Goal: Task Accomplishment & Management: Complete application form

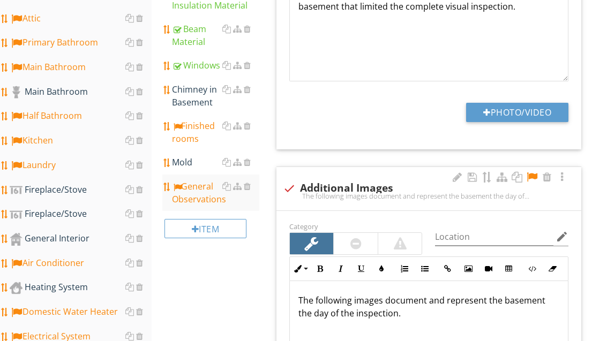
click at [83, 240] on div "General Interior" at bounding box center [81, 239] width 142 height 14
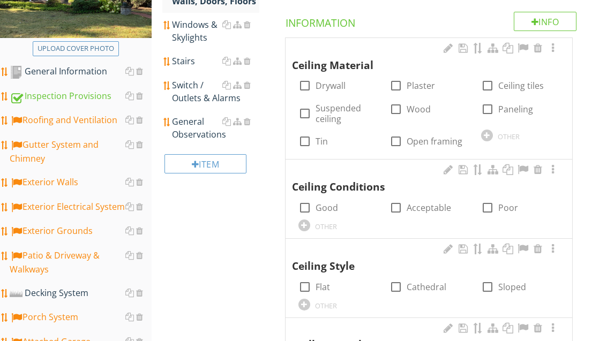
scroll to position [194, 0]
click at [332, 84] on label "Drywall" at bounding box center [331, 85] width 30 height 11
checkbox input "true"
click at [332, 203] on label "Good" at bounding box center [327, 208] width 23 height 11
checkbox input "true"
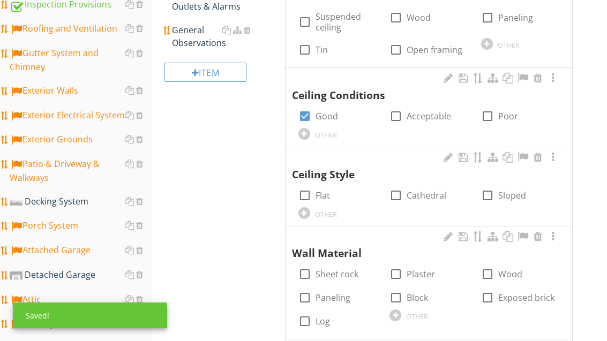
scroll to position [284, 0]
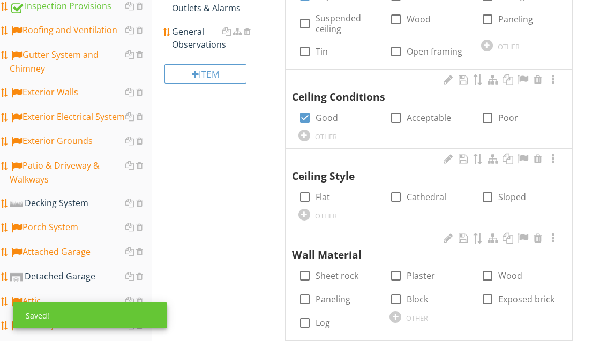
click at [328, 192] on label "Flat" at bounding box center [323, 197] width 14 height 11
checkbox input "true"
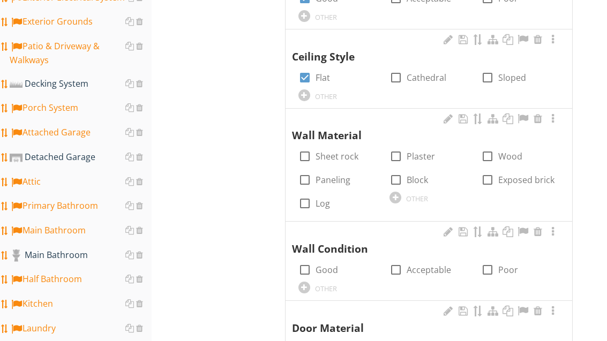
scroll to position [404, 0]
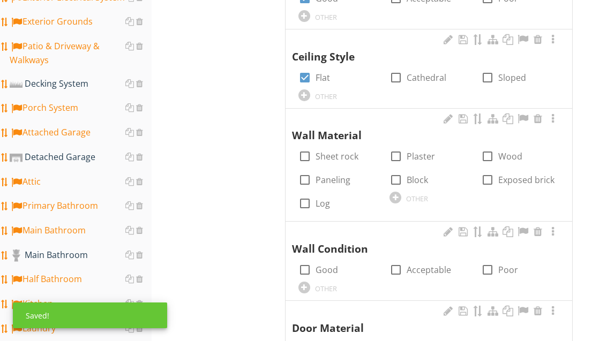
click at [401, 195] on div at bounding box center [396, 198] width 12 height 12
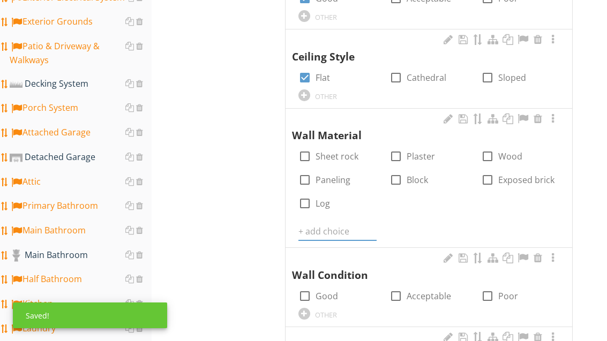
click at [327, 223] on input "text" at bounding box center [338, 232] width 78 height 18
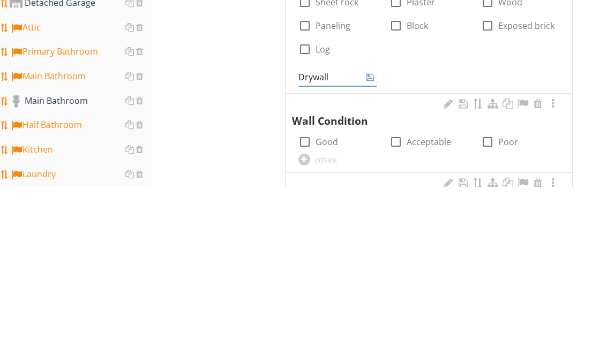
type input "Drywall"
click at [370, 228] on icon at bounding box center [371, 232] width 8 height 9
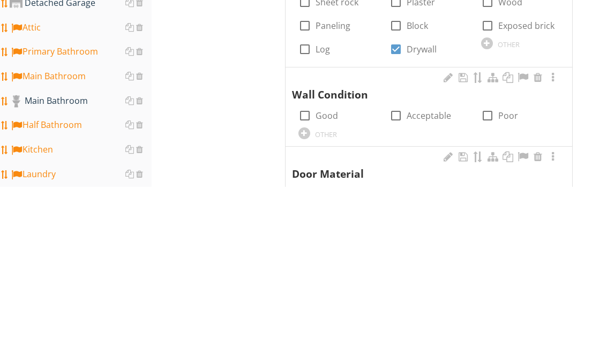
scroll to position [558, 0]
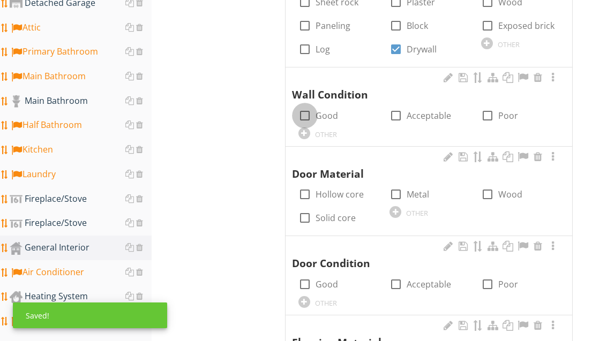
click at [308, 109] on div at bounding box center [305, 116] width 18 height 18
checkbox input "true"
click at [494, 191] on div at bounding box center [488, 194] width 18 height 18
checkbox input "true"
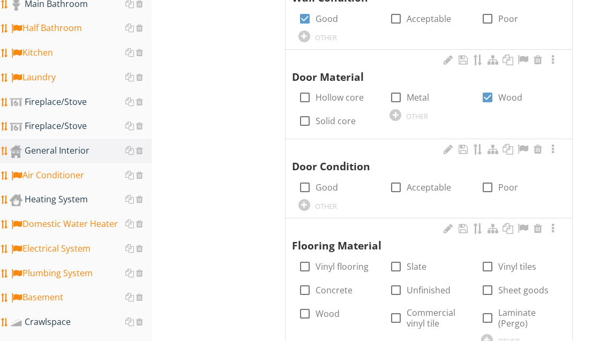
click at [434, 182] on label "Acceptable" at bounding box center [429, 187] width 44 height 11
checkbox input "true"
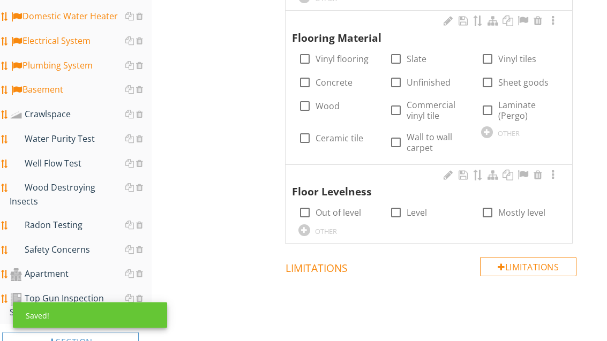
scroll to position [863, 0]
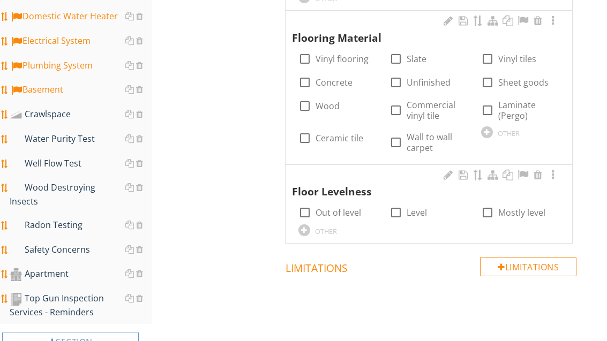
click at [335, 102] on label "Wood" at bounding box center [328, 106] width 24 height 11
checkbox input "true"
click at [427, 139] on label "Wall to wall carpet" at bounding box center [437, 142] width 61 height 21
checkbox input "true"
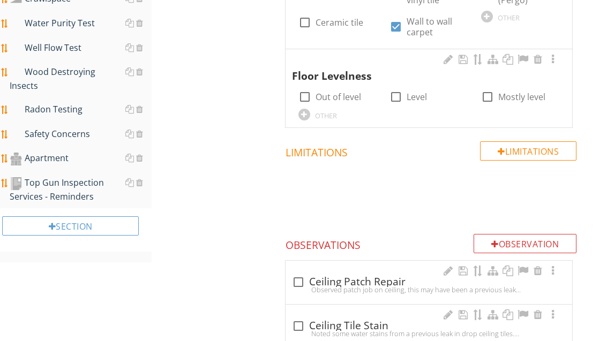
scroll to position [979, 0]
click at [404, 88] on div at bounding box center [396, 97] width 18 height 18
checkbox input "true"
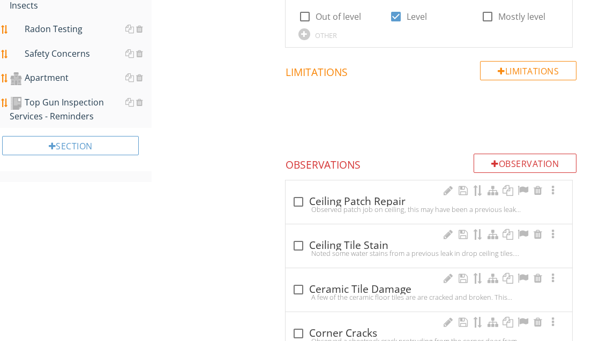
scroll to position [1065, 0]
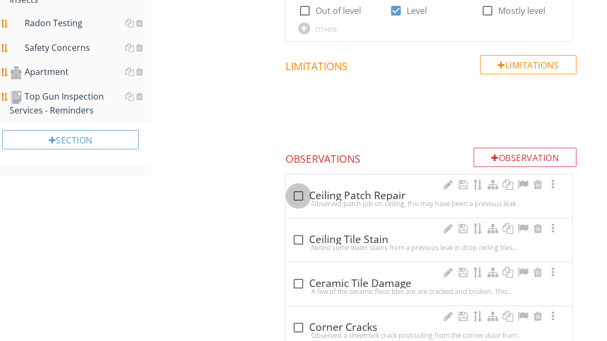
click at [300, 188] on div at bounding box center [298, 196] width 18 height 18
checkbox input "true"
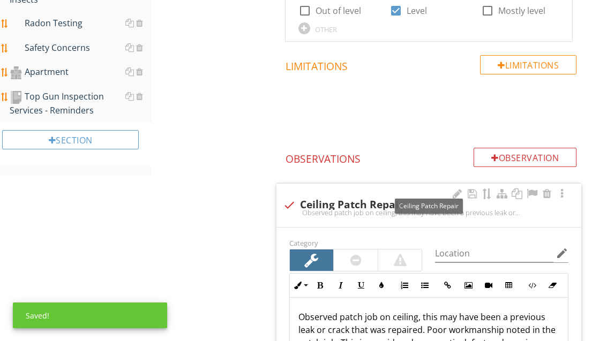
click at [536, 189] on div at bounding box center [532, 194] width 13 height 11
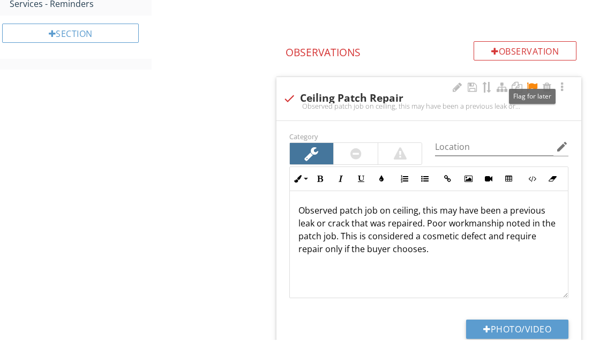
scroll to position [1172, 0]
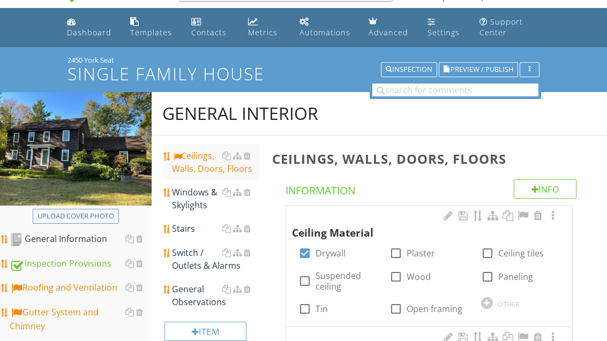
click at [202, 201] on div "Windows & Skylights" at bounding box center [215, 199] width 87 height 26
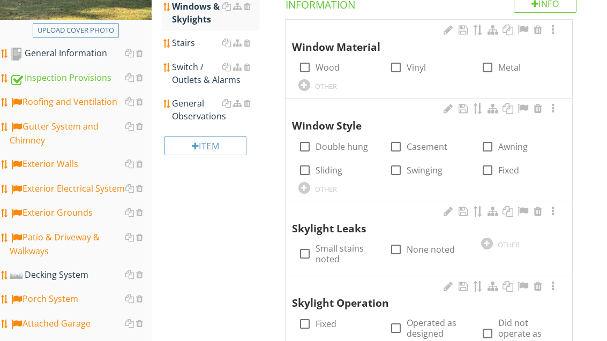
scroll to position [252, 0]
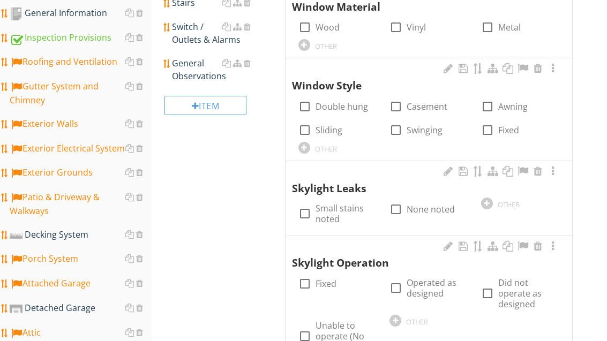
click at [319, 31] on label "Wood" at bounding box center [328, 27] width 24 height 11
checkbox input "true"
click at [413, 25] on label "Vinyl" at bounding box center [416, 27] width 19 height 11
checkbox input "true"
click at [423, 107] on label "Casement" at bounding box center [427, 106] width 41 height 11
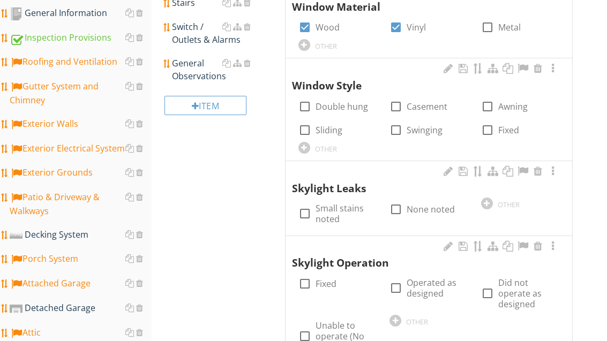
checkbox input "true"
click at [349, 103] on label "Double hung" at bounding box center [342, 106] width 53 height 11
checkbox input "true"
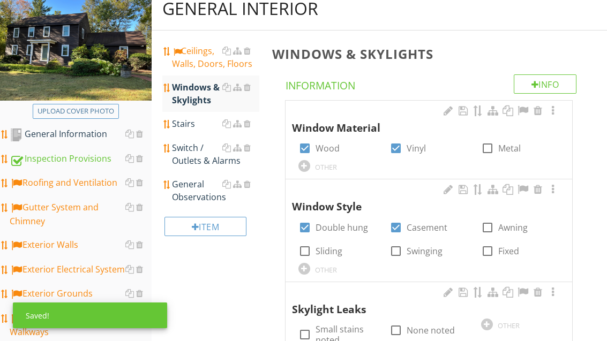
scroll to position [130, 0]
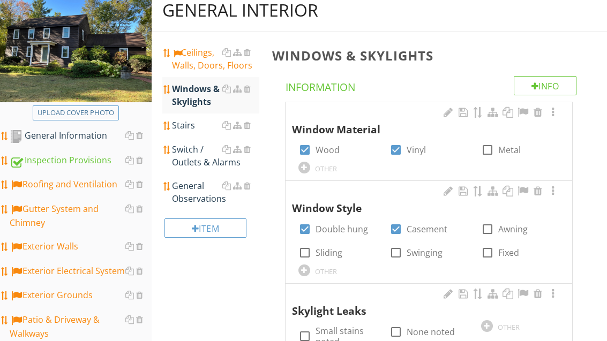
click at [184, 129] on div "Stairs" at bounding box center [215, 125] width 87 height 13
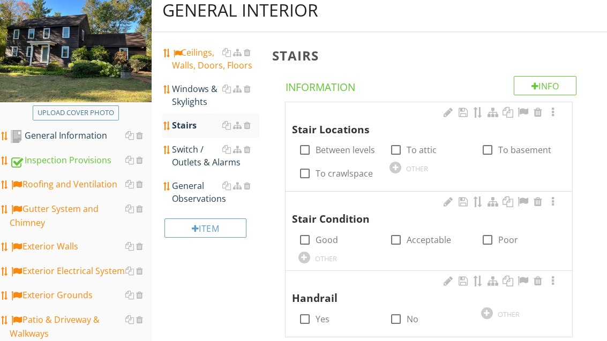
click at [347, 151] on label "Between levels" at bounding box center [345, 150] width 59 height 11
checkbox input "true"
click at [422, 145] on label "To attic" at bounding box center [422, 150] width 30 height 11
click at [421, 149] on label "To attic" at bounding box center [422, 150] width 30 height 11
checkbox input "false"
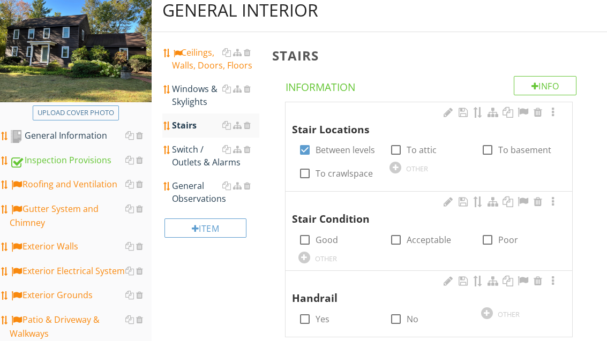
click at [519, 147] on label "To basement" at bounding box center [524, 150] width 53 height 11
checkbox input "true"
click at [335, 242] on label "Good" at bounding box center [327, 240] width 23 height 11
checkbox input "true"
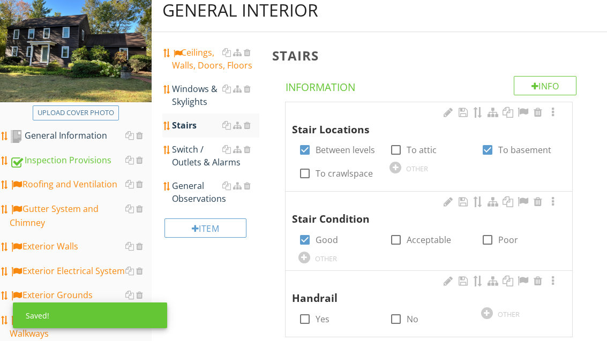
click at [324, 314] on label "Yes" at bounding box center [323, 319] width 14 height 11
checkbox input "true"
click at [198, 161] on div "Switch / Outlets & Alarms" at bounding box center [215, 156] width 87 height 26
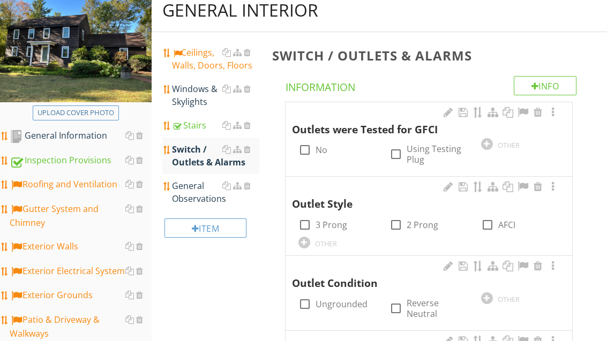
click at [403, 148] on div at bounding box center [396, 154] width 18 height 18
checkbox input "true"
click at [322, 221] on label "3 Prong" at bounding box center [332, 225] width 32 height 11
checkbox input "true"
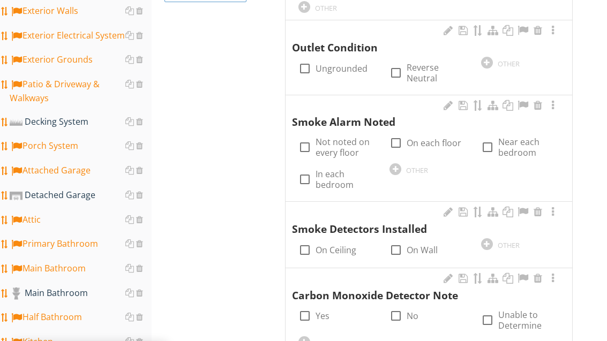
scroll to position [365, 0]
click at [404, 139] on div at bounding box center [396, 143] width 18 height 18
checkbox input "true"
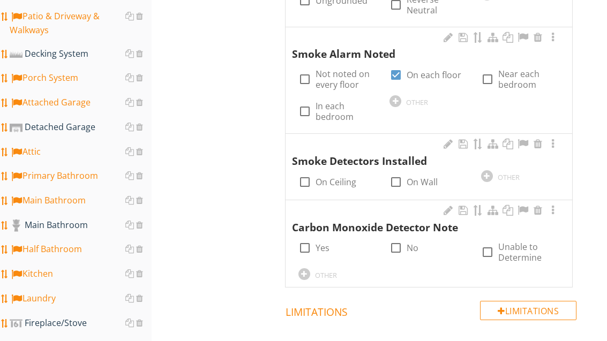
scroll to position [434, 0]
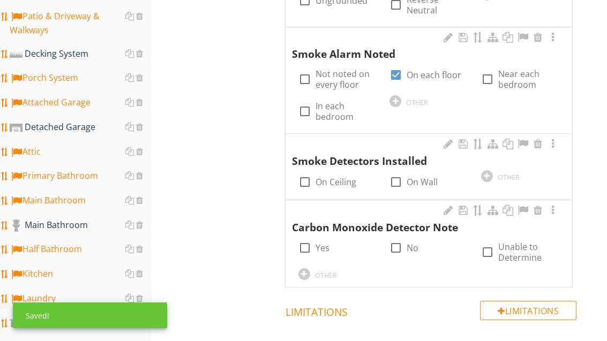
click at [331, 178] on label "On Ceiling" at bounding box center [336, 182] width 41 height 11
checkbox input "true"
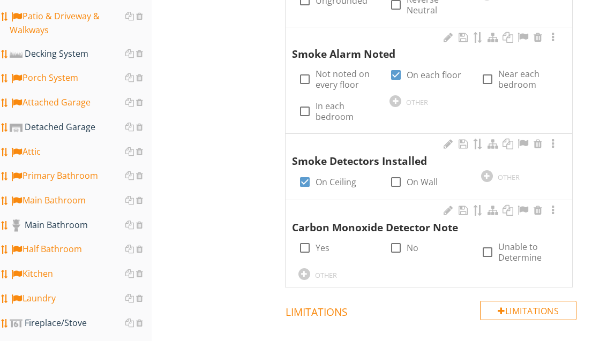
click at [324, 243] on label "Yes" at bounding box center [323, 248] width 14 height 11
checkbox input "true"
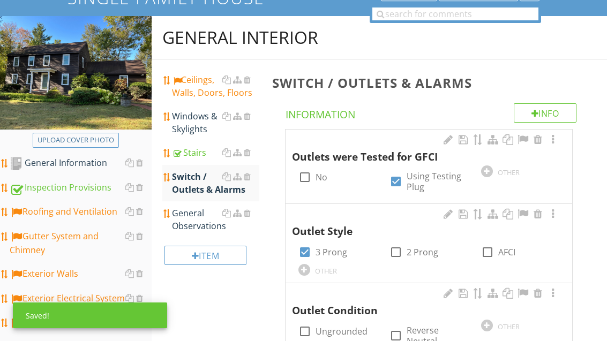
scroll to position [138, 0]
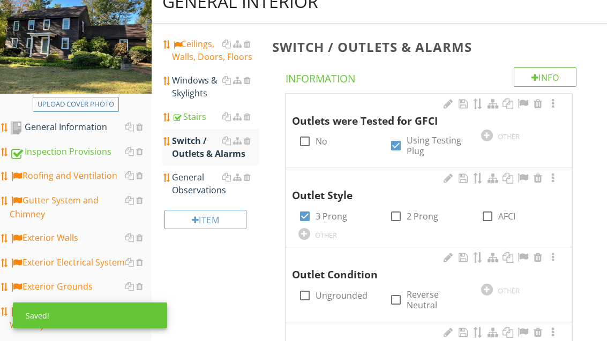
click at [202, 189] on div "General Observations" at bounding box center [215, 184] width 87 height 26
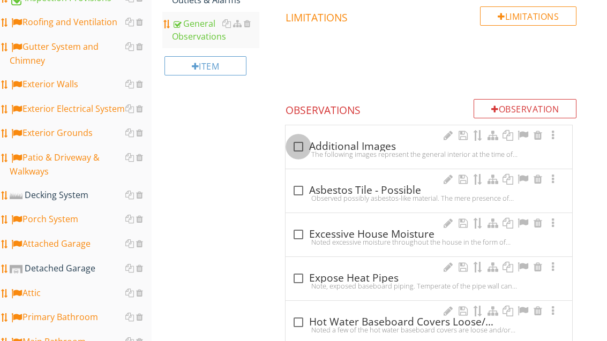
scroll to position [292, 0]
click at [301, 146] on div at bounding box center [298, 147] width 18 height 18
checkbox input "true"
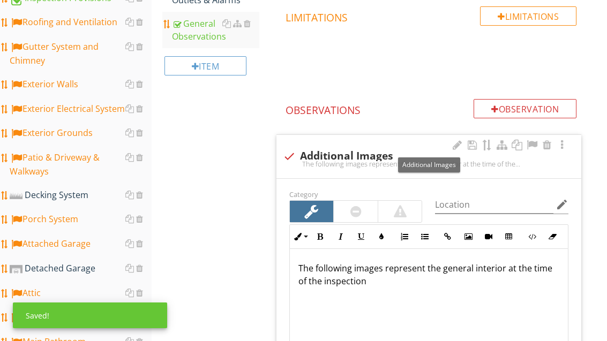
click at [537, 142] on div at bounding box center [532, 145] width 13 height 11
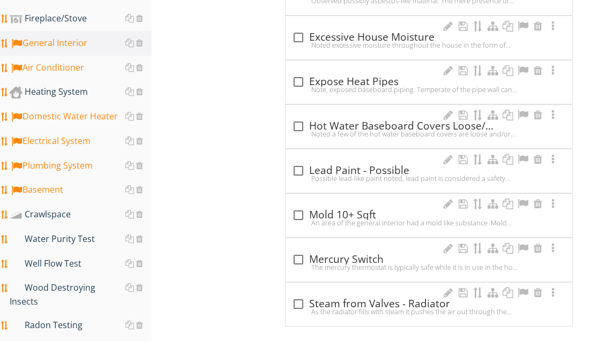
scroll to position [766, 0]
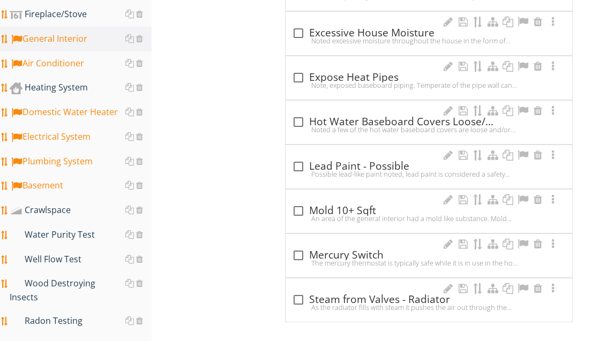
click at [141, 238] on div at bounding box center [139, 235] width 7 height 9
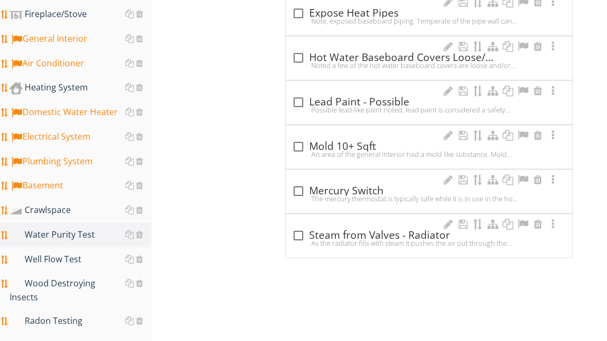
scroll to position [767, 0]
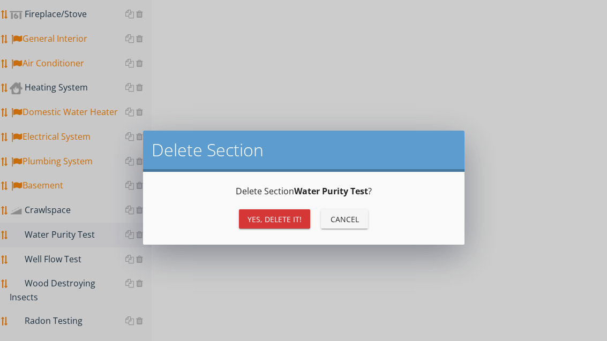
click at [286, 218] on div "Yes, Delete it!" at bounding box center [275, 219] width 54 height 11
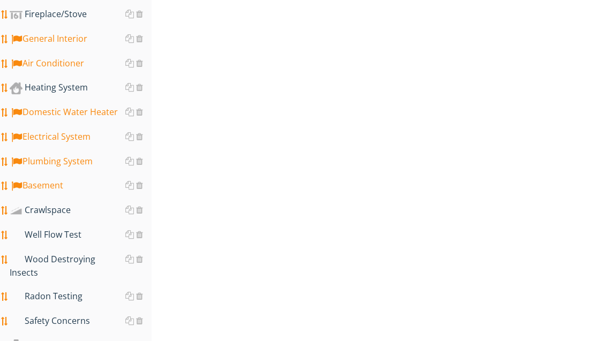
click at [142, 212] on div at bounding box center [139, 210] width 7 height 9
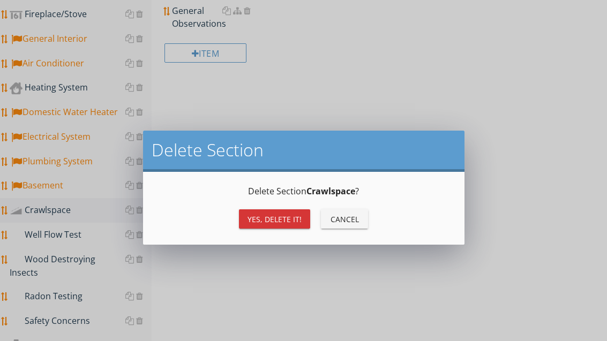
click at [283, 225] on button "Yes, Delete it!" at bounding box center [274, 219] width 71 height 19
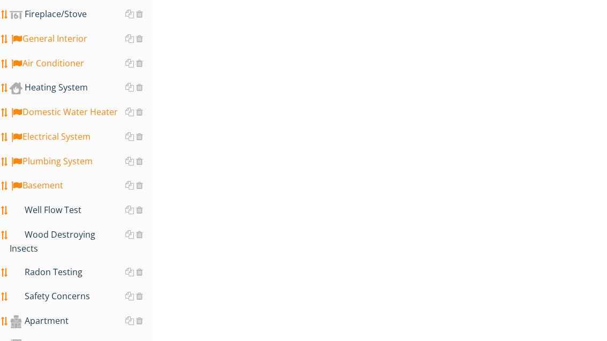
click at [143, 212] on div at bounding box center [139, 210] width 7 height 9
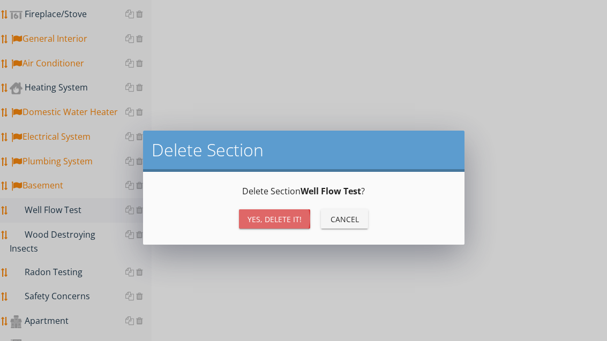
click at [264, 214] on div "Yes, Delete it!" at bounding box center [275, 219] width 54 height 11
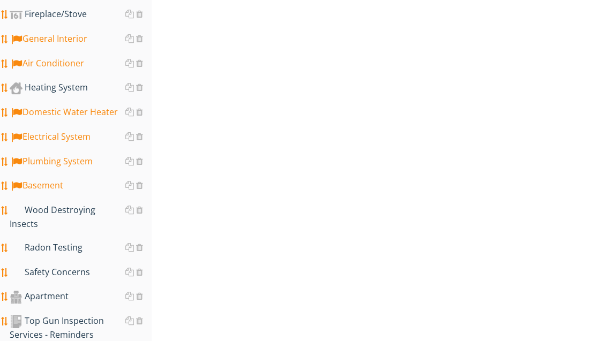
click at [113, 212] on div "Wood Destroying Insects" at bounding box center [81, 217] width 142 height 27
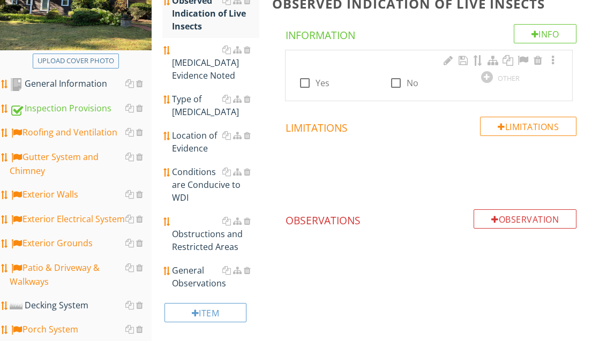
scroll to position [93, 0]
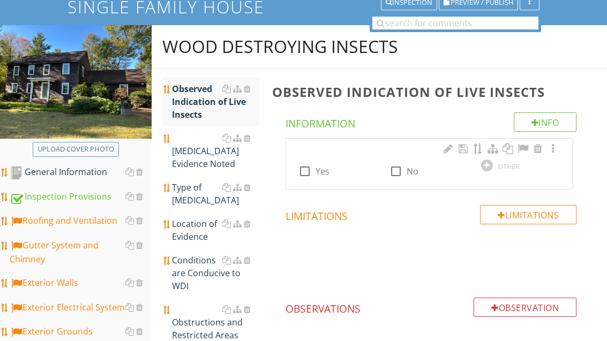
click at [390, 173] on div at bounding box center [396, 171] width 18 height 18
checkbox input "true"
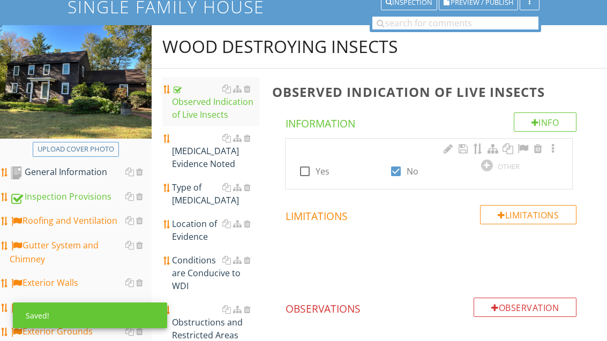
click at [201, 146] on div "Infestation Evidence Noted" at bounding box center [215, 151] width 87 height 39
click at [202, 146] on div "Infestation Evidence Noted" at bounding box center [215, 151] width 87 height 39
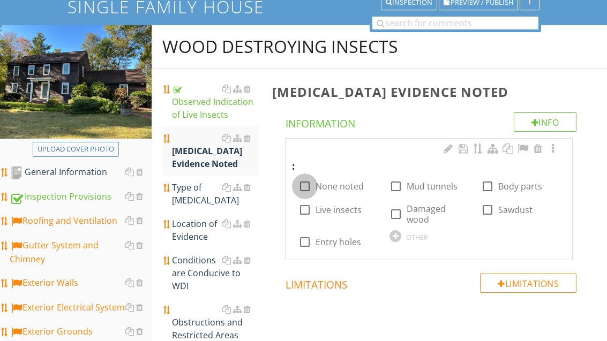
click at [311, 187] on div at bounding box center [305, 186] width 18 height 18
checkbox input "true"
click at [197, 185] on div "Type of Infestation" at bounding box center [215, 194] width 87 height 26
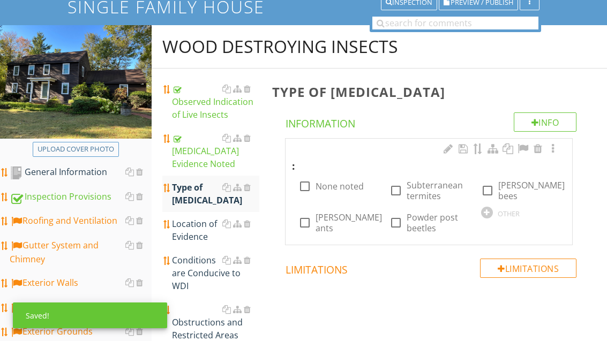
click at [323, 189] on label "None noted" at bounding box center [340, 186] width 48 height 11
checkbox input "true"
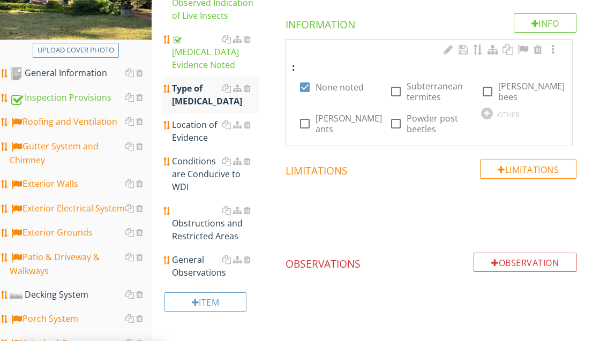
scroll to position [192, 0]
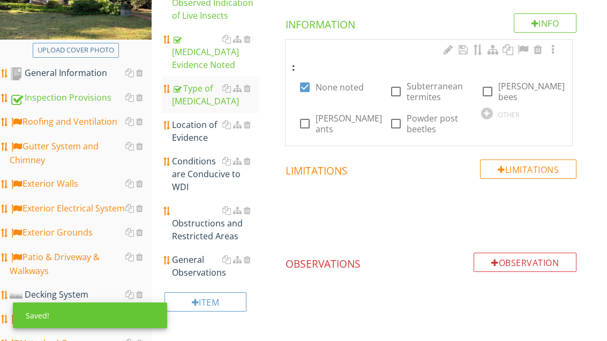
click at [200, 168] on div "Conditions are Conducive to WDI" at bounding box center [215, 174] width 87 height 39
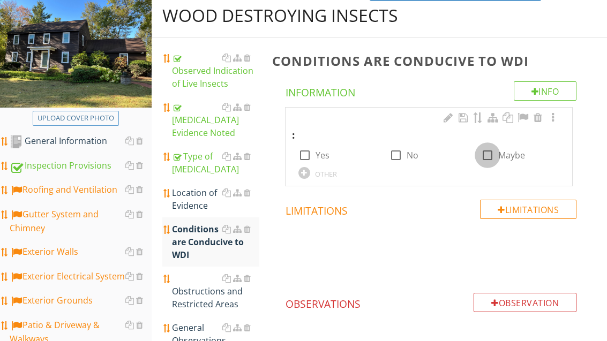
scroll to position [124, 0]
click at [486, 154] on div at bounding box center [488, 155] width 18 height 18
checkbox input "true"
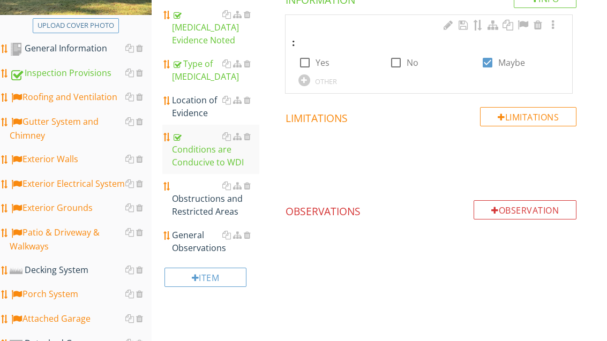
scroll to position [245, 0]
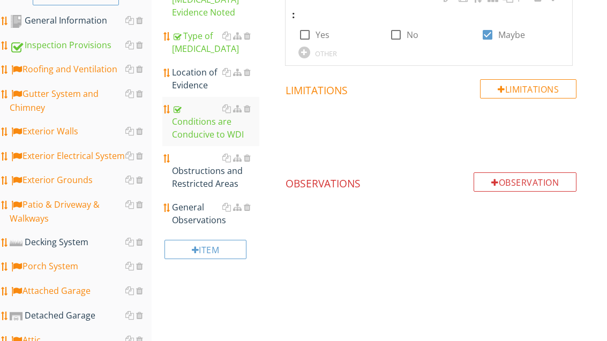
click at [214, 191] on link "Obstructions and Restricted Areas" at bounding box center [215, 170] width 87 height 49
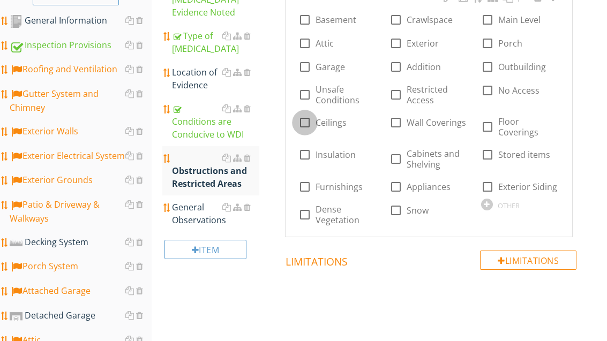
click at [309, 119] on div at bounding box center [305, 123] width 18 height 18
checkbox input "true"
click at [309, 69] on div at bounding box center [305, 67] width 18 height 18
checkbox input "true"
click at [311, 157] on div at bounding box center [305, 155] width 18 height 18
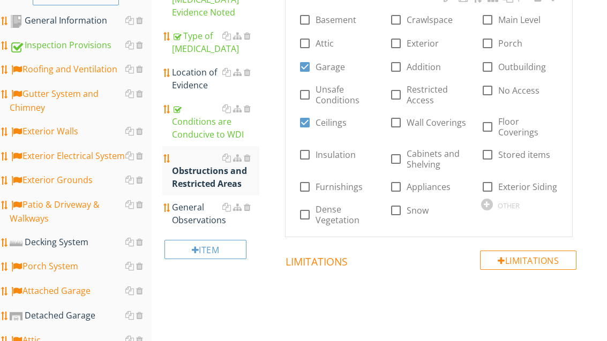
checkbox input "true"
click at [310, 184] on div at bounding box center [305, 187] width 18 height 18
checkbox input "true"
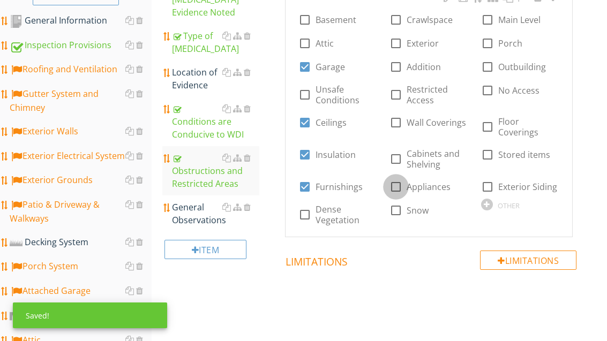
click at [397, 191] on div at bounding box center [396, 187] width 18 height 18
checkbox input "true"
click at [396, 160] on div at bounding box center [396, 159] width 18 height 18
checkbox input "true"
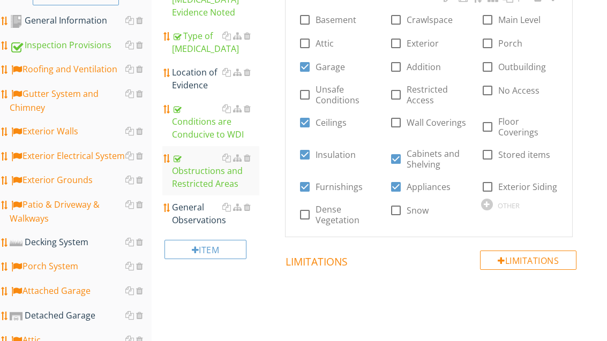
click at [393, 124] on div at bounding box center [396, 123] width 18 height 18
checkbox input "true"
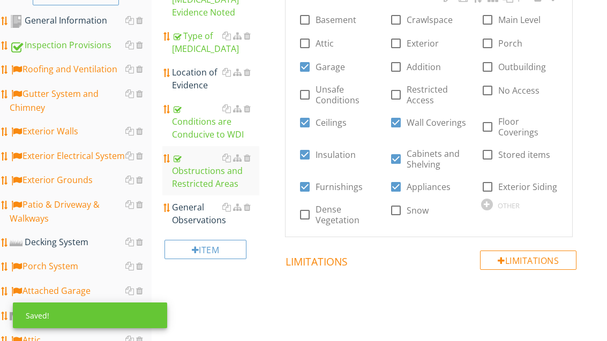
click at [490, 181] on div "check_box_outline_blank Exterior Siding" at bounding box center [519, 187] width 76 height 13
click at [491, 154] on div at bounding box center [488, 155] width 18 height 18
checkbox input "true"
click at [483, 123] on div at bounding box center [488, 127] width 18 height 18
checkbox input "true"
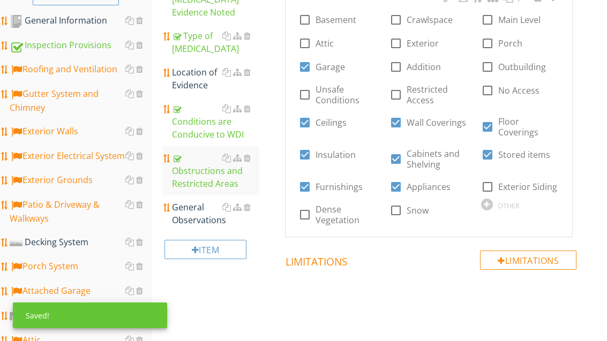
click at [198, 220] on div "General Observations" at bounding box center [215, 214] width 87 height 26
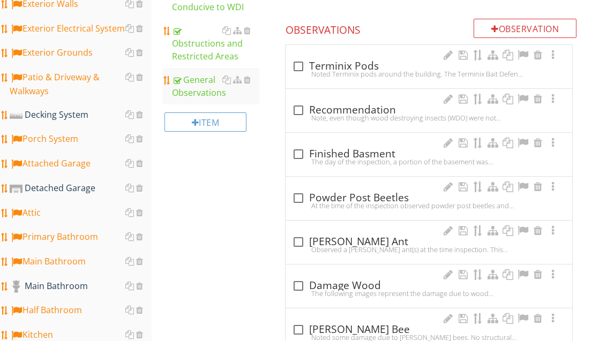
scroll to position [404, 0]
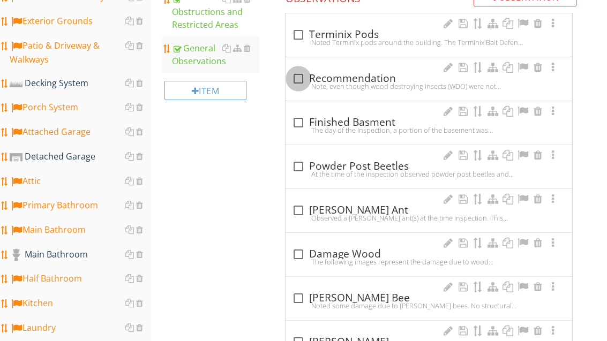
click at [303, 77] on div at bounding box center [298, 79] width 18 height 18
checkbox input "true"
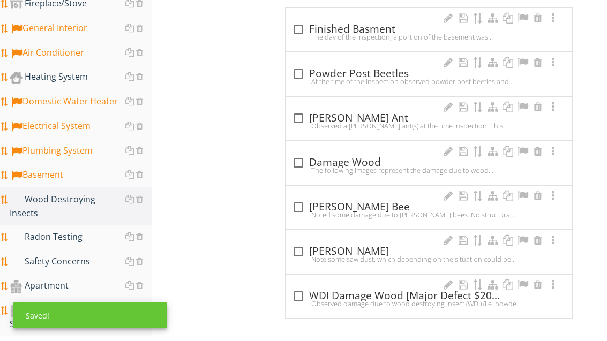
scroll to position [779, 0]
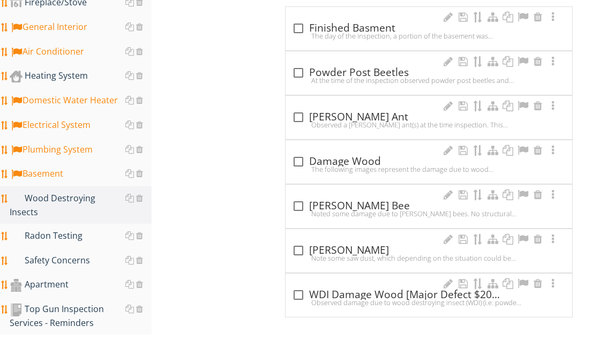
click at [84, 229] on div "Radon Testing" at bounding box center [81, 236] width 142 height 14
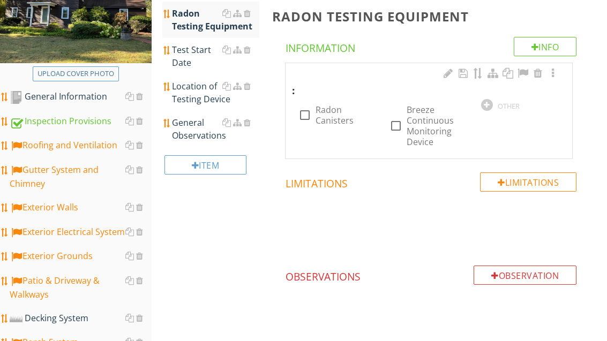
scroll to position [169, 0]
click at [399, 125] on div at bounding box center [396, 126] width 18 height 18
checkbox input "true"
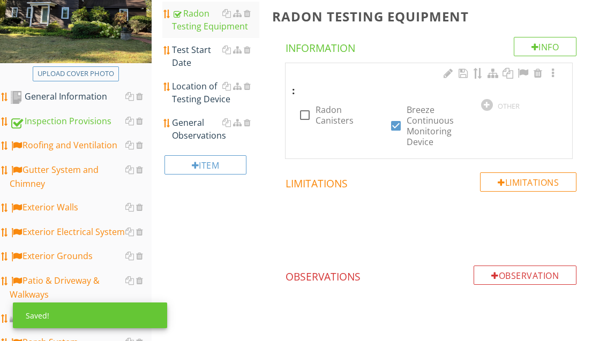
click at [192, 58] on div "Test Start Date" at bounding box center [215, 56] width 87 height 26
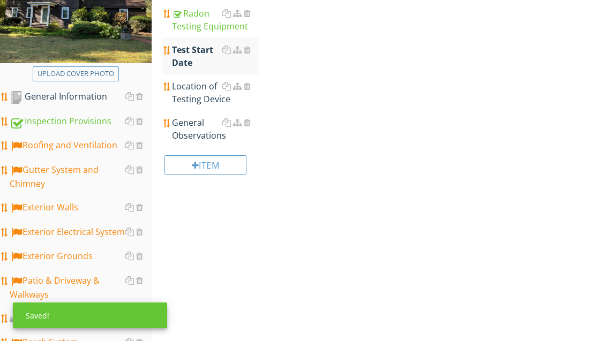
click at [192, 59] on div "Test Start Date" at bounding box center [215, 56] width 87 height 26
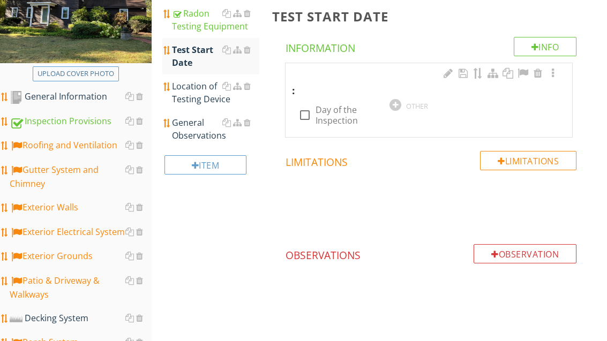
click at [331, 110] on label "Day of the Inspection" at bounding box center [346, 115] width 61 height 21
checkbox input "true"
click at [207, 95] on div "Location of Testing Device" at bounding box center [215, 93] width 87 height 26
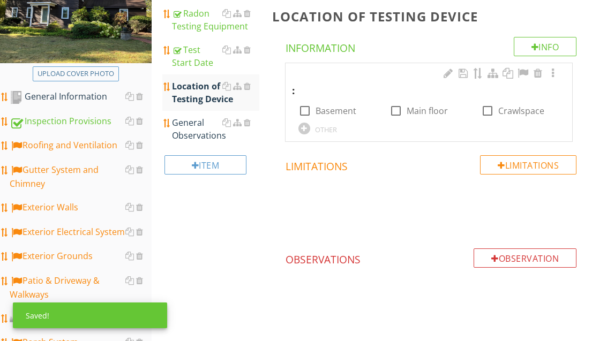
click at [336, 107] on label "Basement" at bounding box center [336, 111] width 41 height 11
checkbox input "true"
click at [202, 130] on div "General Observations" at bounding box center [215, 129] width 87 height 26
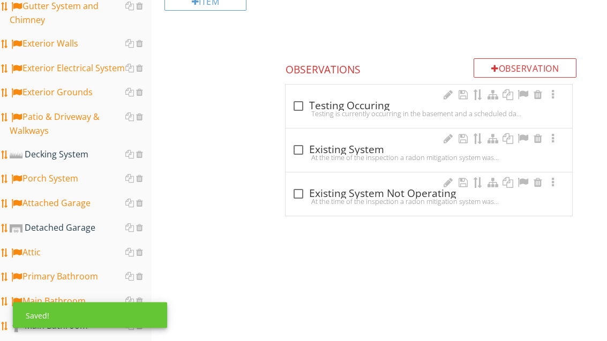
scroll to position [333, 0]
click at [303, 107] on div at bounding box center [298, 106] width 18 height 18
checkbox input "true"
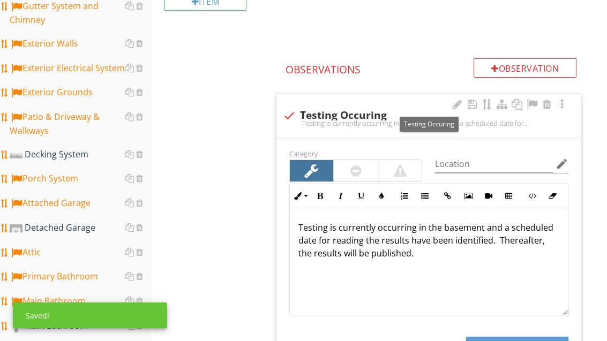
click at [407, 253] on p "Testing is currently occurring in the basement and a scheduled date for reading…" at bounding box center [429, 240] width 261 height 39
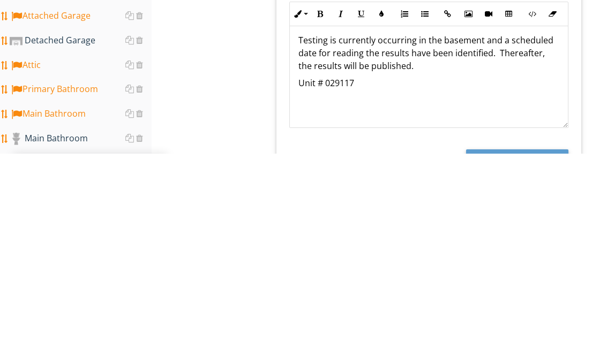
click at [248, 79] on div "Radon Testing Radon Testing Equipment Test Start Date Location of Testing Devic…" at bounding box center [380, 151] width 456 height 731
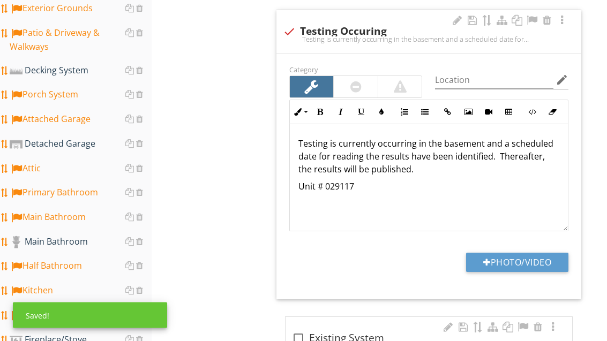
click at [534, 17] on div at bounding box center [532, 21] width 13 height 11
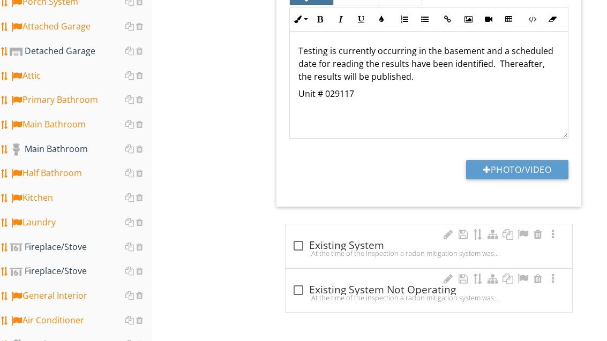
scroll to position [510, 0]
click at [81, 270] on div "Fireplace/Stove" at bounding box center [81, 271] width 142 height 14
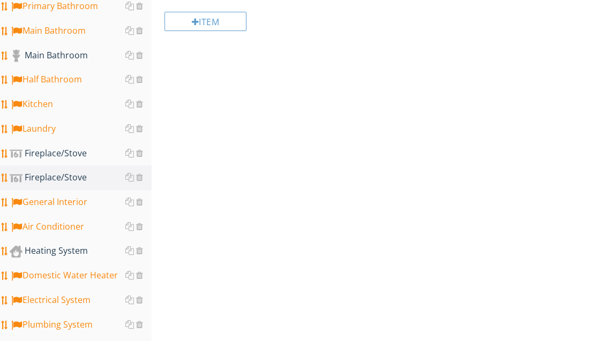
scroll to position [605, 0]
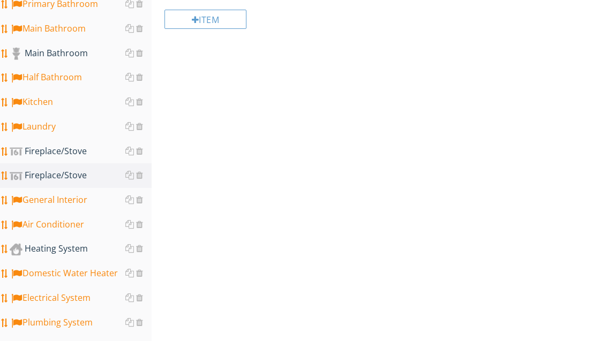
click at [141, 180] on div at bounding box center [139, 175] width 7 height 9
click at [141, 181] on div at bounding box center [134, 175] width 18 height 13
click at [142, 176] on div at bounding box center [139, 175] width 7 height 9
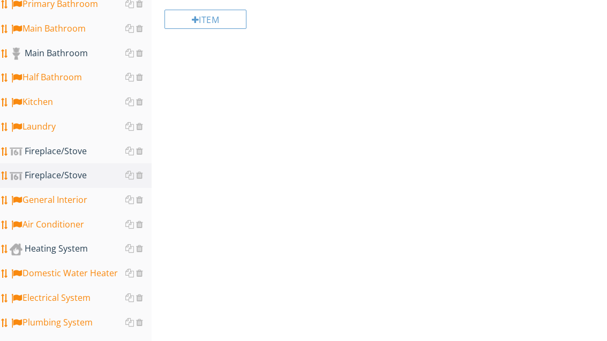
click at [143, 175] on div at bounding box center [139, 175] width 7 height 9
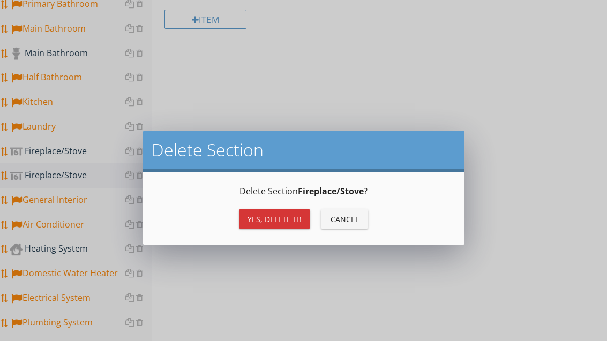
click at [270, 219] on div "Yes, Delete it!" at bounding box center [275, 219] width 54 height 11
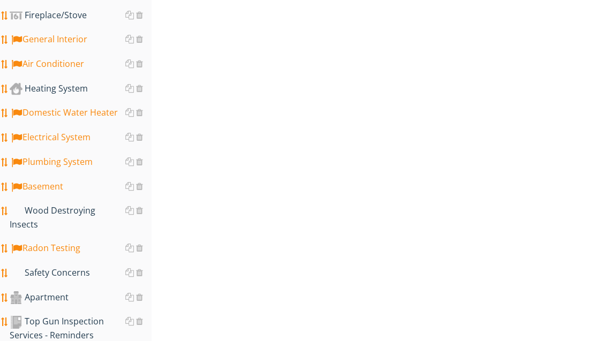
scroll to position [754, 0]
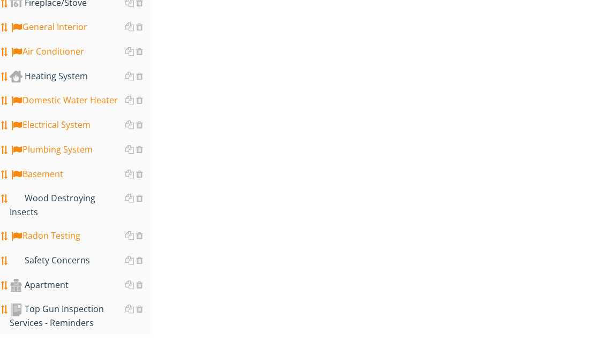
click at [89, 254] on div "Safety Concerns" at bounding box center [81, 261] width 142 height 14
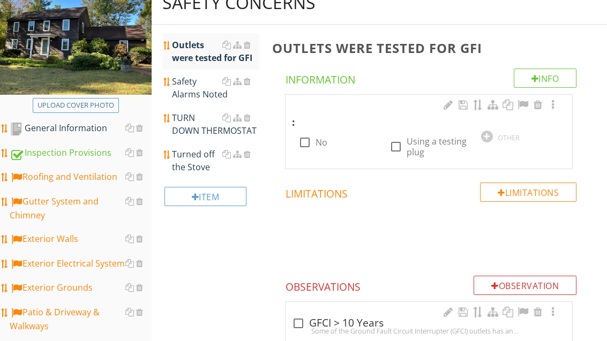
click at [405, 145] on div at bounding box center [396, 147] width 18 height 18
checkbox input "true"
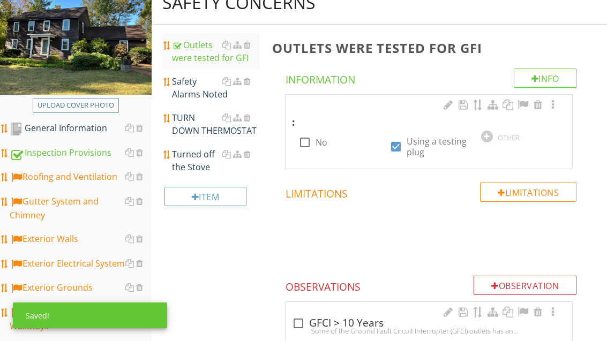
click at [197, 86] on div "Safety Alarms Noted" at bounding box center [215, 88] width 87 height 26
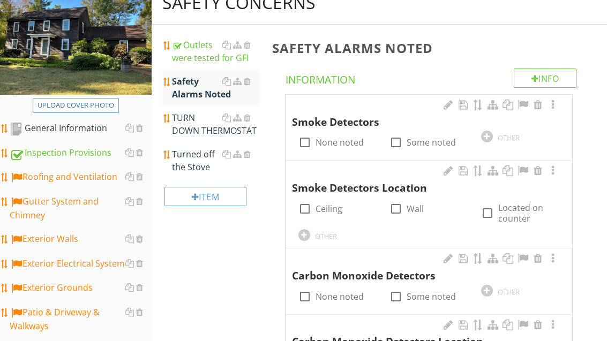
click at [487, 136] on div at bounding box center [487, 137] width 12 height 12
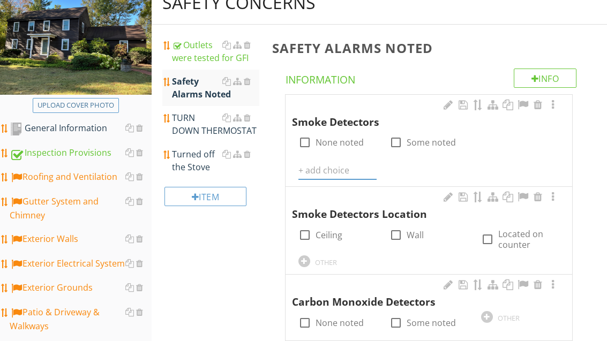
click at [311, 176] on input "text" at bounding box center [338, 171] width 78 height 18
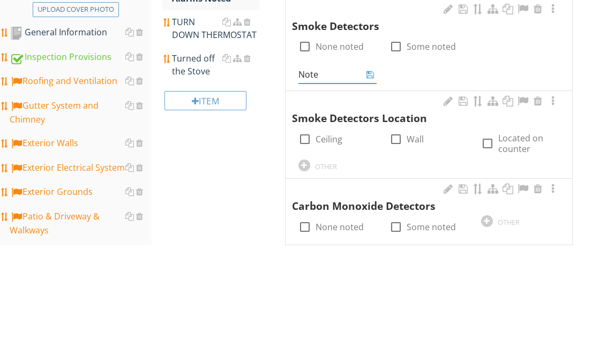
type input "Noted"
click at [374, 167] on icon at bounding box center [371, 171] width 8 height 9
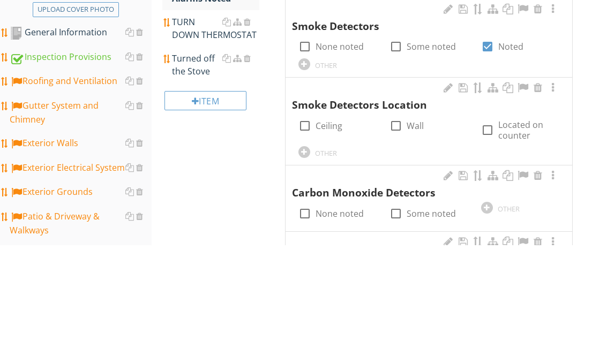
scroll to position [233, 0]
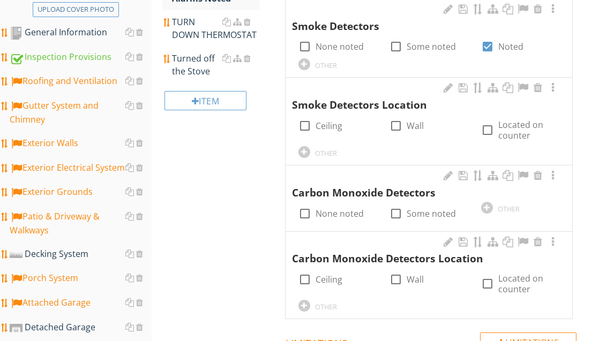
click at [312, 126] on div at bounding box center [305, 126] width 18 height 18
checkbox input "true"
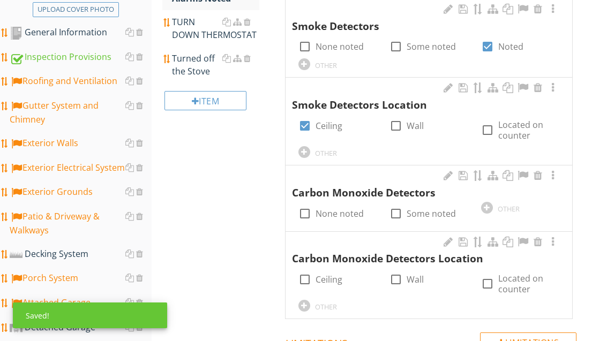
click at [488, 208] on div at bounding box center [487, 208] width 12 height 12
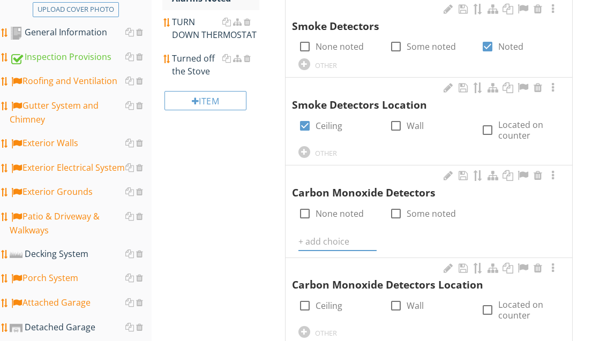
click at [323, 243] on input "text" at bounding box center [338, 242] width 78 height 18
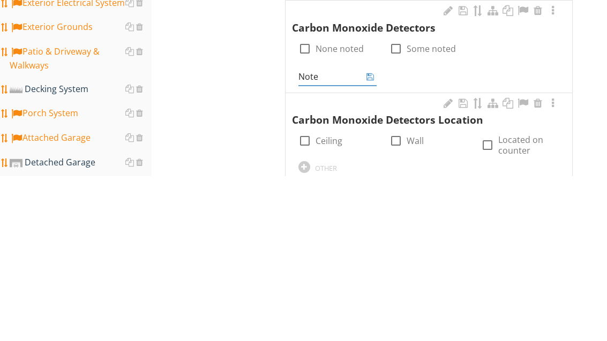
type input "Noted"
click at [371, 237] on icon at bounding box center [371, 241] width 8 height 9
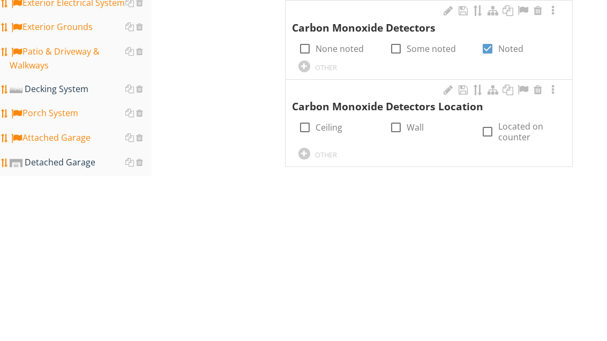
scroll to position [398, 0]
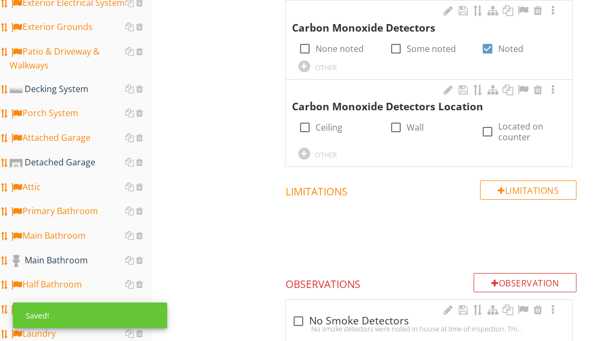
click at [309, 147] on div "OTHER" at bounding box center [338, 153] width 78 height 13
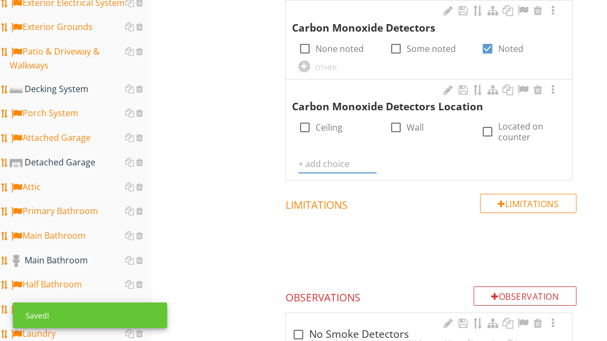
click at [322, 160] on input "text" at bounding box center [338, 164] width 78 height 18
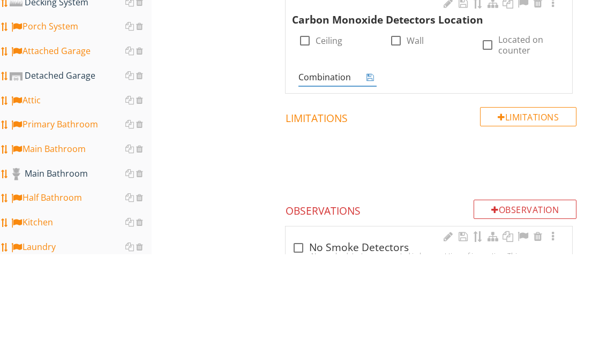
type input "Combination"
click at [368, 160] on icon at bounding box center [371, 164] width 8 height 9
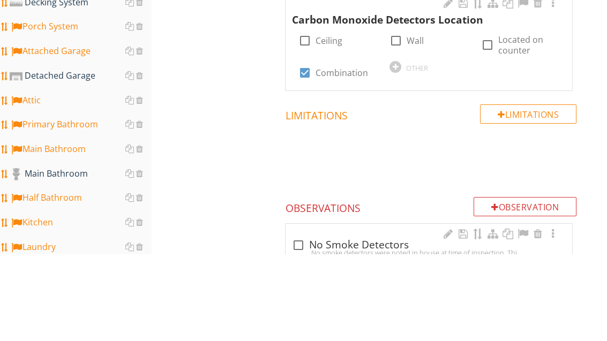
scroll to position [485, 0]
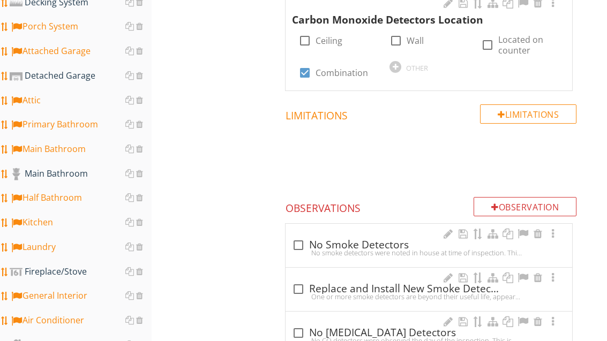
click at [402, 65] on div "OTHER" at bounding box center [429, 66] width 78 height 13
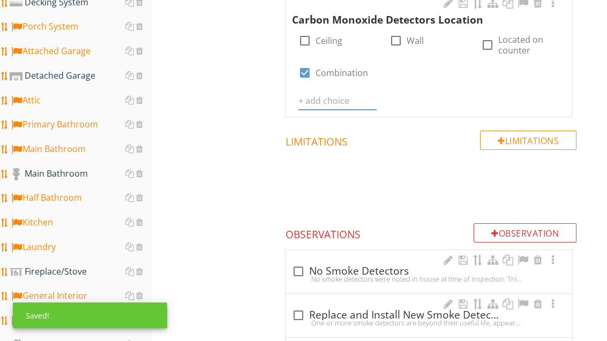
click at [331, 96] on input "text" at bounding box center [338, 101] width 78 height 18
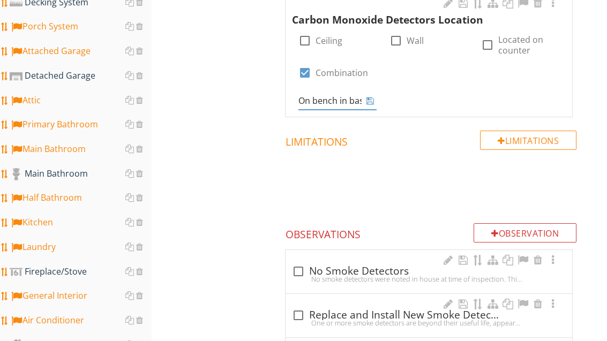
type input "On bench in basement"
click at [373, 96] on icon at bounding box center [371, 100] width 8 height 9
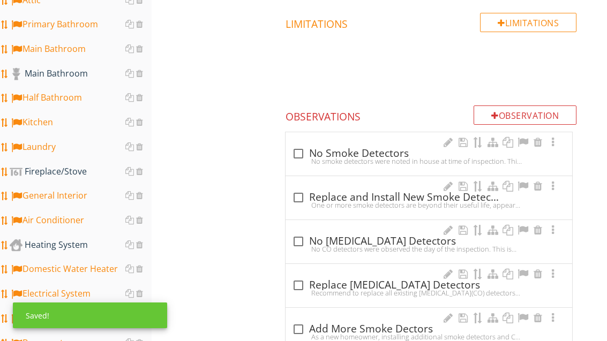
scroll to position [641, 0]
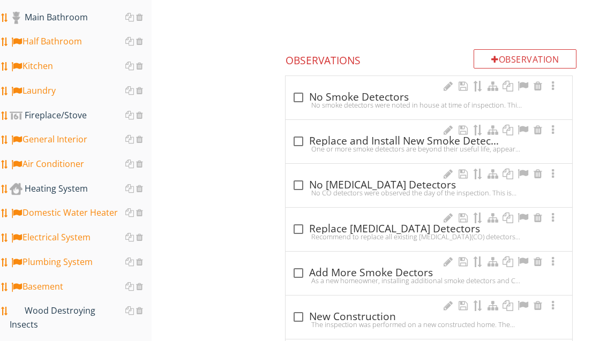
click at [296, 226] on div at bounding box center [298, 229] width 18 height 18
checkbox input "true"
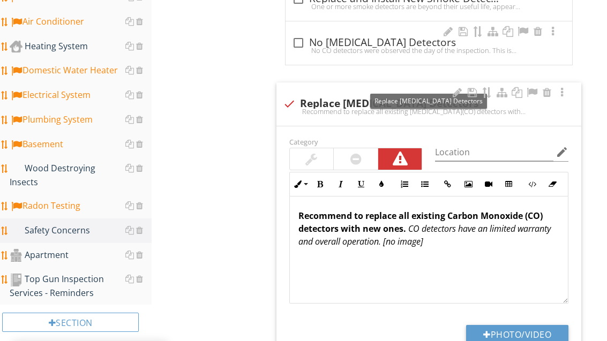
scroll to position [778, 0]
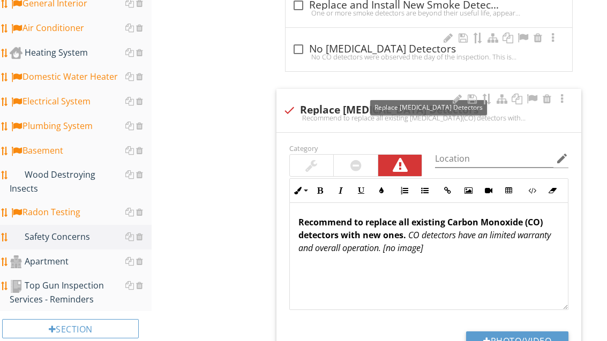
click at [460, 94] on div at bounding box center [457, 99] width 13 height 11
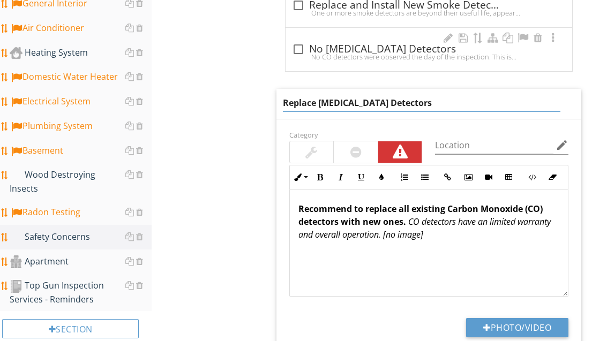
click at [320, 98] on input "Replace Carbon Monoxide Detectors" at bounding box center [422, 103] width 278 height 18
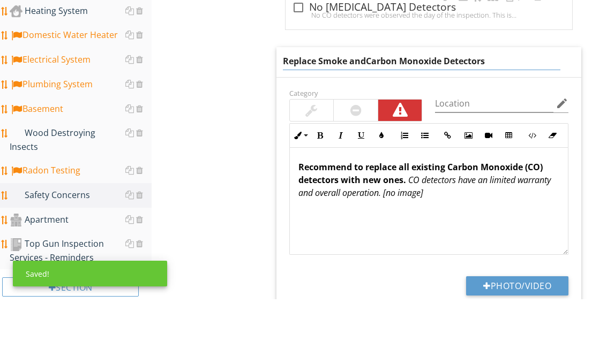
type input "Replace Smoke and Carbon Monoxide Detectors"
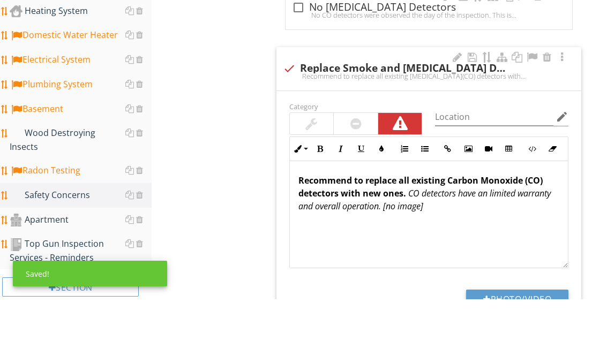
scroll to position [819, 0]
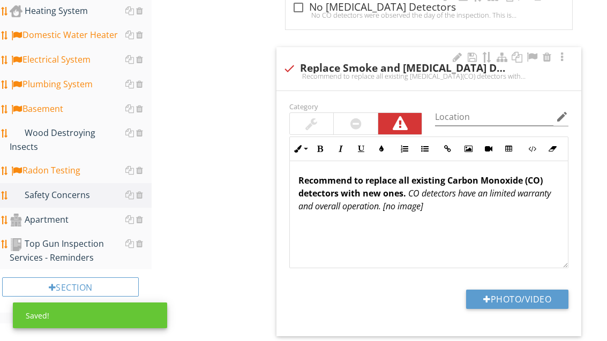
click at [455, 188] on em "CO detectors have an limited warranty and overall operation. [no image]" at bounding box center [425, 200] width 252 height 25
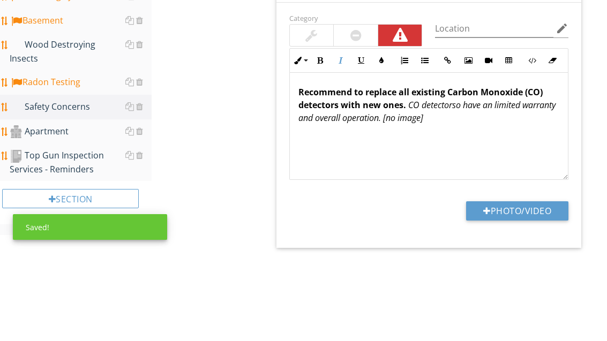
click at [452, 175] on strong "Recommend to replace all existing Carbon Monoxide (CO) detectors with new ones." at bounding box center [421, 187] width 244 height 25
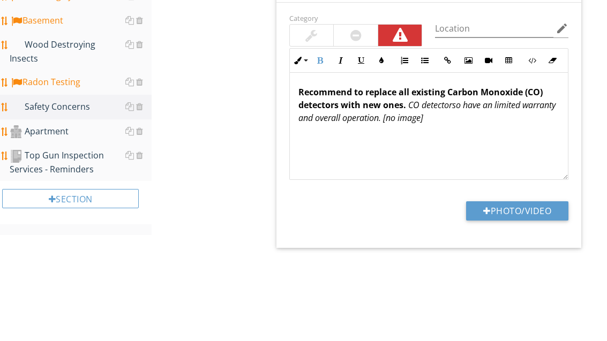
click at [449, 175] on strong "Recommend to replace all existing Carbon Monoxide (CO) detectors with new ones." at bounding box center [421, 187] width 244 height 25
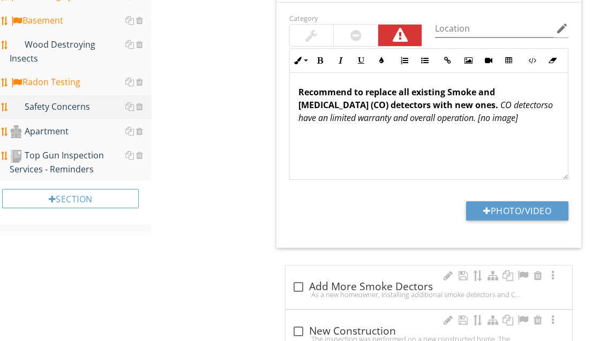
click at [532, 101] on em "CO detectorso have an limited warranty and overall operation. [no image]" at bounding box center [426, 112] width 255 height 25
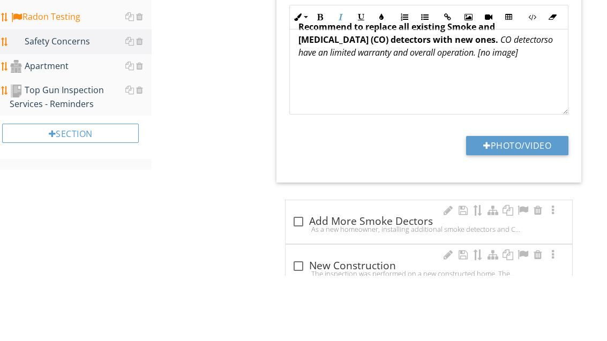
click at [523, 100] on em "CO detectorso have an limited warranty and overall operation. [no image]" at bounding box center [426, 112] width 255 height 25
click at [530, 100] on em "CO detectorso have an limited warranty and overall operation. [no image]" at bounding box center [426, 112] width 255 height 25
click at [488, 100] on em "CO detectors have an limited warranty and overall operation. [no image]" at bounding box center [426, 112] width 254 height 25
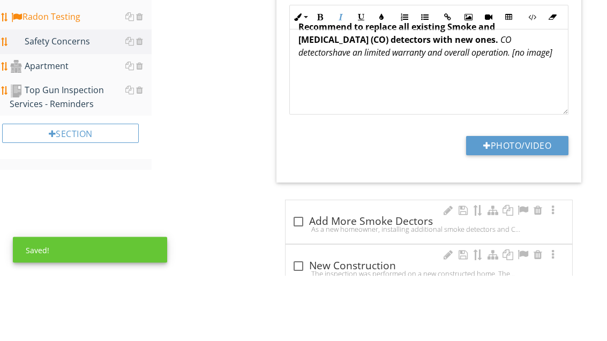
click at [488, 100] on em "CO detectors have an limited warranty and overall operation. [no image]" at bounding box center [426, 112] width 254 height 25
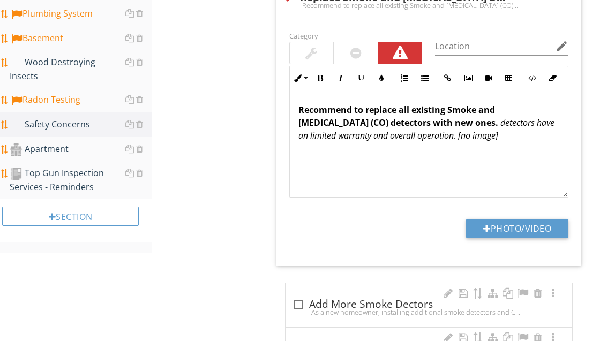
scroll to position [890, 0]
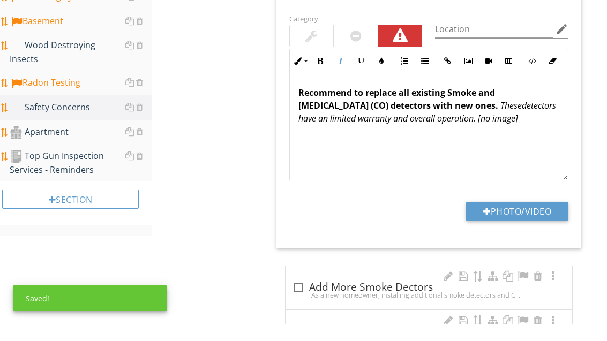
click at [310, 117] on em "detectors have an limited warranty and overall operation. [no image]" at bounding box center [428, 129] width 258 height 25
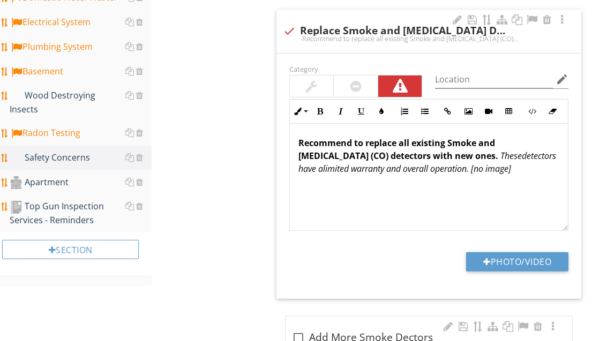
scroll to position [857, 0]
click at [143, 178] on div at bounding box center [139, 182] width 7 height 9
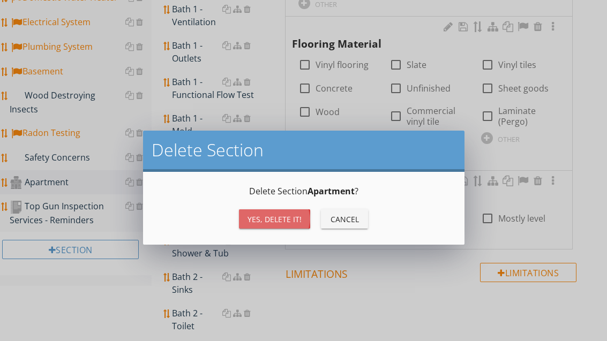
click at [265, 213] on button "Yes, Delete it!" at bounding box center [274, 219] width 71 height 19
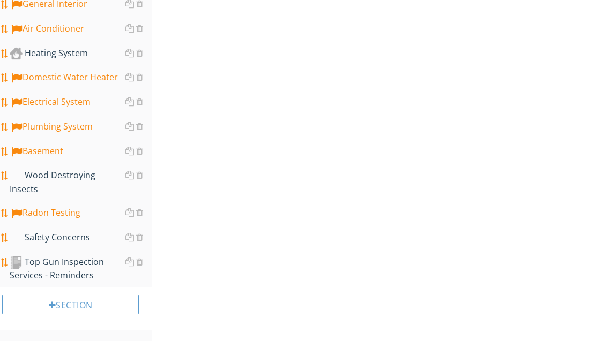
scroll to position [729, 0]
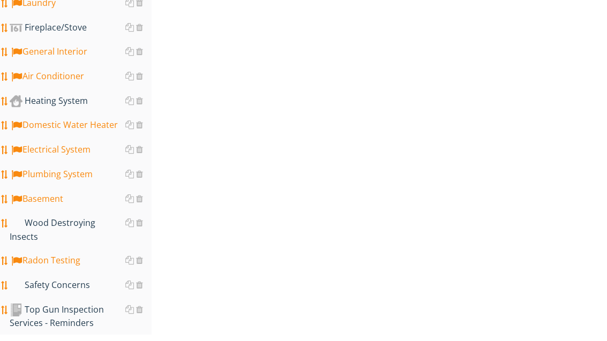
click at [92, 304] on div "Top Gun Inspection Services - Reminders" at bounding box center [81, 316] width 142 height 27
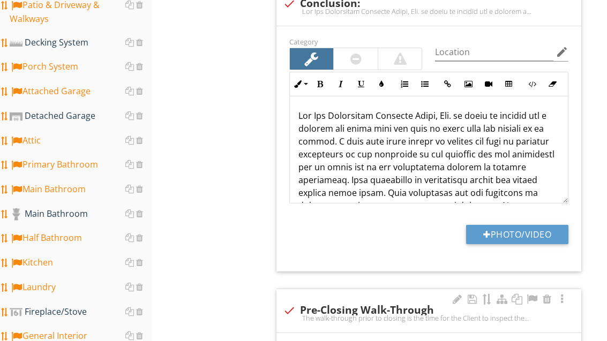
scroll to position [445, 0]
click at [142, 116] on div at bounding box center [139, 115] width 7 height 9
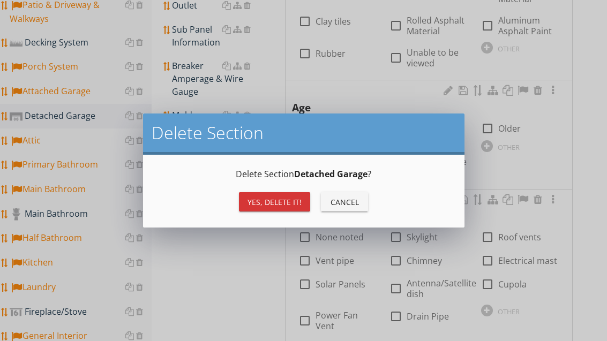
click at [274, 202] on div "Yes, Delete it!" at bounding box center [275, 202] width 54 height 11
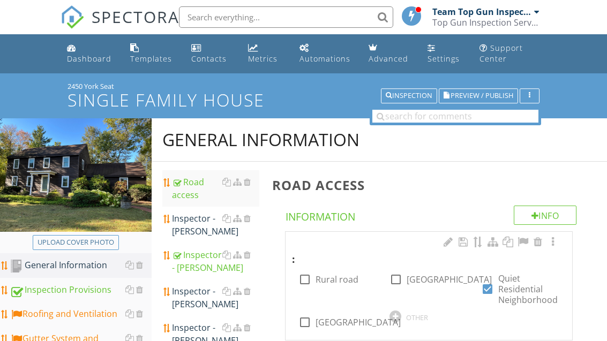
scroll to position [1, 0]
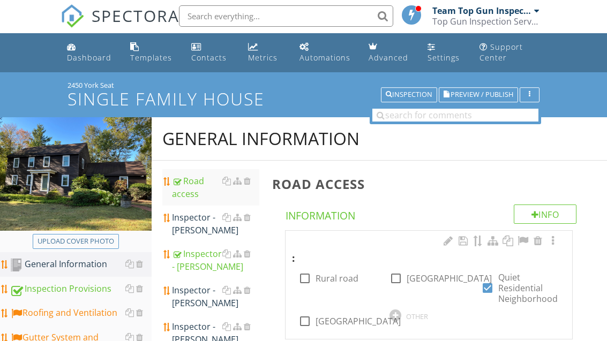
click at [93, 58] on div "Dashboard" at bounding box center [89, 58] width 44 height 10
click at [95, 57] on div "Dashboard" at bounding box center [89, 58] width 44 height 10
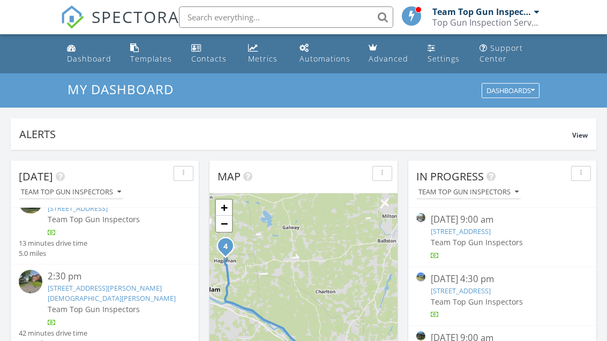
scroll to position [70, 0]
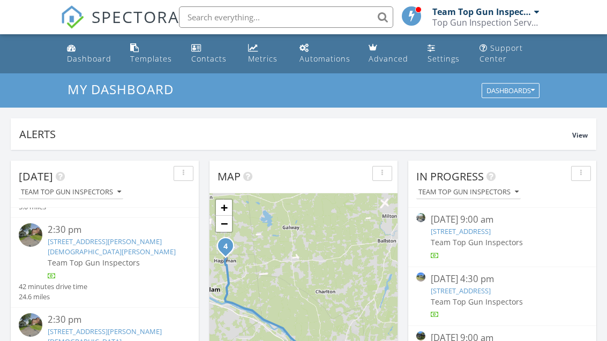
click at [125, 242] on link "39 Haskell St 6, 7, Hagaman, NY 12086" at bounding box center [112, 247] width 128 height 20
click at [125, 241] on div at bounding box center [303, 170] width 607 height 341
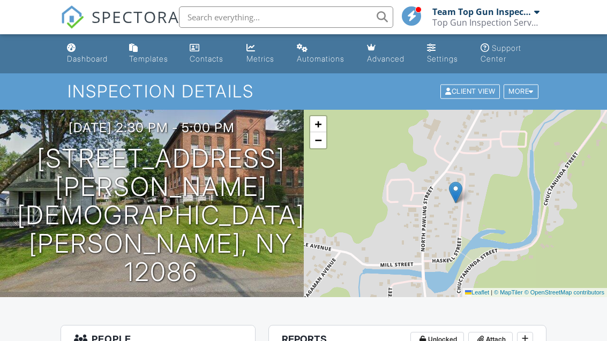
click at [91, 62] on div "Dashboard" at bounding box center [87, 58] width 41 height 9
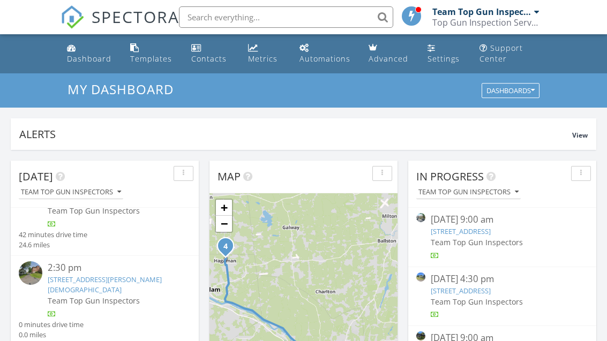
scroll to position [120, 0]
click at [121, 277] on link "39 Haskell St 4, 5, Hagaman, NY 12086" at bounding box center [105, 287] width 114 height 20
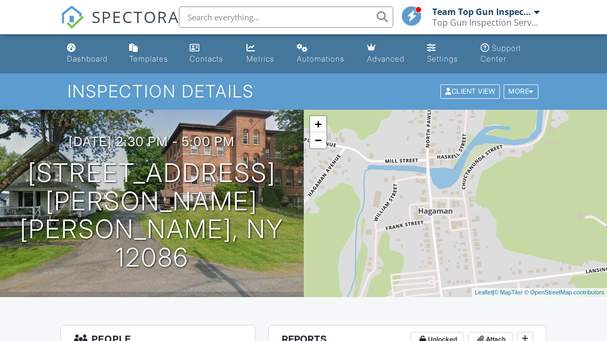
click at [89, 57] on div "Dashboard" at bounding box center [87, 58] width 41 height 9
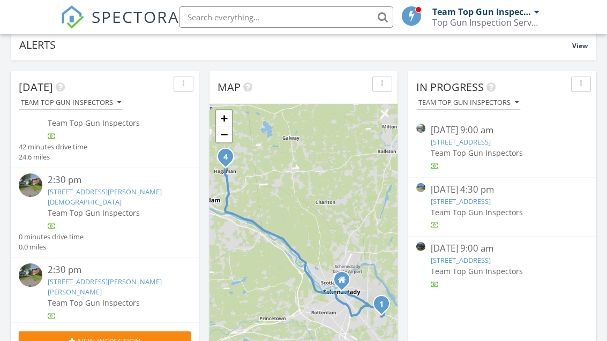
scroll to position [91, 0]
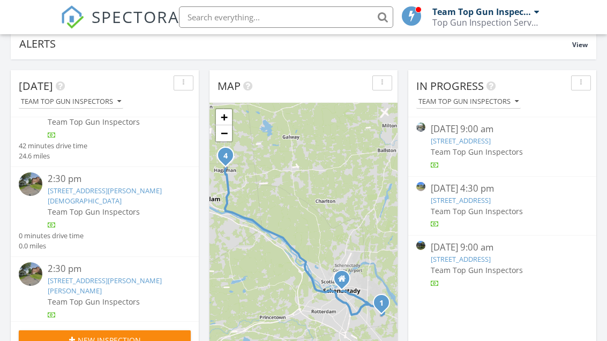
click at [107, 276] on link "39 Haskell St 1, 2, 3, Hagaman, NY 12086" at bounding box center [105, 286] width 114 height 20
click at [107, 226] on div at bounding box center [303, 170] width 607 height 341
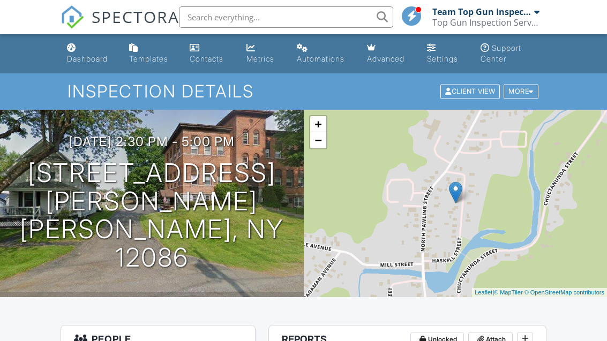
click at [92, 63] on div "Dashboard" at bounding box center [87, 58] width 41 height 9
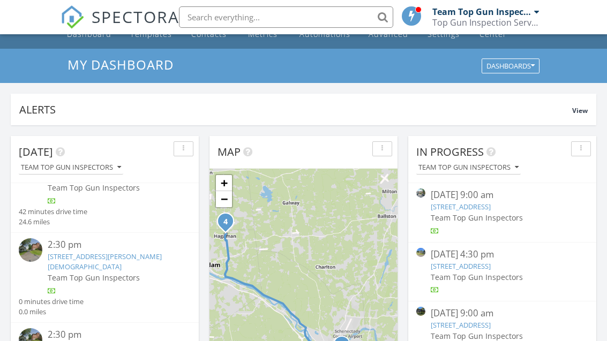
scroll to position [32, 0]
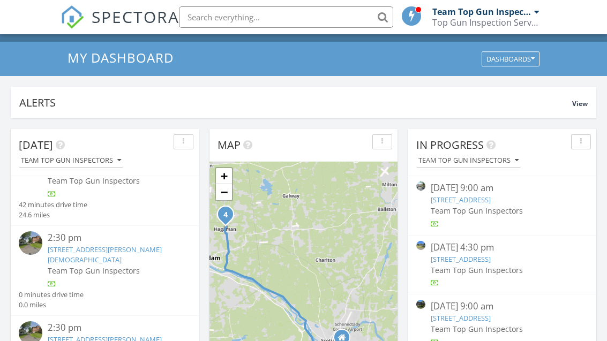
click at [89, 335] on link "[STREET_ADDRESS][PERSON_NAME][PERSON_NAME]" at bounding box center [105, 345] width 114 height 20
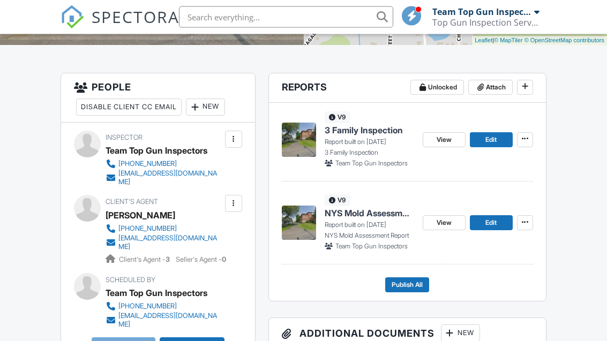
scroll to position [253, 0]
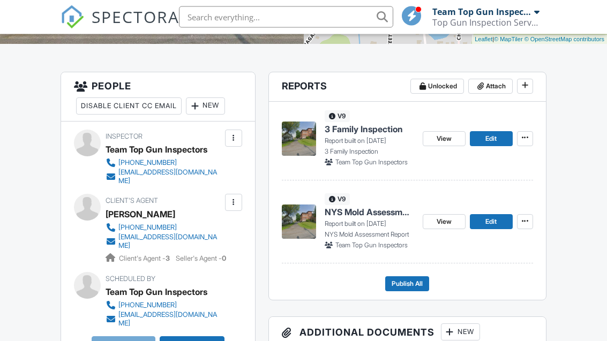
click at [484, 178] on div "v9 3 Family Inspection Report built on 09/29/2025 3 Family Inspection Team Top …" at bounding box center [407, 141] width 251 height 79
click at [487, 139] on span "Edit" at bounding box center [491, 139] width 11 height 11
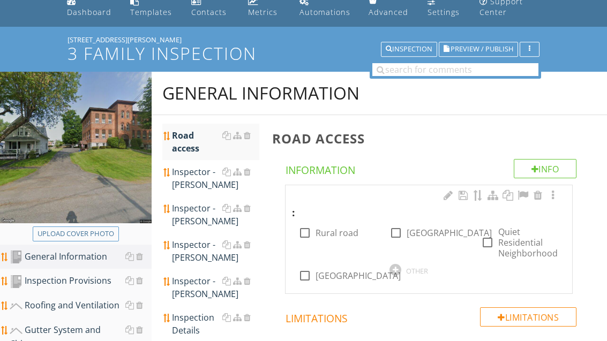
scroll to position [47, 0]
click at [498, 244] on label "Quiet Residential Neighborhood" at bounding box center [528, 243] width 61 height 32
checkbox input "true"
click at [192, 180] on div "Inspector - [PERSON_NAME]" at bounding box center [215, 179] width 87 height 26
click at [189, 184] on div "Inspector - [PERSON_NAME]" at bounding box center [215, 179] width 87 height 26
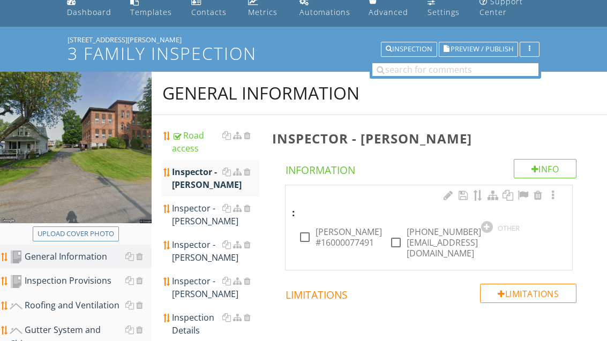
click at [329, 233] on label "[PERSON_NAME] #16000077491" at bounding box center [349, 237] width 66 height 21
checkbox input "true"
click at [419, 234] on label "[PHONE_NUMBER] [EMAIL_ADDRESS][DOMAIN_NAME]" at bounding box center [444, 243] width 74 height 32
checkbox input "true"
click at [198, 215] on div "Inspector - [PERSON_NAME]" at bounding box center [215, 215] width 87 height 26
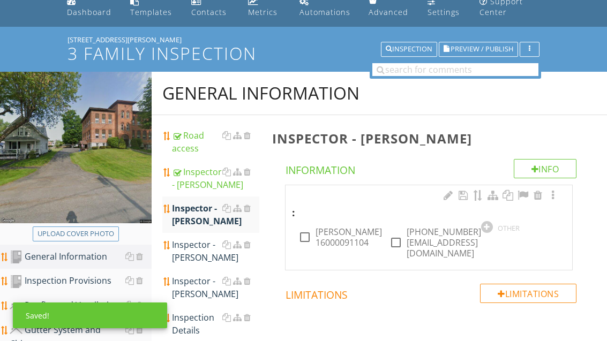
click at [319, 240] on label "[PERSON_NAME] 16000091104" at bounding box center [349, 237] width 66 height 21
checkbox input "true"
click at [424, 238] on label "[PHONE_NUMBER] [EMAIL_ADDRESS][DOMAIN_NAME]" at bounding box center [444, 243] width 74 height 32
checkbox input "true"
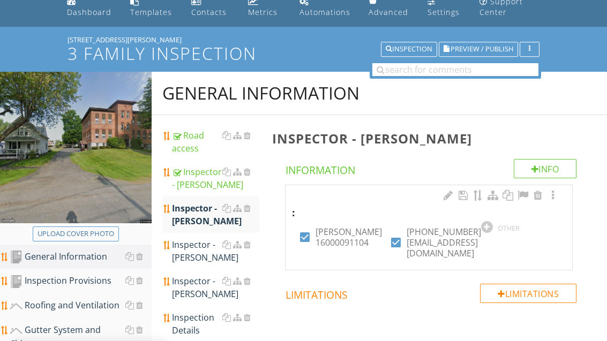
click at [197, 248] on div "Inspector - [PERSON_NAME]" at bounding box center [215, 251] width 87 height 26
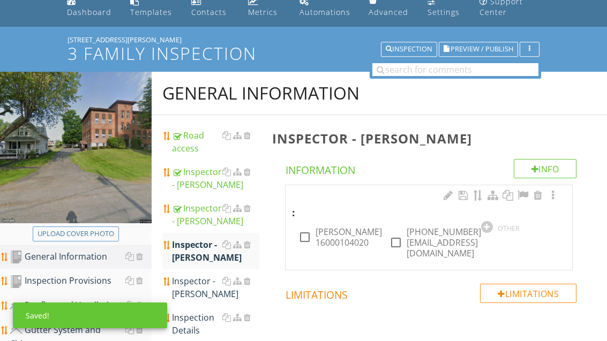
click at [331, 238] on label "[PERSON_NAME] 16000104020" at bounding box center [349, 237] width 66 height 21
checkbox input "true"
click at [430, 240] on label "[PHONE_NUMBER] [EMAIL_ADDRESS][DOMAIN_NAME]" at bounding box center [444, 243] width 74 height 32
checkbox input "true"
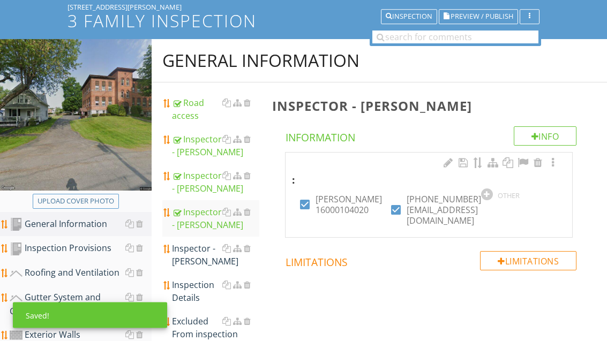
scroll to position [96, 0]
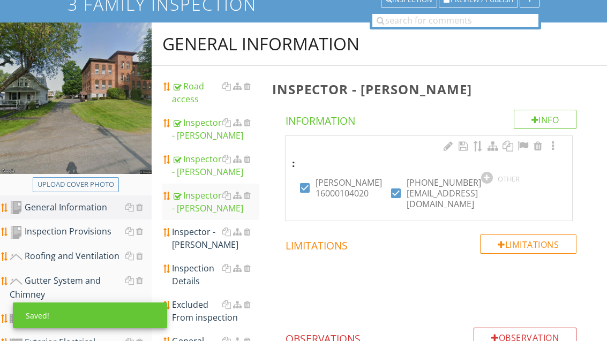
click at [195, 279] on div "Inspection Details" at bounding box center [215, 275] width 87 height 26
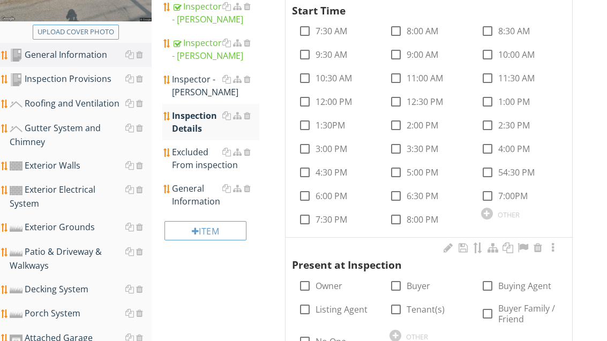
scroll to position [249, 0]
click at [488, 123] on div at bounding box center [488, 125] width 18 height 18
checkbox input "true"
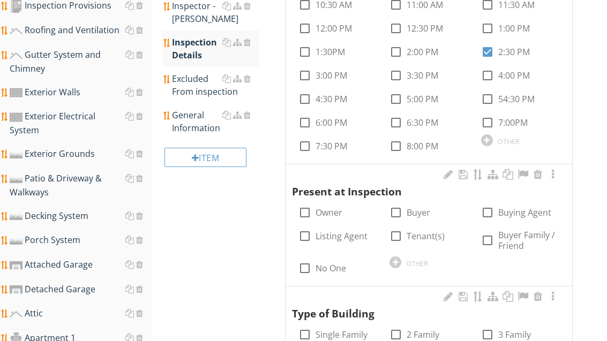
scroll to position [322, 0]
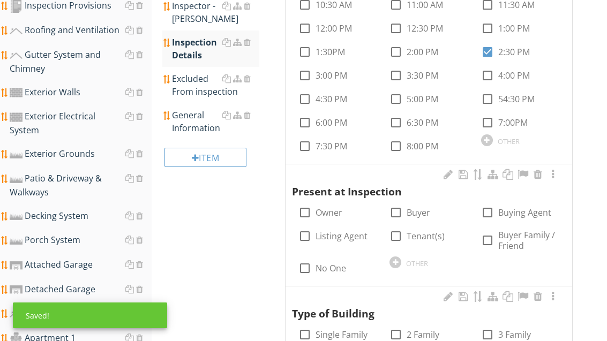
click at [416, 213] on label "Buyer" at bounding box center [419, 212] width 24 height 11
checkbox input "true"
click at [506, 212] on label "Buying Agent" at bounding box center [524, 212] width 53 height 11
checkbox input "true"
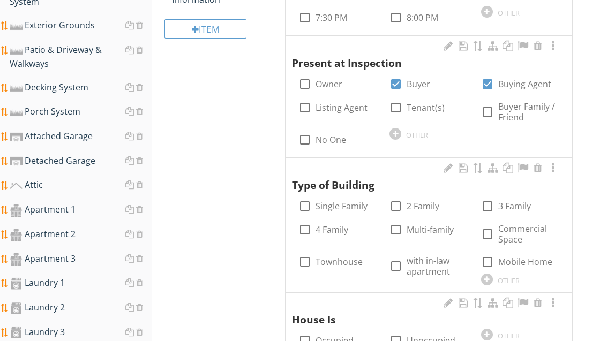
scroll to position [451, 0]
click at [519, 228] on label "Commercial Space" at bounding box center [528, 233] width 61 height 21
checkbox input "true"
click at [488, 277] on div at bounding box center [487, 280] width 12 height 12
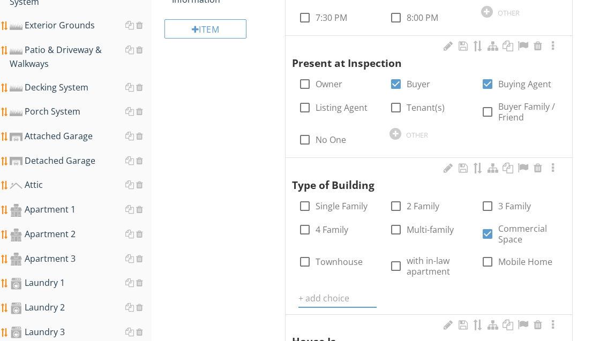
click at [316, 292] on input "text" at bounding box center [338, 299] width 78 height 18
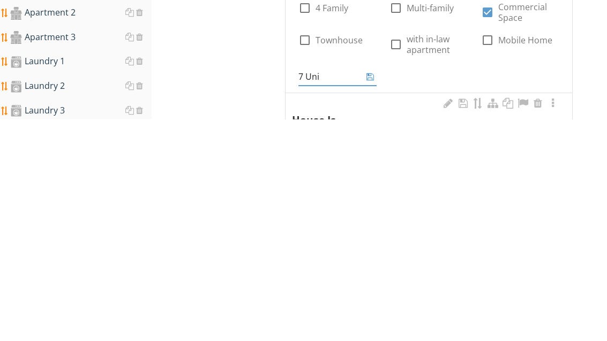
type input "7 Unit"
click at [374, 295] on icon at bounding box center [371, 299] width 8 height 9
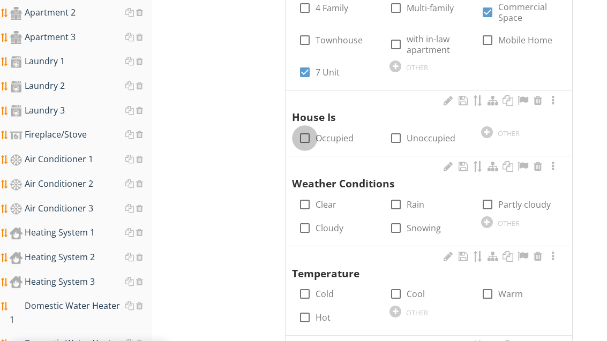
click at [305, 133] on div at bounding box center [305, 138] width 18 height 18
checkbox input "true"
click at [399, 136] on div at bounding box center [396, 138] width 18 height 18
checkbox input "true"
click at [331, 223] on label "Cloudy" at bounding box center [330, 228] width 28 height 11
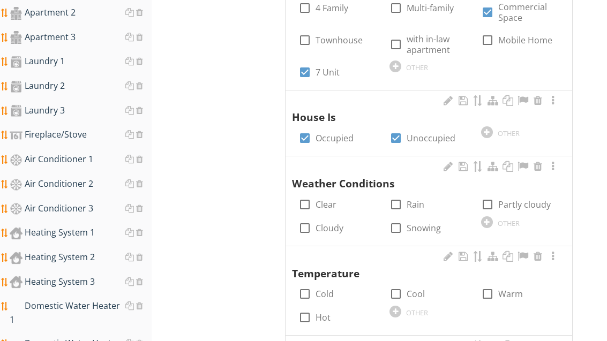
checkbox input "true"
click at [484, 286] on div at bounding box center [488, 294] width 18 height 18
checkbox input "true"
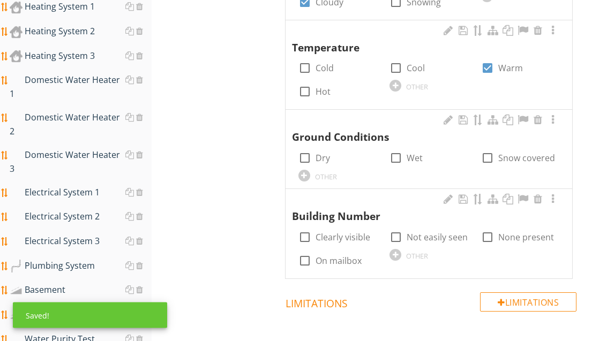
scroll to position [899, 0]
click at [321, 153] on label "Dry" at bounding box center [323, 158] width 14 height 11
checkbox input "true"
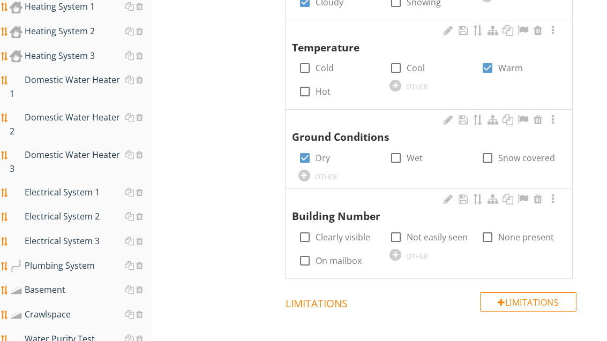
click at [307, 228] on div at bounding box center [305, 237] width 18 height 18
checkbox input "true"
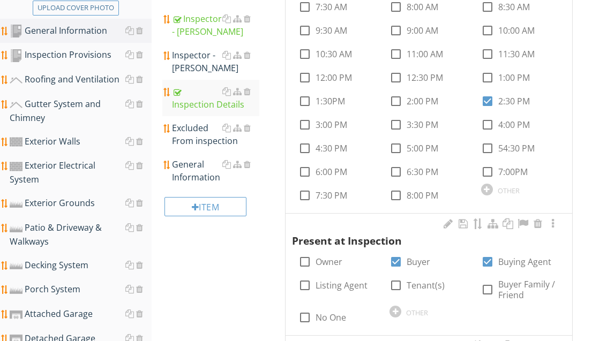
scroll to position [275, 0]
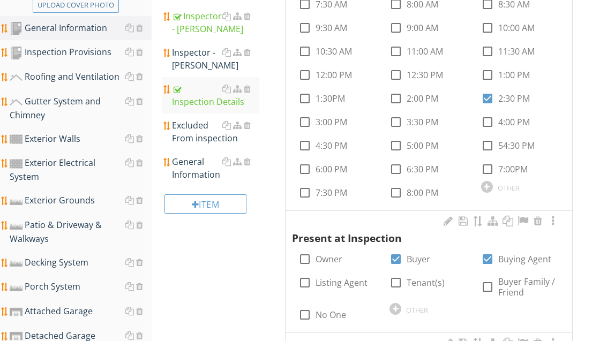
click at [194, 179] on div "General Information" at bounding box center [215, 168] width 87 height 26
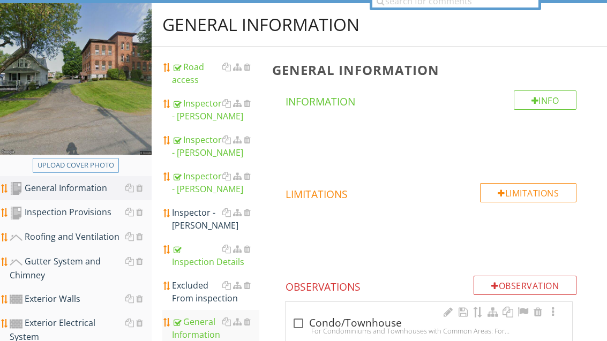
click at [88, 211] on div "Inspection Provisions" at bounding box center [81, 213] width 142 height 14
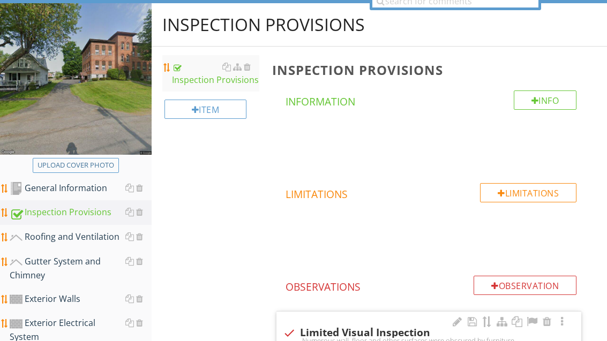
click at [93, 240] on div "Roofing and Ventilation" at bounding box center [81, 237] width 142 height 14
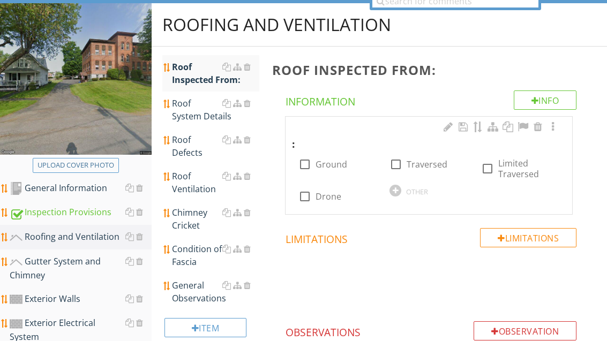
click at [317, 200] on label "Drone" at bounding box center [329, 196] width 26 height 11
checkbox input "true"
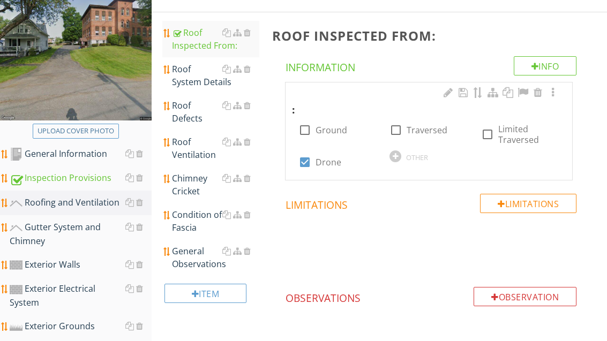
scroll to position [150, 0]
click at [202, 80] on div "Roof System Details" at bounding box center [215, 76] width 87 height 26
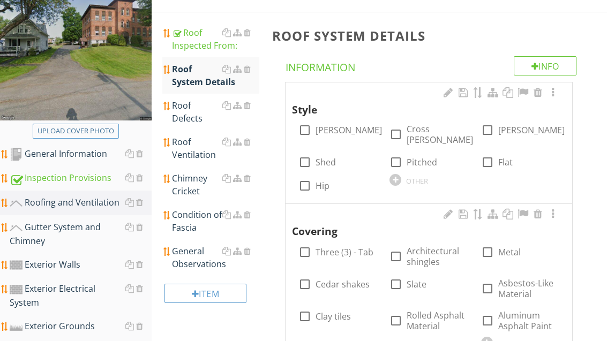
click at [324, 181] on label "Hip" at bounding box center [323, 186] width 14 height 11
checkbox input "true"
click at [329, 130] on label "Gable" at bounding box center [349, 130] width 66 height 11
checkbox input "true"
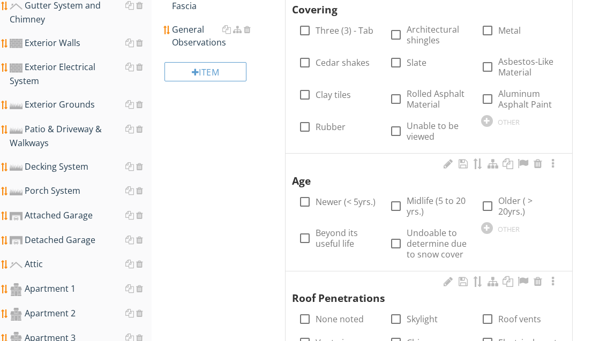
scroll to position [407, 0]
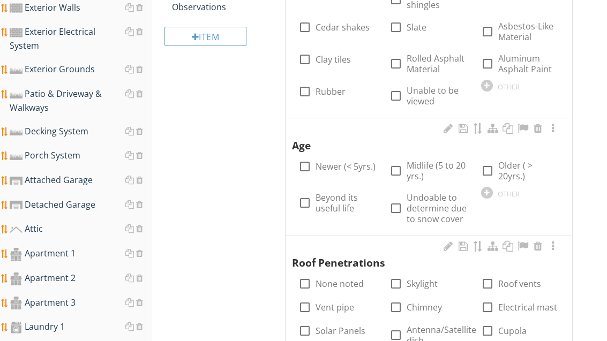
click at [495, 162] on div at bounding box center [488, 171] width 18 height 18
checkbox input "true"
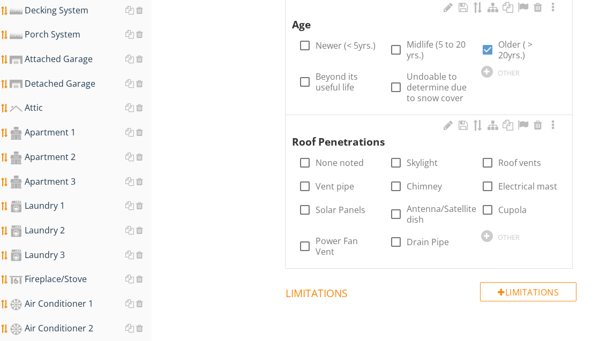
scroll to position [569, 0]
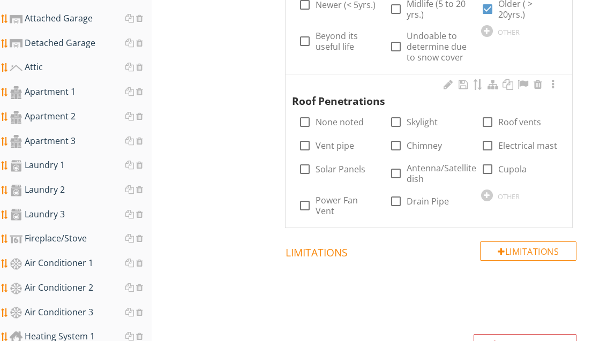
click at [421, 140] on label "Chimney" at bounding box center [424, 145] width 35 height 11
checkbox input "true"
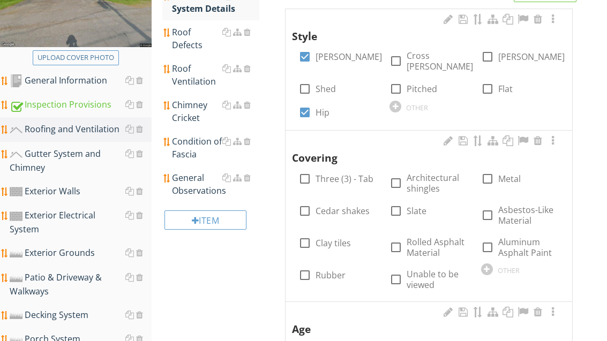
scroll to position [193, 0]
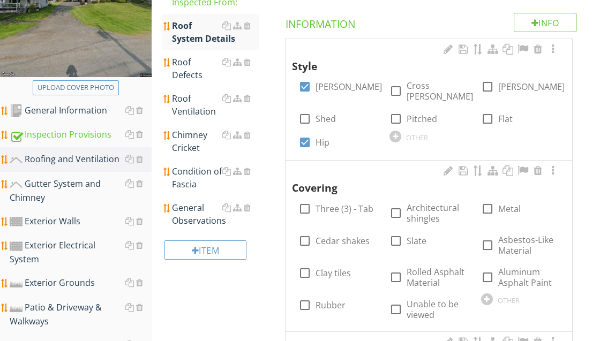
click at [197, 179] on div "Condition of Fascia" at bounding box center [215, 178] width 87 height 26
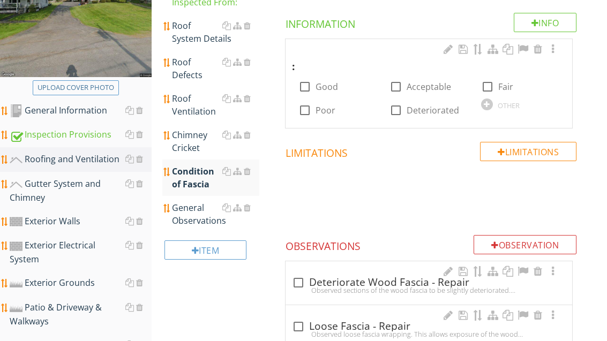
click at [421, 110] on label "Deteriorated" at bounding box center [433, 110] width 53 height 11
checkbox input "true"
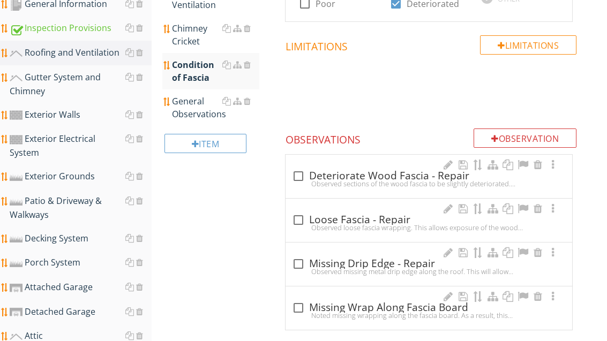
scroll to position [326, 0]
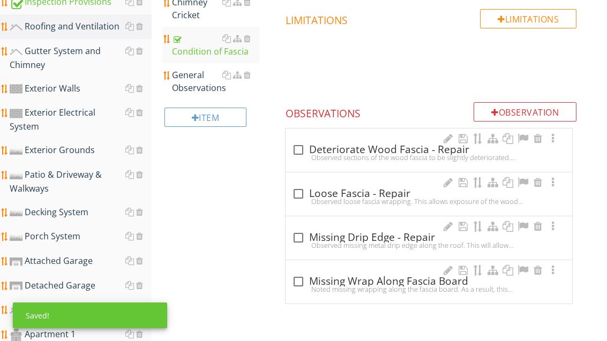
click at [293, 150] on div at bounding box center [298, 150] width 18 height 18
checkbox input "true"
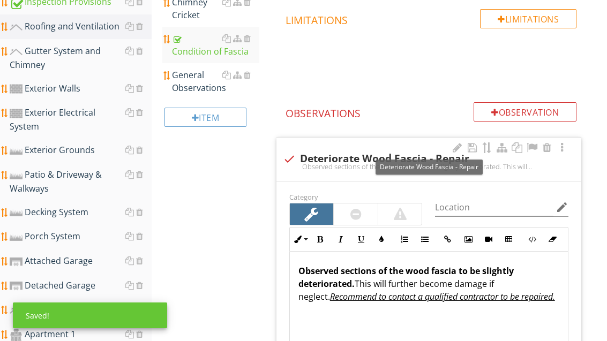
click at [529, 148] on div at bounding box center [532, 148] width 13 height 11
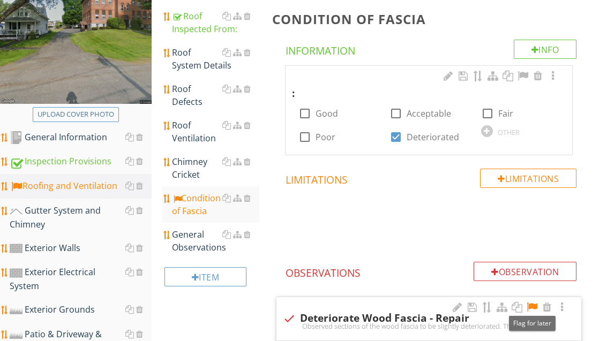
scroll to position [164, 0]
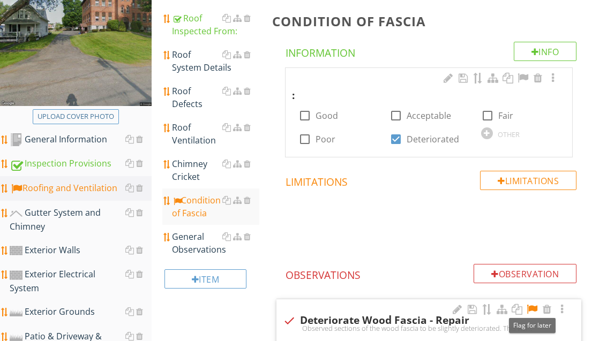
click at [69, 219] on div "Gutter System and Chimney" at bounding box center [81, 219] width 142 height 27
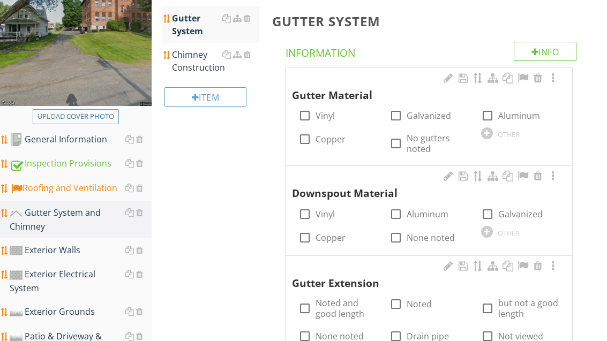
click at [430, 110] on label "Galvanized" at bounding box center [429, 115] width 44 height 11
checkbox input "true"
click at [520, 214] on label "Galvanized" at bounding box center [520, 214] width 44 height 11
checkbox input "true"
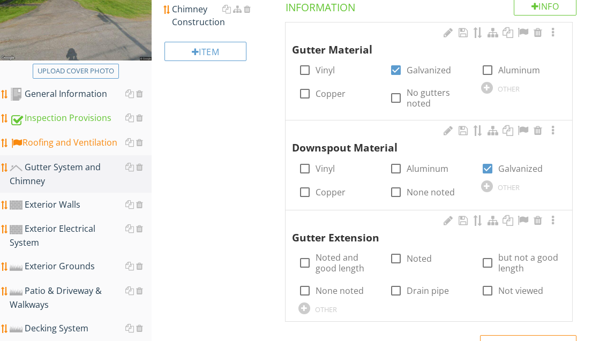
scroll to position [211, 0]
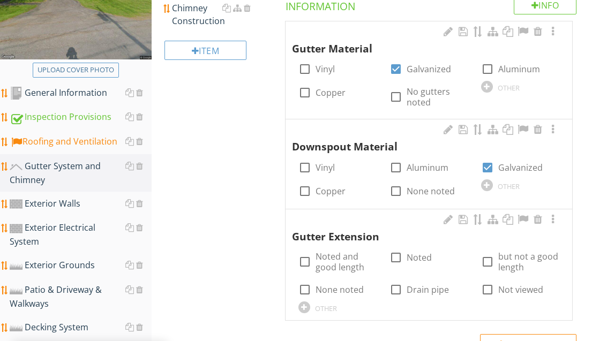
click at [311, 301] on div "OTHER" at bounding box center [338, 307] width 78 height 13
click at [325, 310] on input "text" at bounding box center [338, 318] width 78 height 18
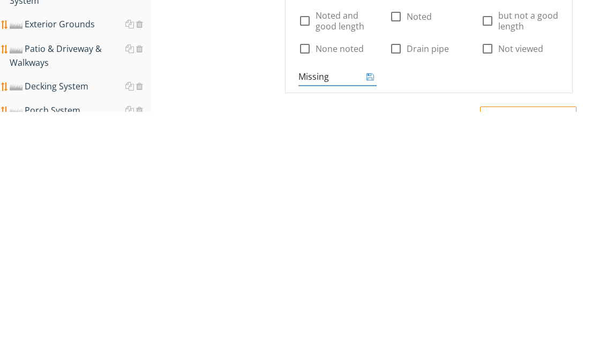
type input "Missing"
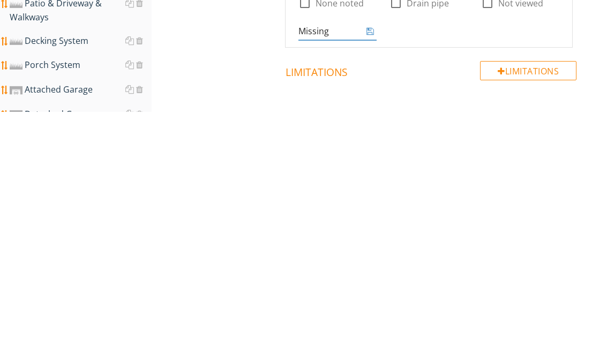
scroll to position [269, 0]
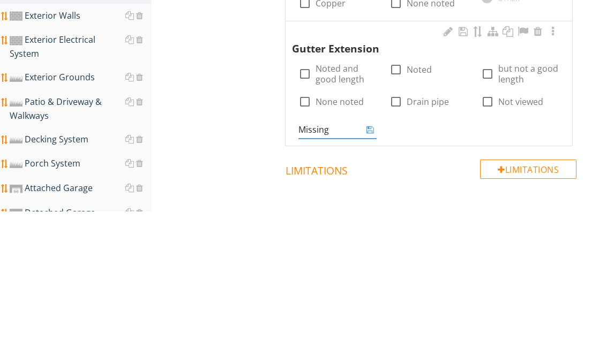
click at [371, 186] on div "check_box_outline_blank Noted and good length check_box_outline_blank Noted che…" at bounding box center [429, 186] width 274 height 0
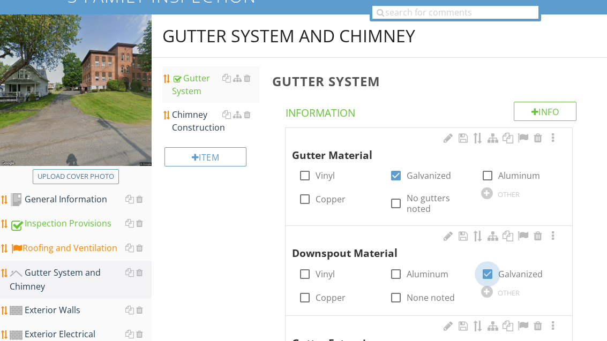
scroll to position [104, 0]
click at [491, 274] on div at bounding box center [488, 274] width 18 height 18
click at [491, 272] on div at bounding box center [488, 274] width 18 height 18
checkbox input "true"
click at [490, 292] on div at bounding box center [487, 292] width 12 height 12
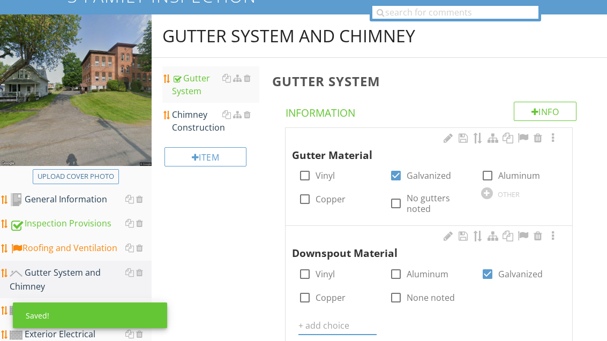
click at [338, 317] on input "text" at bounding box center [338, 326] width 78 height 18
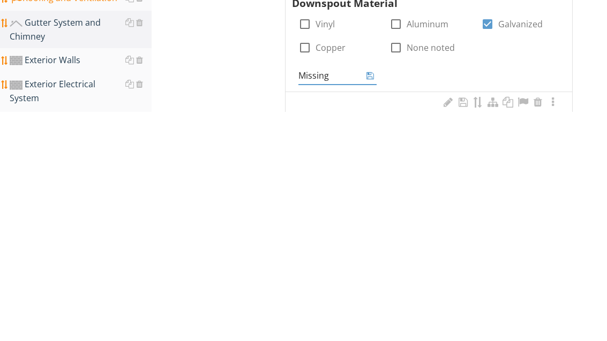
type input "Missing"
click at [374, 301] on icon at bounding box center [371, 305] width 8 height 9
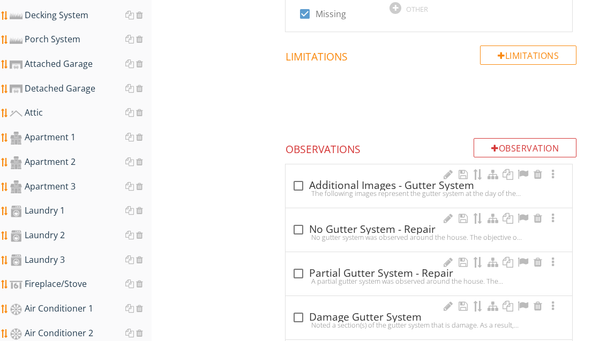
scroll to position [580, 0]
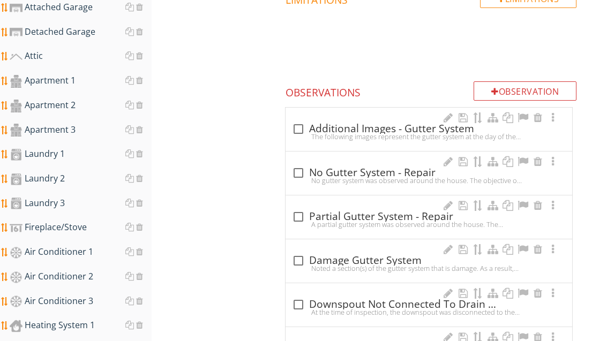
click at [305, 213] on div at bounding box center [298, 217] width 18 height 18
checkbox input "true"
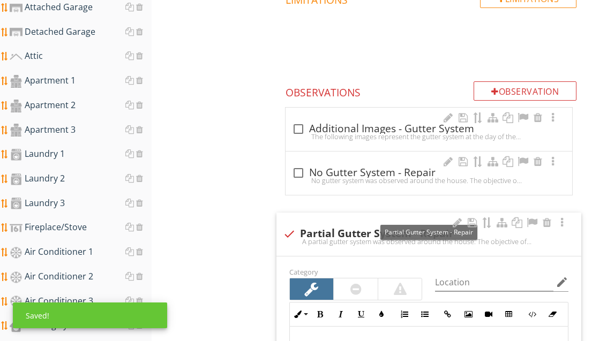
click at [534, 218] on div at bounding box center [532, 223] width 13 height 11
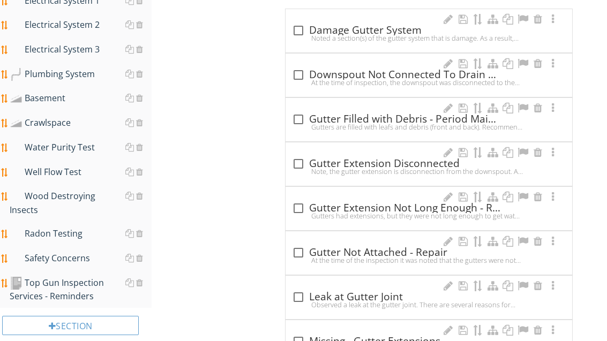
scroll to position [1099, 0]
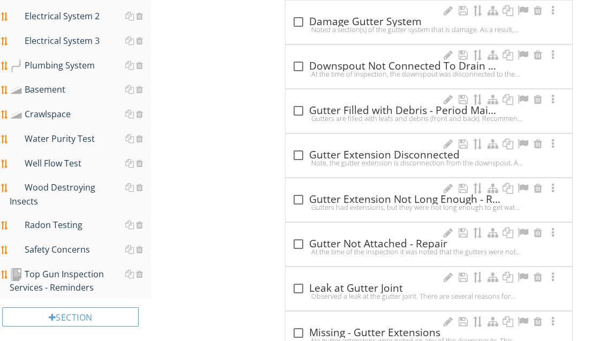
click at [371, 330] on div "check_box_outline_blank Missing - Gutter Extensions" at bounding box center [429, 333] width 274 height 13
checkbox input "true"
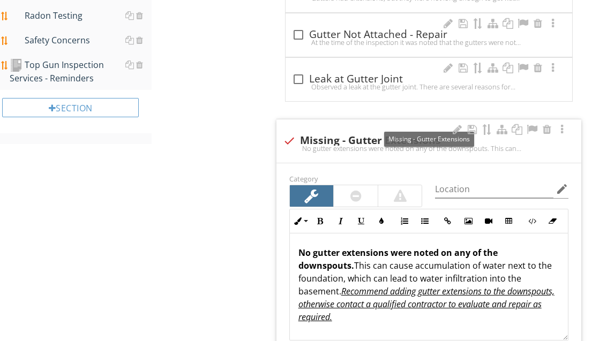
scroll to position [1306, 0]
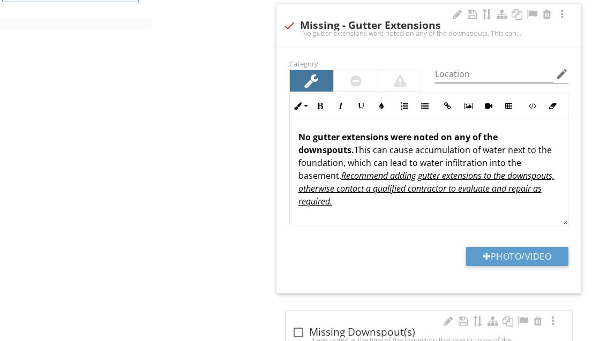
scroll to position [1424, 0]
click at [531, 254] on button "Photo/Video" at bounding box center [517, 256] width 102 height 19
type input "C:\fakepath\image.jpg"
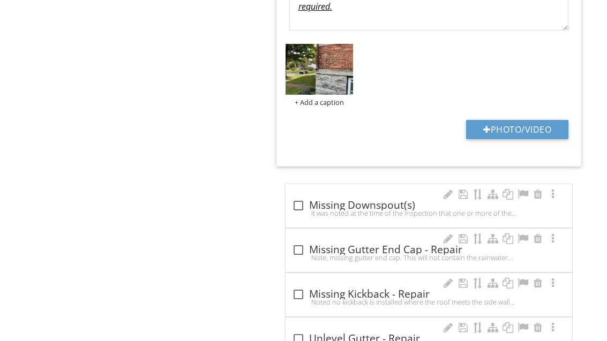
scroll to position [1628, 0]
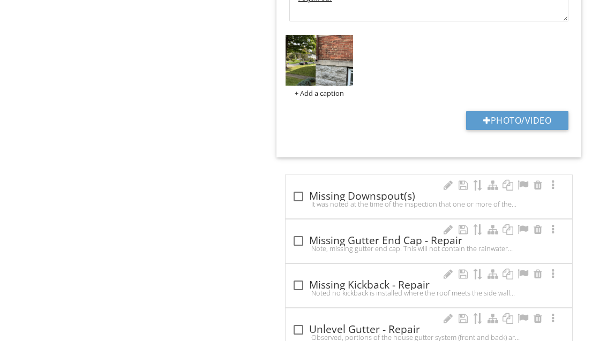
click at [385, 191] on div "check_box_outline_blank Missing Downspout(s)" at bounding box center [429, 196] width 274 height 13
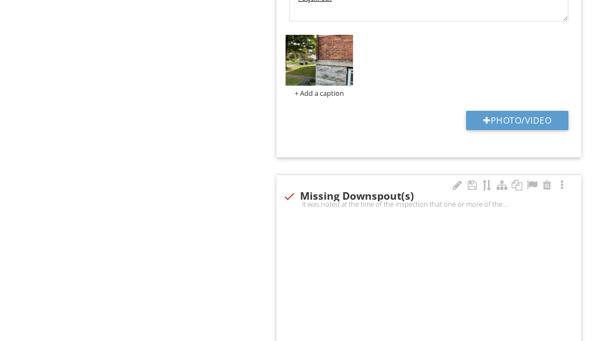
checkbox input "true"
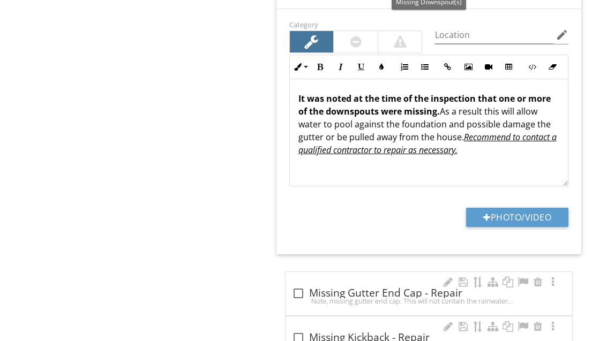
scroll to position [1837, 0]
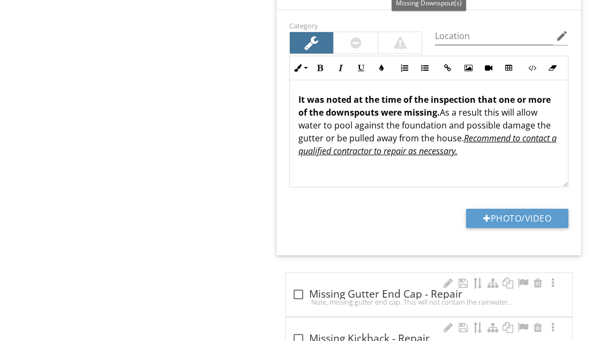
click at [533, 220] on button "Photo/Video" at bounding box center [517, 218] width 102 height 19
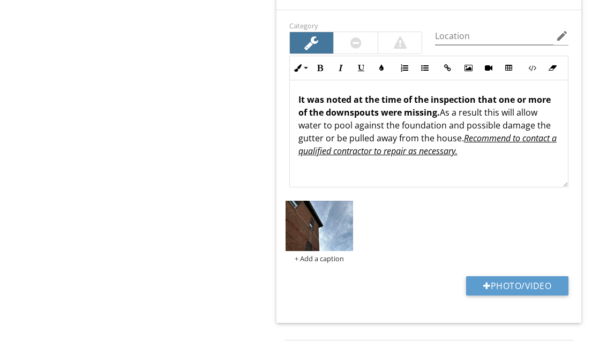
click at [534, 283] on button "Photo/Video" at bounding box center [517, 286] width 102 height 19
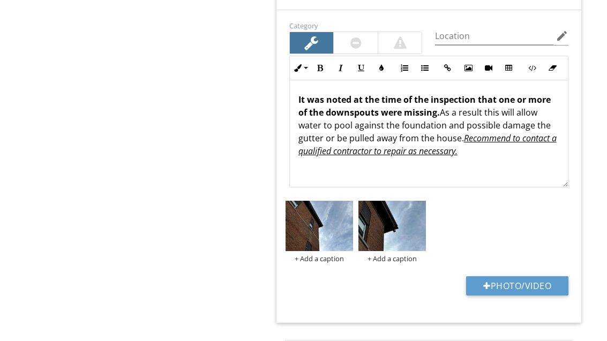
click at [527, 286] on button "Photo/Video" at bounding box center [517, 286] width 102 height 19
type input "C:\fakepath\image.jpg"
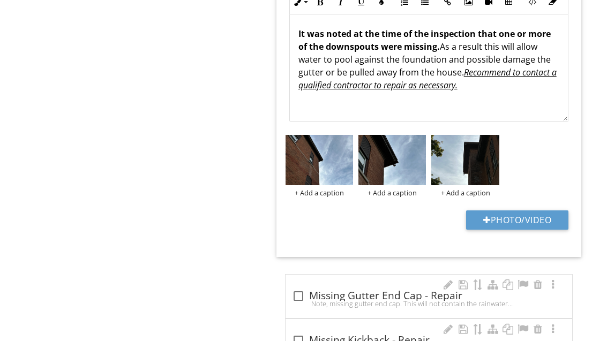
scroll to position [1959, 0]
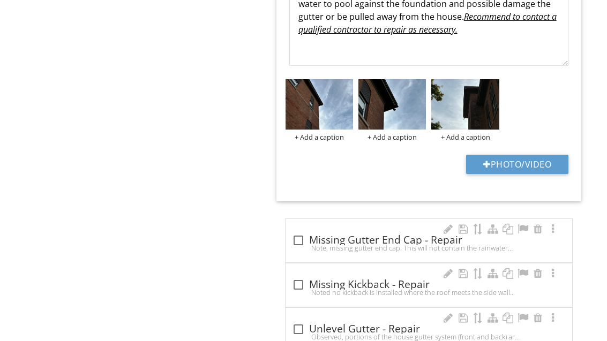
click at [291, 283] on div at bounding box center [298, 285] width 18 height 18
checkbox input "true"
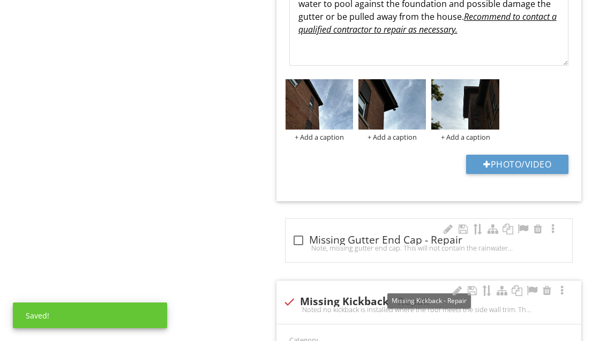
click at [530, 288] on div at bounding box center [532, 291] width 13 height 11
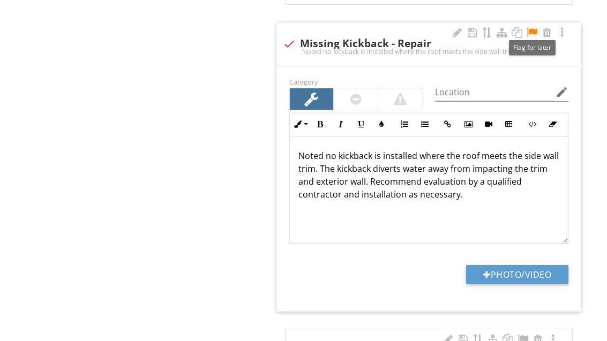
scroll to position [2218, 0]
click at [530, 265] on button "Photo/Video" at bounding box center [517, 274] width 102 height 19
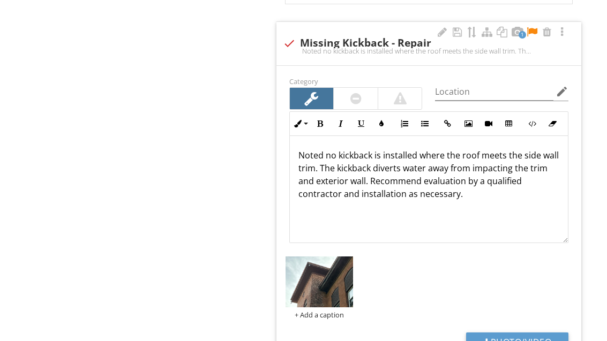
click at [532, 333] on button "Photo/Video" at bounding box center [517, 342] width 102 height 19
type input "C:\fakepath\image.jpg"
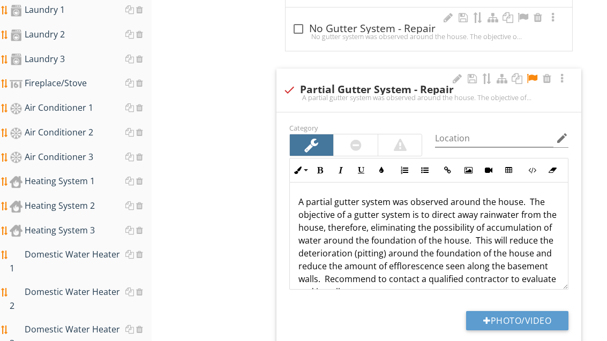
scroll to position [730, 0]
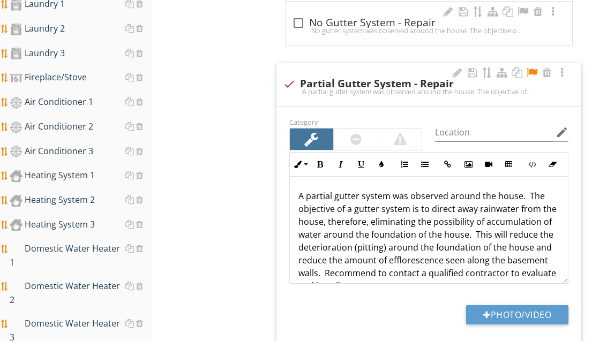
click at [532, 309] on button "Photo/Video" at bounding box center [517, 314] width 102 height 19
type input "C:\fakepath\image.jpg"
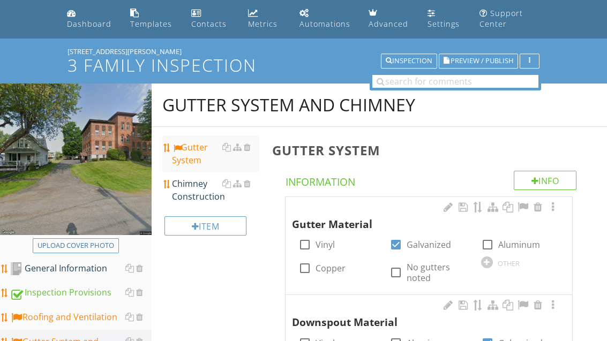
scroll to position [36, 0]
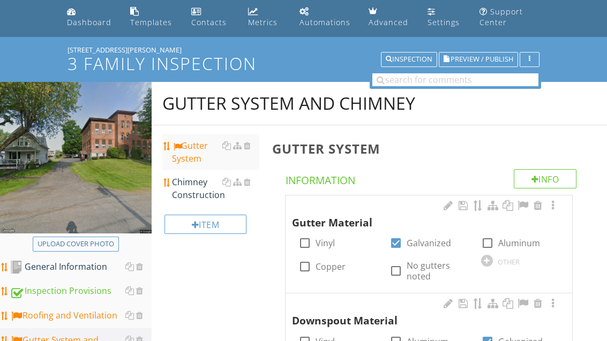
click at [195, 197] on div "Chimney Construction" at bounding box center [215, 189] width 87 height 26
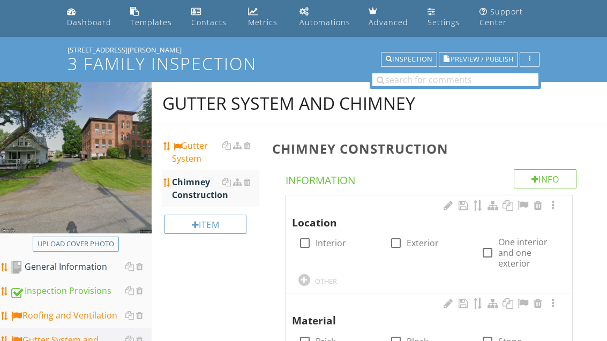
click at [331, 243] on label "Interior" at bounding box center [331, 243] width 31 height 11
checkbox input "true"
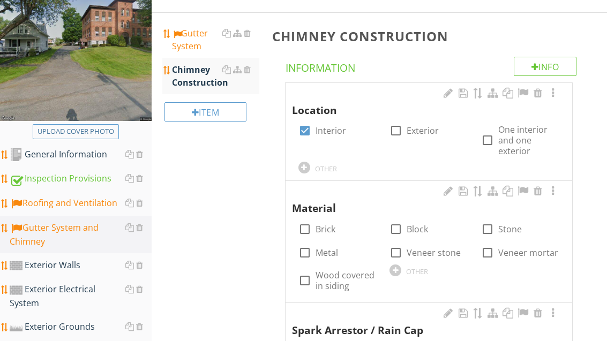
scroll to position [180, 0]
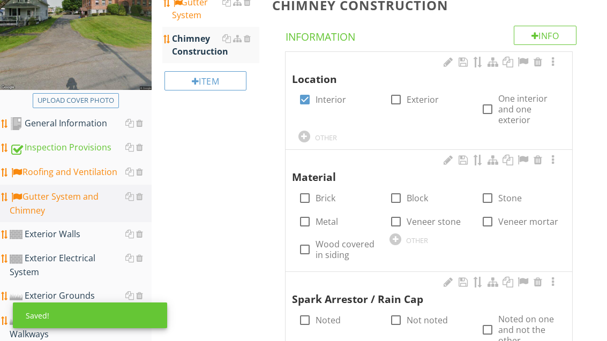
click at [327, 198] on label "Brick" at bounding box center [326, 198] width 20 height 11
checkbox input "true"
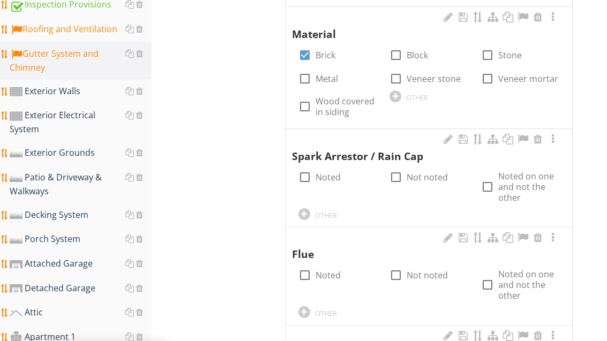
scroll to position [323, 0]
click at [428, 175] on label "Not noted" at bounding box center [427, 177] width 41 height 11
checkbox input "true"
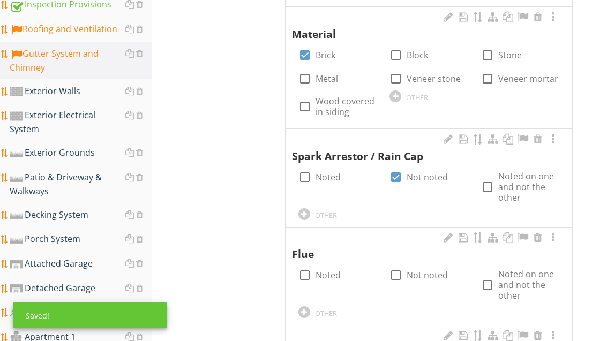
click at [426, 273] on label "Not noted" at bounding box center [427, 275] width 41 height 11
checkbox input "true"
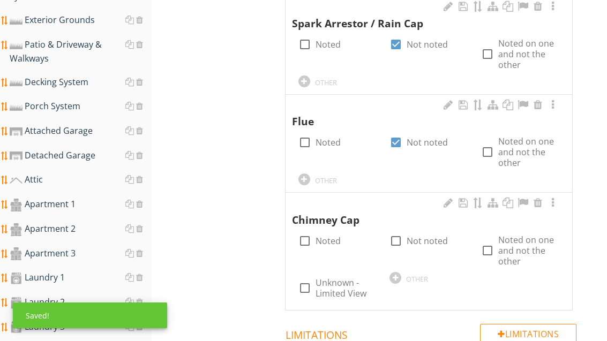
scroll to position [475, 0]
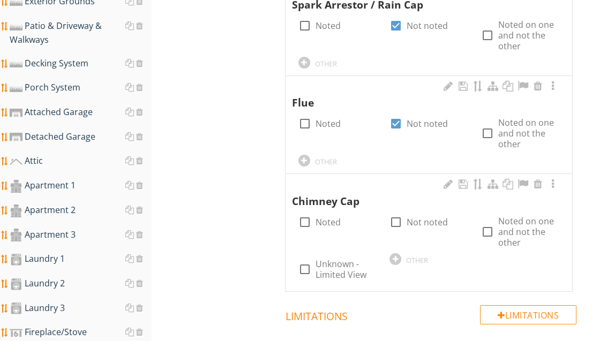
click at [444, 182] on div at bounding box center [448, 184] width 13 height 11
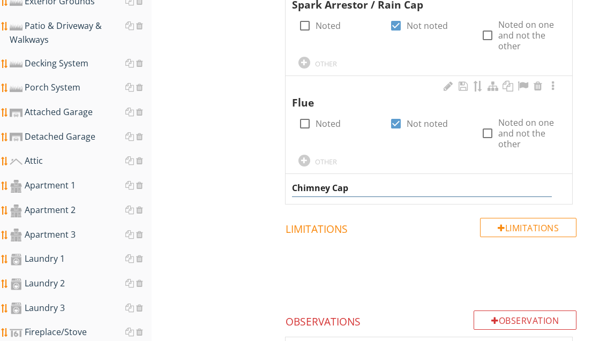
click at [357, 183] on input "Chimney Cap" at bounding box center [422, 189] width 260 height 18
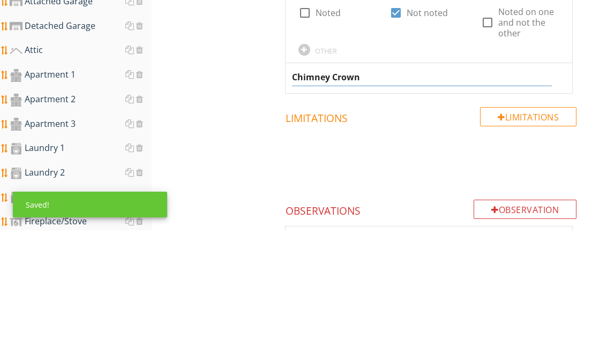
type input "Chimney Crown"
click at [260, 102] on div "Gutter System and Chimney Gutter System Chimney Construction Item Chimney Const…" at bounding box center [380, 268] width 456 height 1248
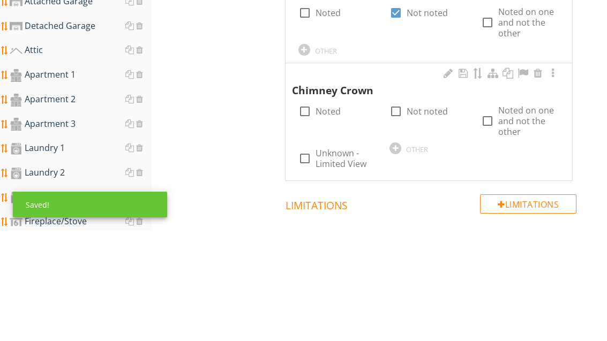
scroll to position [586, 0]
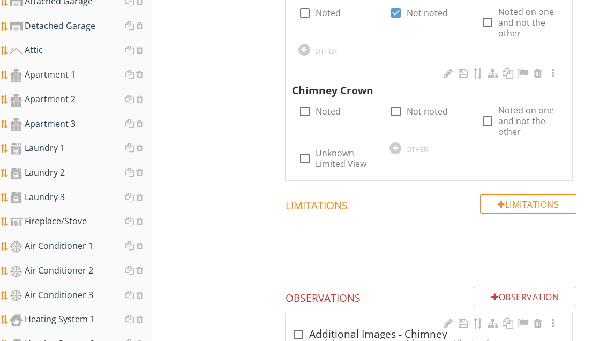
click at [324, 107] on label "Noted" at bounding box center [328, 111] width 25 height 11
checkbox input "true"
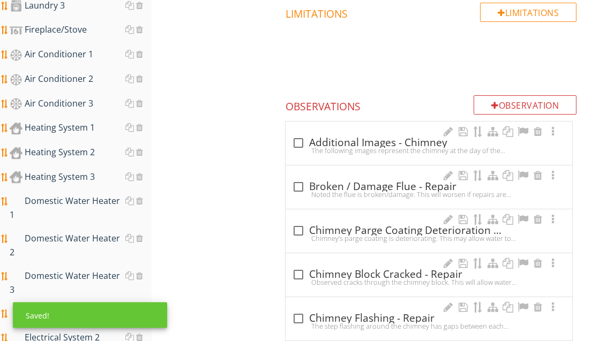
scroll to position [808, 0]
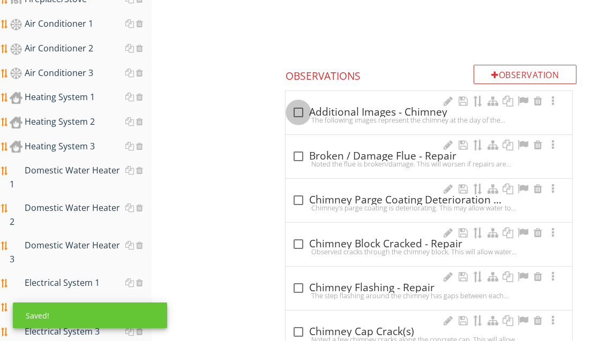
click at [298, 109] on div at bounding box center [298, 112] width 18 height 18
checkbox input "true"
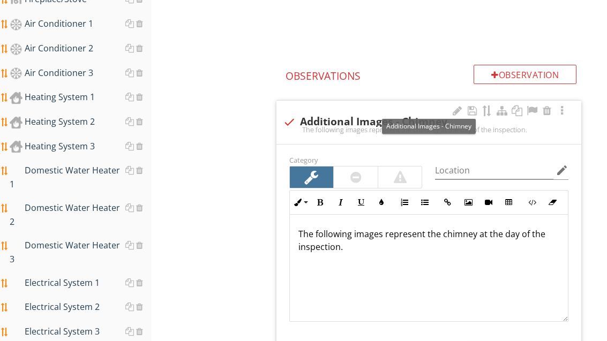
click at [529, 106] on div at bounding box center [532, 111] width 13 height 11
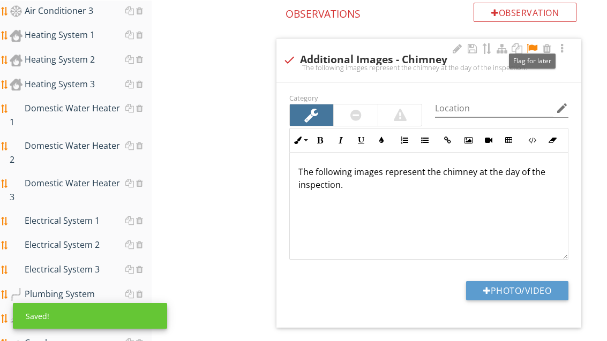
click at [566, 291] on button "Photo/Video" at bounding box center [517, 290] width 102 height 19
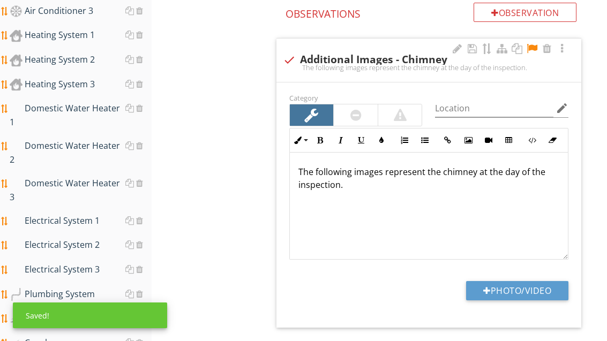
click at [539, 287] on button "Photo/Video" at bounding box center [517, 290] width 102 height 19
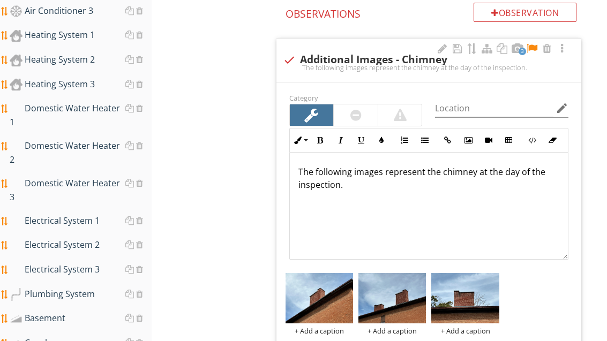
type input "C:\fakepath\image.jpg"
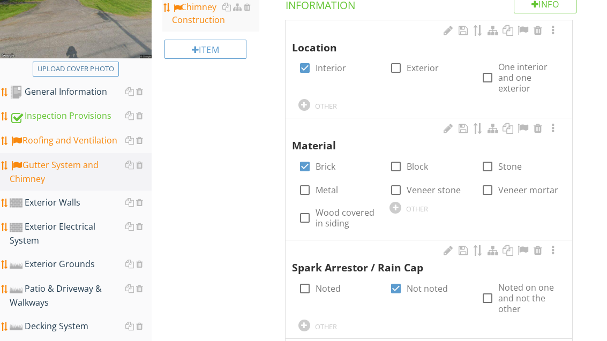
scroll to position [251, 0]
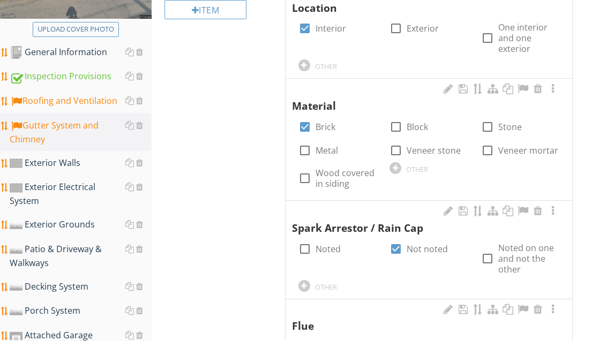
click at [81, 218] on div "Exterior Grounds" at bounding box center [81, 225] width 142 height 14
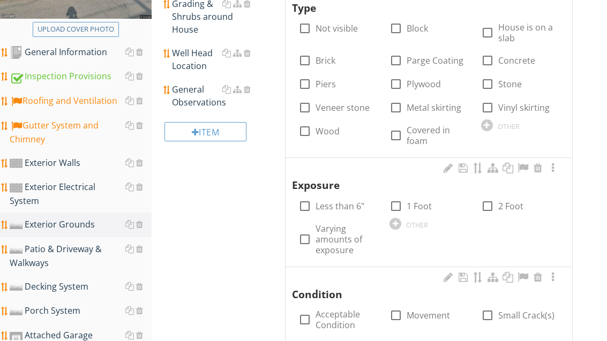
click at [193, 86] on div "General Observations" at bounding box center [215, 96] width 87 height 26
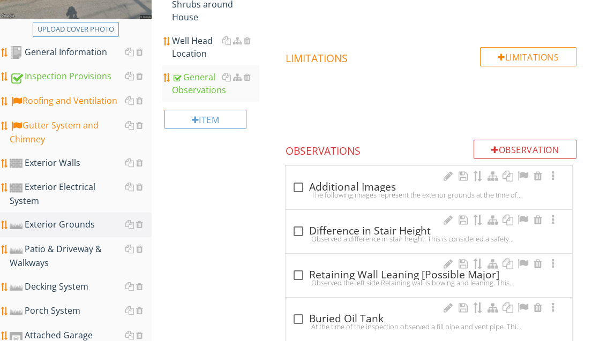
click at [342, 188] on div "check_box_outline_blank Additional Images" at bounding box center [429, 187] width 274 height 13
checkbox input "true"
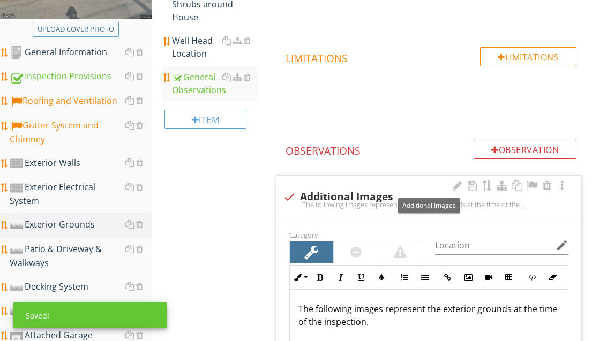
click at [528, 185] on div at bounding box center [532, 186] width 13 height 11
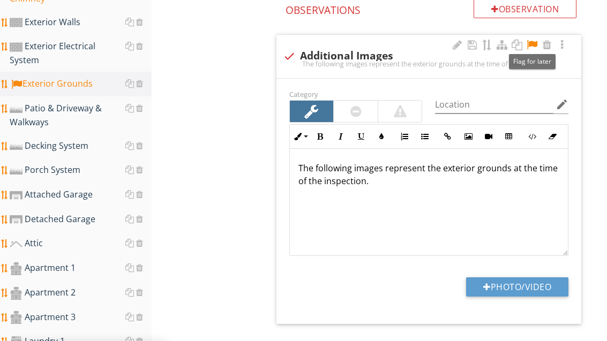
scroll to position [409, 0]
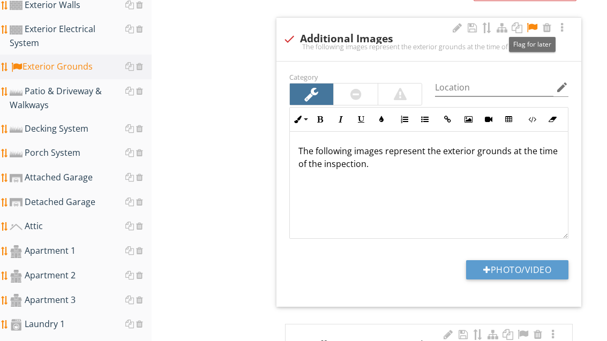
click at [533, 265] on button "Photo/Video" at bounding box center [517, 269] width 102 height 19
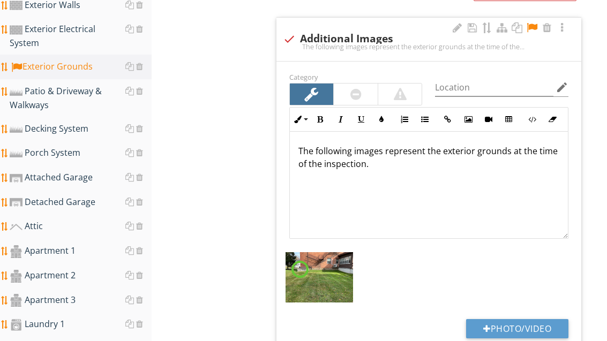
click at [534, 328] on button "Photo/Video" at bounding box center [517, 328] width 102 height 19
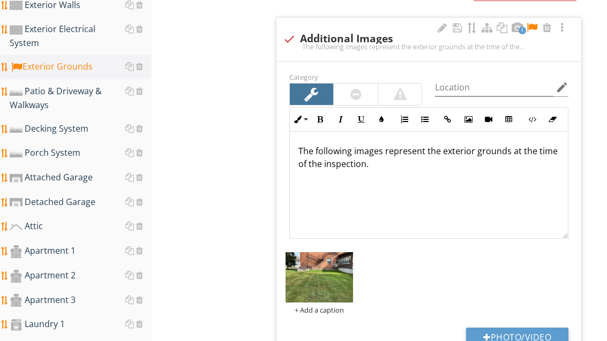
type input "C:\fakepath\image.jpg"
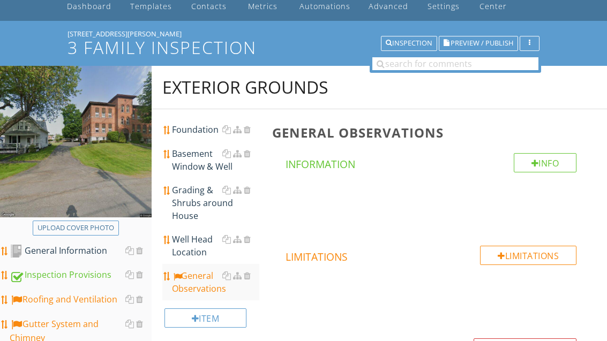
scroll to position [44, 0]
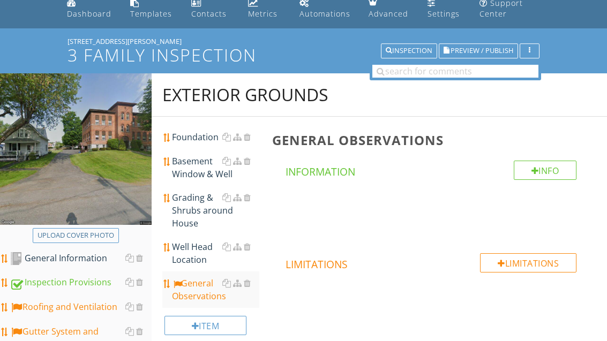
click at [200, 139] on div "Foundation" at bounding box center [215, 137] width 87 height 13
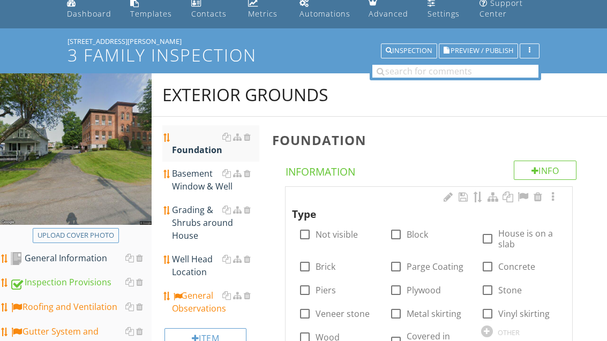
click at [510, 270] on label "Concrete" at bounding box center [516, 267] width 37 height 11
checkbox input "true"
click at [508, 288] on label "Stone" at bounding box center [510, 290] width 24 height 11
checkbox input "true"
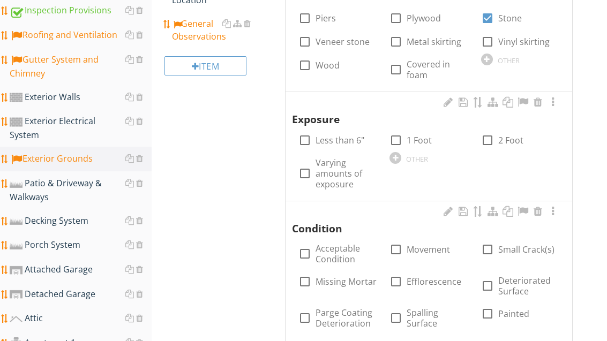
scroll to position [317, 0]
click at [331, 174] on label "Varying amounts of exposure" at bounding box center [346, 174] width 61 height 32
checkbox input "true"
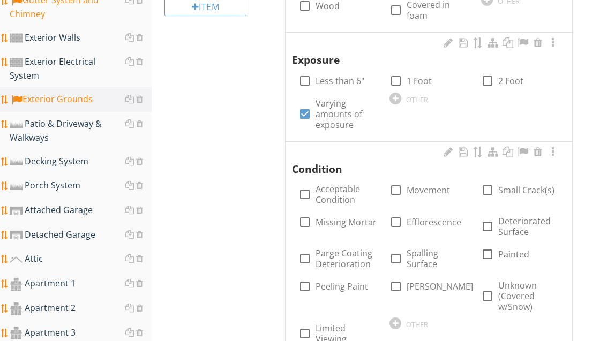
scroll to position [384, 0]
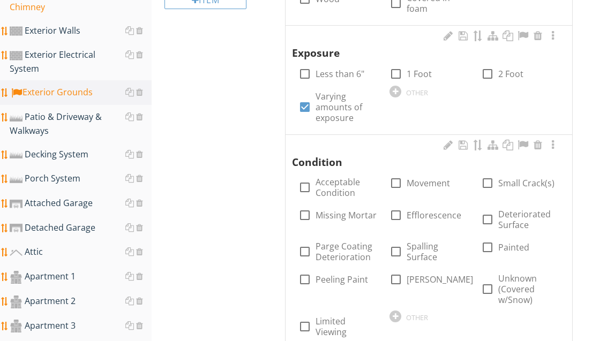
click at [341, 215] on label "Missing Mortar" at bounding box center [346, 215] width 61 height 11
checkbox input "true"
click at [389, 310] on div "OTHER" at bounding box center [428, 316] width 91 height 13
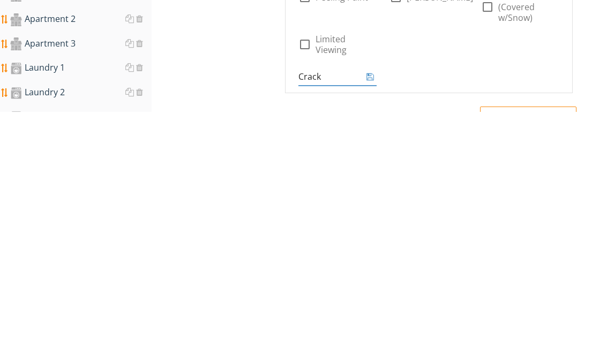
type input "Cracks"
click at [370, 302] on icon at bounding box center [371, 306] width 8 height 9
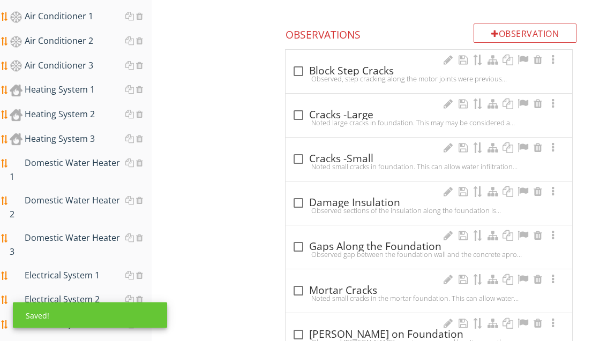
scroll to position [816, 0]
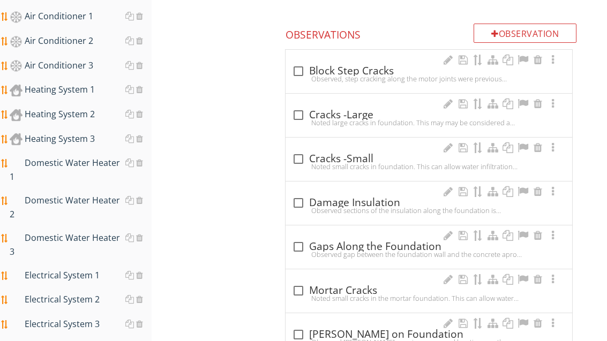
click at [322, 109] on div "check_box_outline_blank Cracks -Large" at bounding box center [429, 115] width 274 height 13
checkbox input "true"
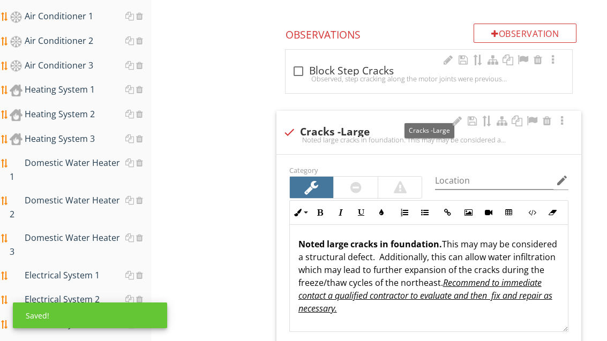
click at [532, 120] on div at bounding box center [532, 121] width 13 height 11
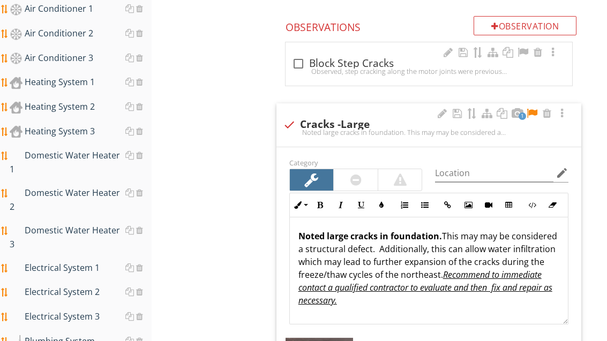
scroll to position [1, 0]
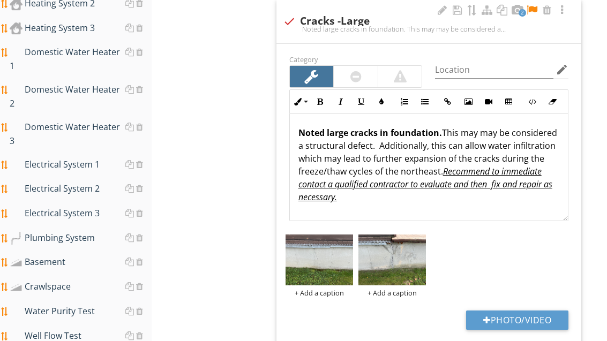
scroll to position [944, 0]
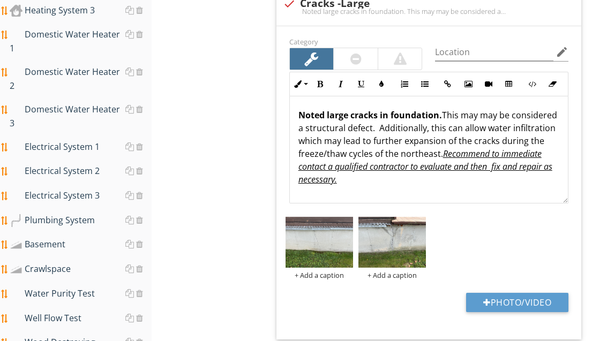
click at [540, 303] on button "Photo/Video" at bounding box center [517, 302] width 102 height 19
type input "C:\fakepath\image.jpg"
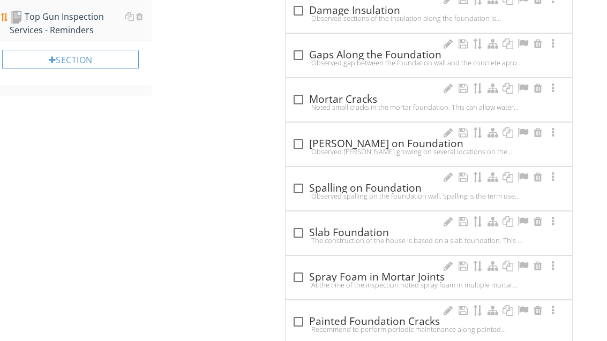
scroll to position [1359, 0]
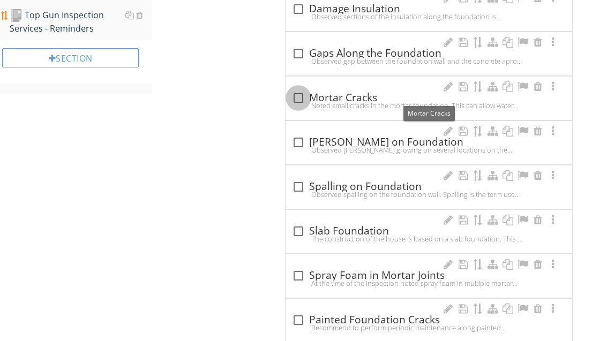
click at [300, 94] on div at bounding box center [298, 98] width 18 height 18
checkbox input "true"
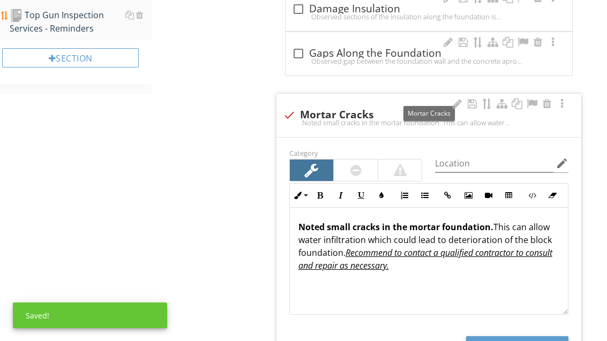
click at [531, 101] on div at bounding box center [532, 104] width 13 height 11
click at [522, 340] on button "Photo/Video" at bounding box center [517, 346] width 102 height 19
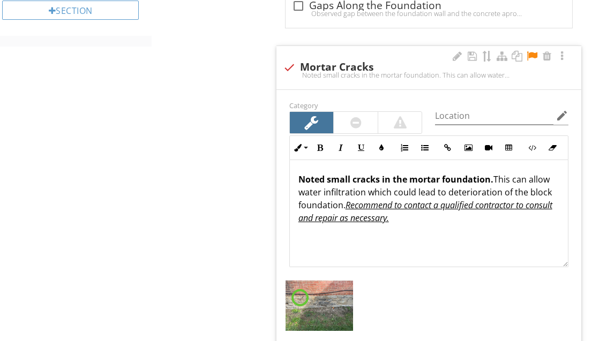
scroll to position [1408, 0]
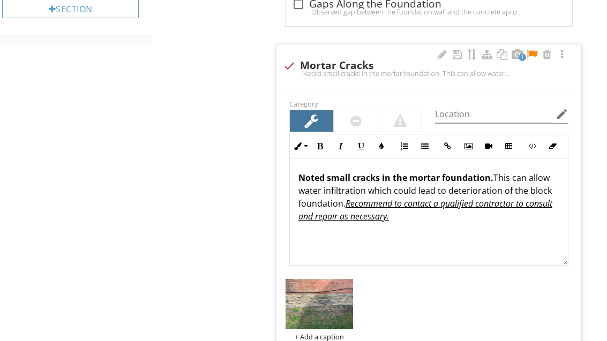
click at [542, 325] on div "+ Add a caption" at bounding box center [429, 311] width 292 height 68
type input "C:\fakepath\image.jpg"
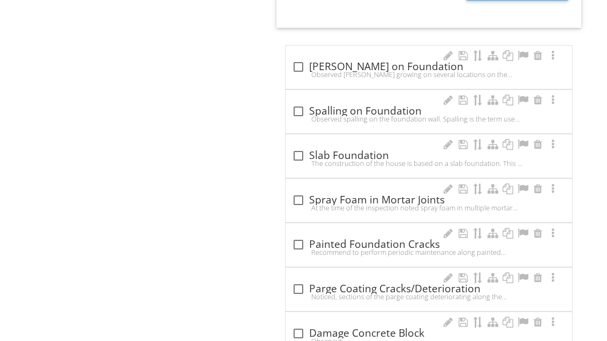
scroll to position [1786, 0]
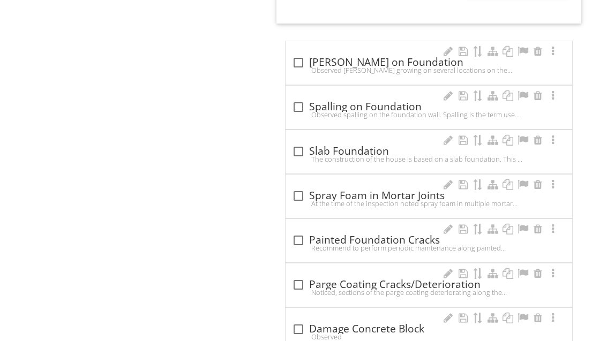
click at [378, 90] on div "check_box_outline_blank Spalling on Foundation Observed spalling on the foundat…" at bounding box center [429, 107] width 287 height 43
checkbox input "true"
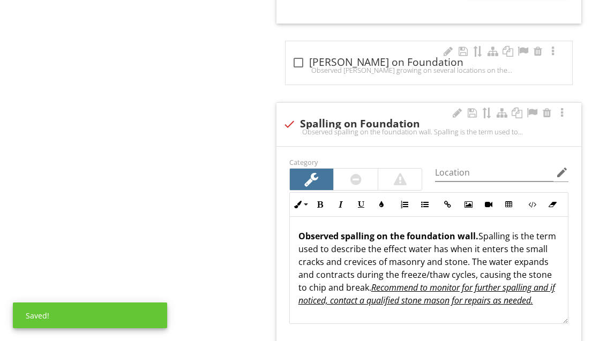
click at [529, 110] on div at bounding box center [532, 113] width 13 height 11
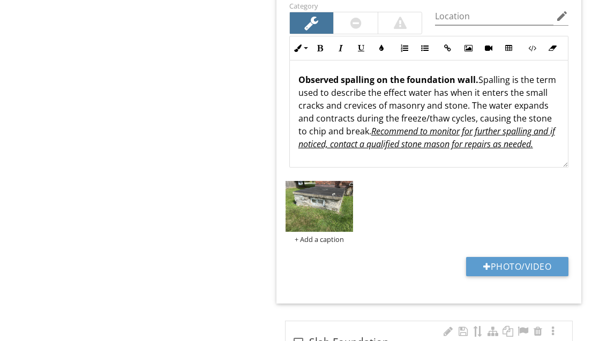
scroll to position [1942, 0]
click at [534, 264] on button "Photo/Video" at bounding box center [517, 266] width 102 height 19
type input "C:\fakepath\image.jpg"
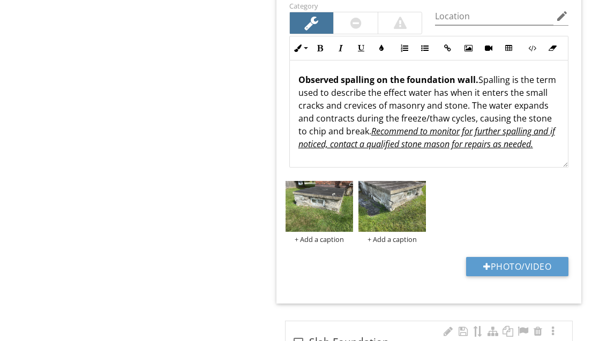
scroll to position [1, 0]
click at [359, 25] on div at bounding box center [355, 23] width 11 height 13
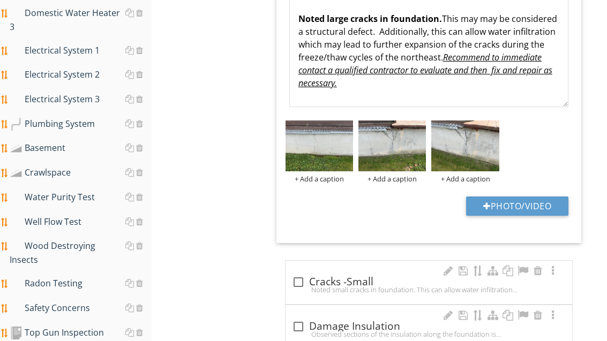
scroll to position [1040, 0]
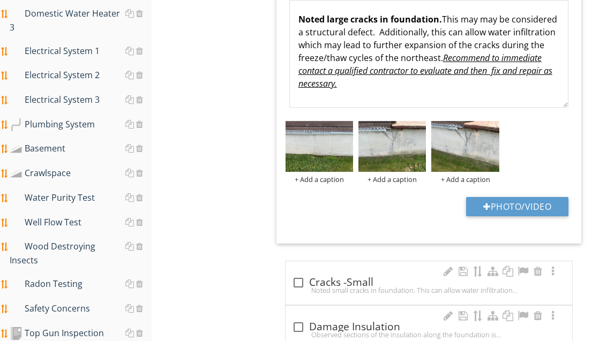
click at [528, 197] on button "Photo/Video" at bounding box center [517, 206] width 102 height 19
type input "C:\fakepath\image.jpg"
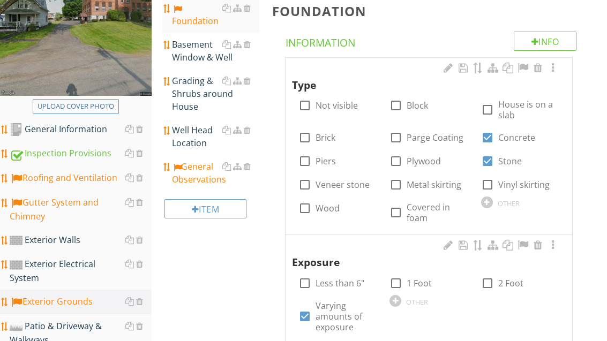
click at [198, 168] on div "General Observations" at bounding box center [215, 174] width 87 height 26
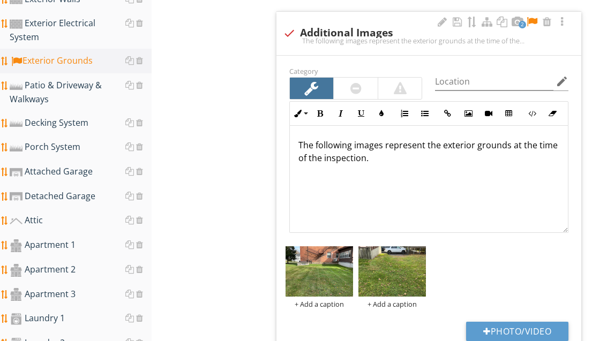
scroll to position [415, 0]
click at [529, 327] on button "Photo/Video" at bounding box center [517, 331] width 102 height 19
type input "C:\fakepath\image.jpg"
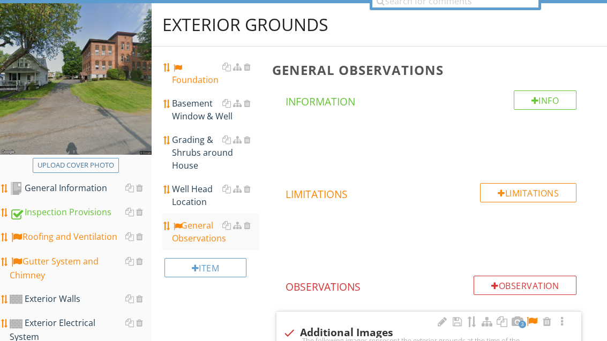
scroll to position [115, 0]
click at [200, 79] on div "Foundation" at bounding box center [215, 74] width 87 height 26
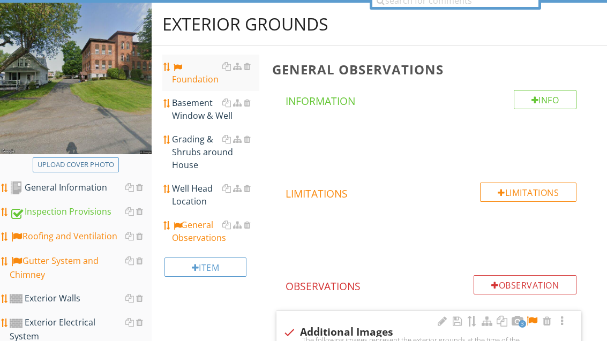
scroll to position [116, 0]
click at [203, 81] on div "Foundation" at bounding box center [215, 73] width 87 height 26
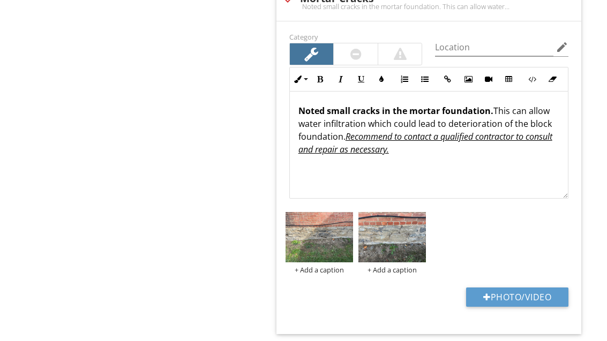
scroll to position [1481, 0]
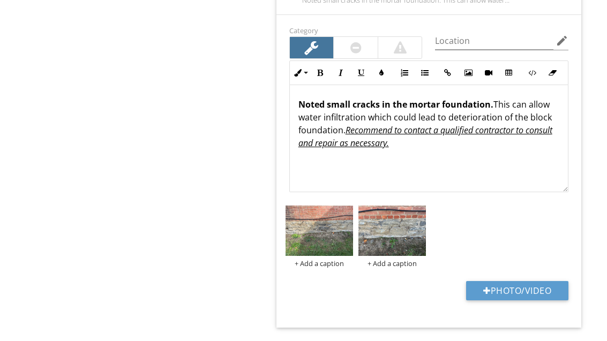
click at [535, 283] on button "Photo/Video" at bounding box center [517, 290] width 102 height 19
type input "C:\fakepath\image.jpg"
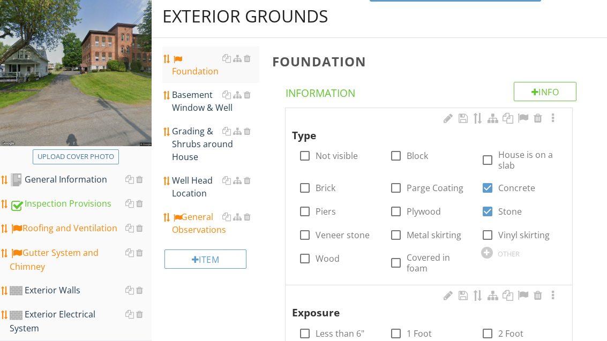
scroll to position [121, 0]
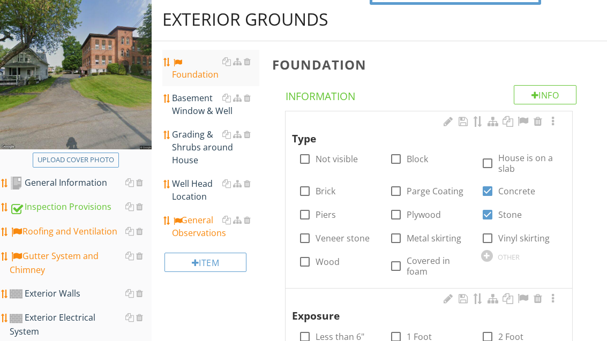
click at [198, 223] on div "General Observations" at bounding box center [215, 227] width 87 height 26
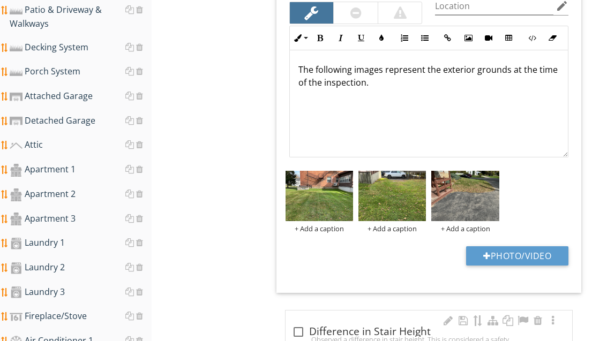
scroll to position [491, 0]
click at [551, 247] on button "Photo/Video" at bounding box center [517, 256] width 102 height 19
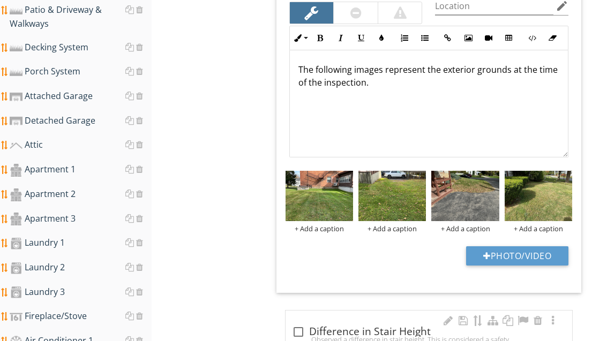
click at [535, 253] on button "Photo/Video" at bounding box center [517, 256] width 102 height 19
type input "C:\fakepath\image.jpg"
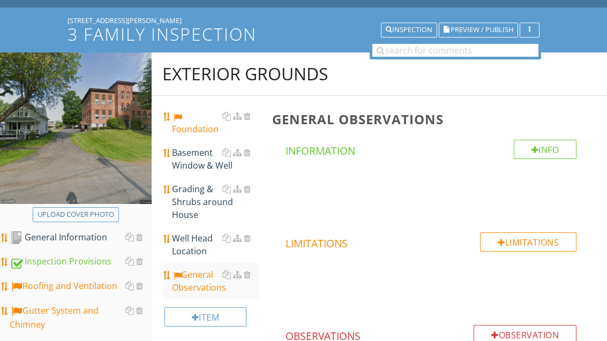
scroll to position [58, 0]
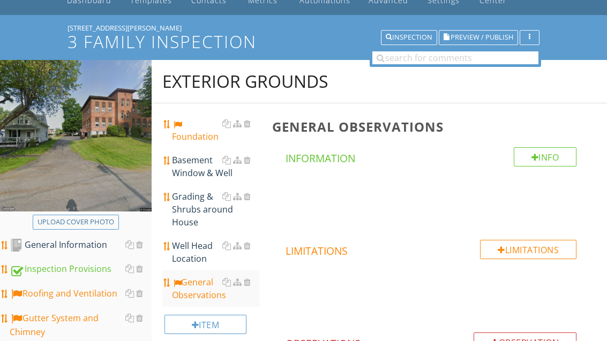
click at [200, 125] on div "Foundation" at bounding box center [215, 130] width 87 height 26
click at [198, 135] on div "Foundation" at bounding box center [215, 130] width 87 height 26
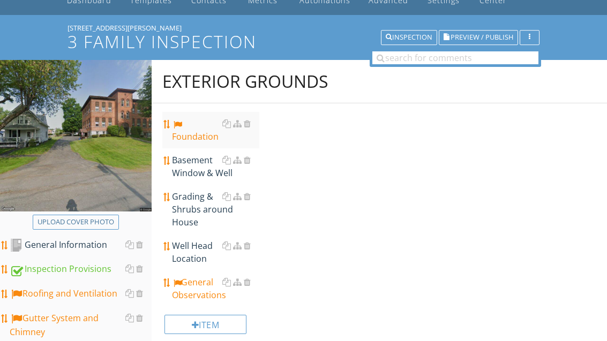
click at [196, 137] on div "Foundation" at bounding box center [215, 130] width 87 height 26
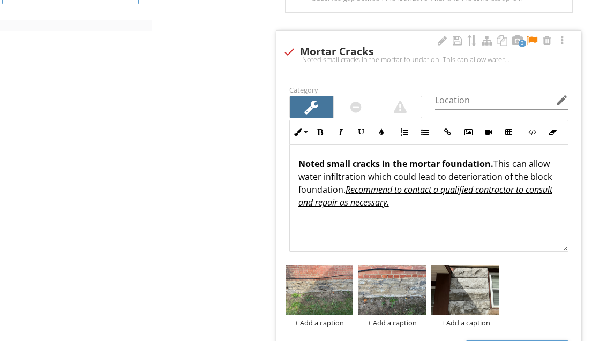
scroll to position [1423, 0]
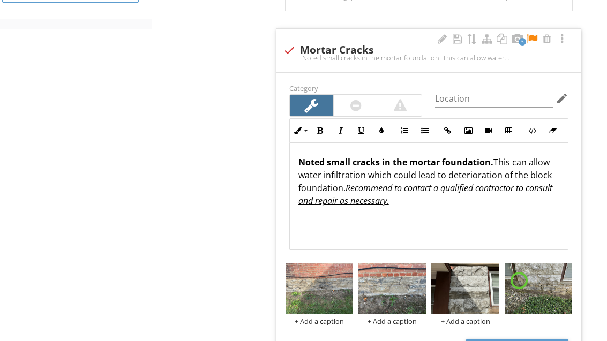
type input "C:\fakepath\image.jpg"
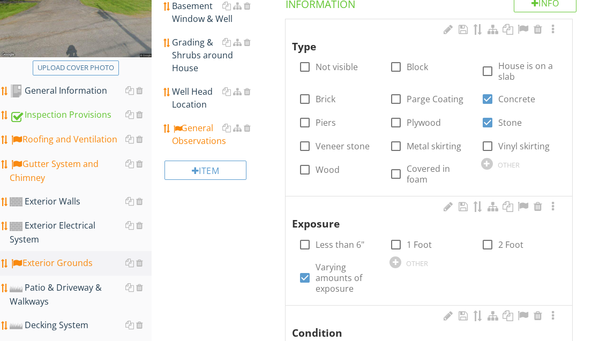
click at [203, 136] on div "General Observations" at bounding box center [215, 135] width 87 height 26
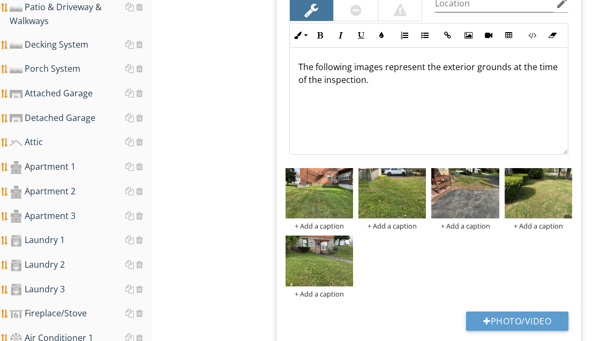
scroll to position [496, 0]
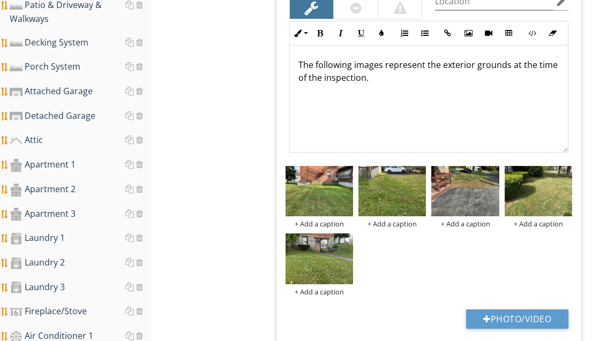
click at [541, 313] on button "Photo/Video" at bounding box center [517, 319] width 102 height 19
type input "C:\fakepath\image.jpg"
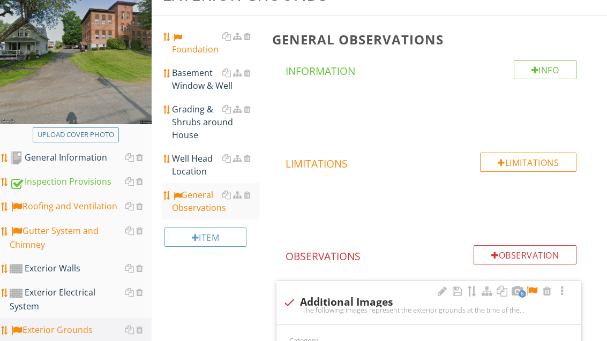
scroll to position [0, 0]
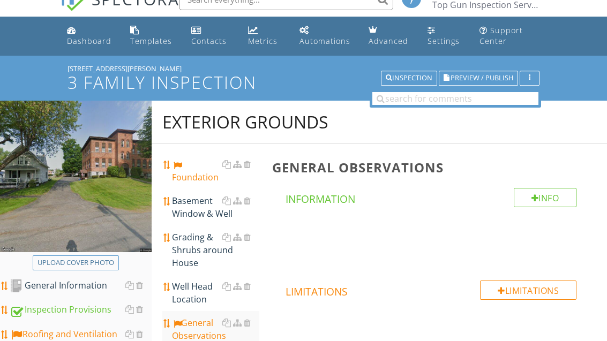
click at [198, 215] on div "Basement Window & Well" at bounding box center [215, 208] width 87 height 26
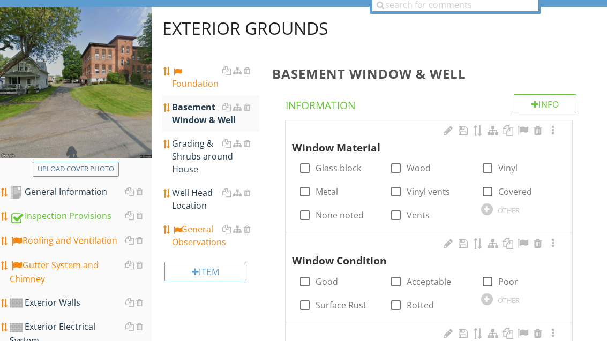
scroll to position [140, 0]
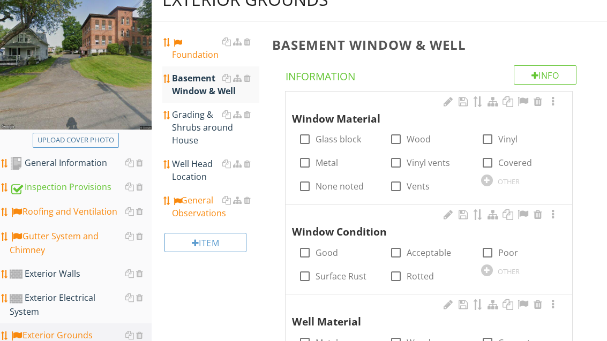
click at [495, 139] on div at bounding box center [488, 139] width 18 height 18
checkbox input "true"
click at [489, 267] on div at bounding box center [487, 271] width 12 height 12
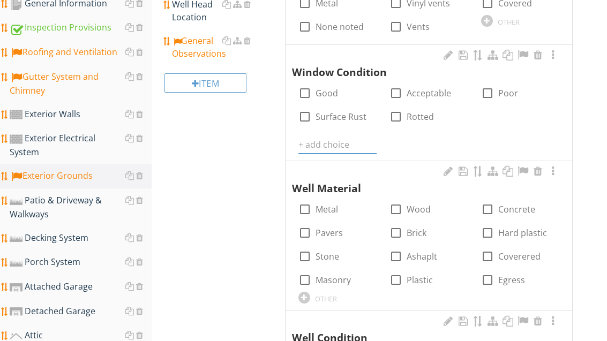
scroll to position [295, 0]
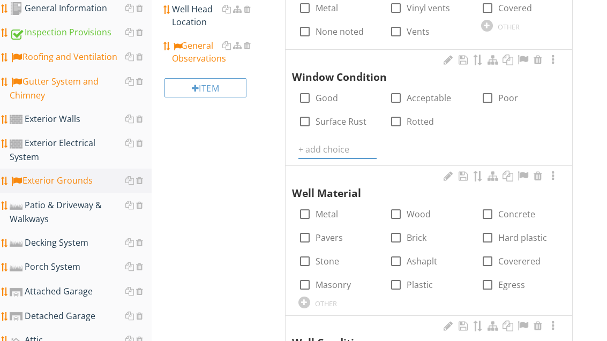
click at [325, 143] on input "text" at bounding box center [338, 150] width 78 height 18
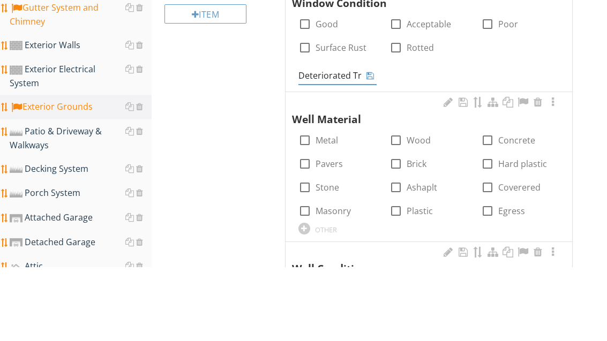
type input "Deteriorated Trim"
click at [370, 146] on icon at bounding box center [371, 150] width 8 height 9
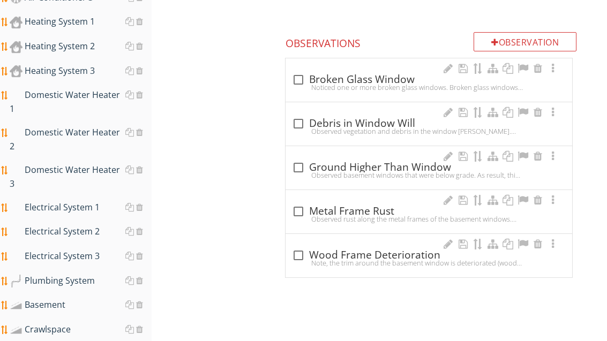
scroll to position [884, 0]
click at [357, 252] on div "check_box_outline_blank Wood Frame Deterioration" at bounding box center [429, 255] width 274 height 13
checkbox input "true"
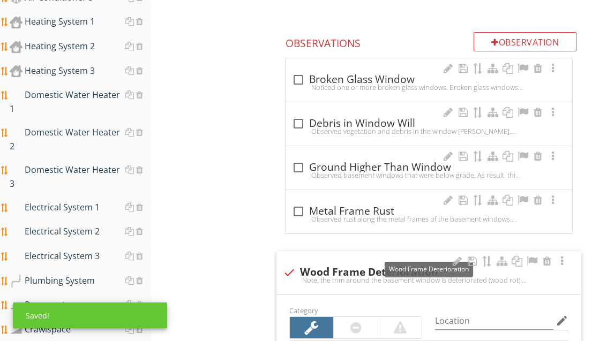
click at [528, 256] on div at bounding box center [532, 261] width 13 height 11
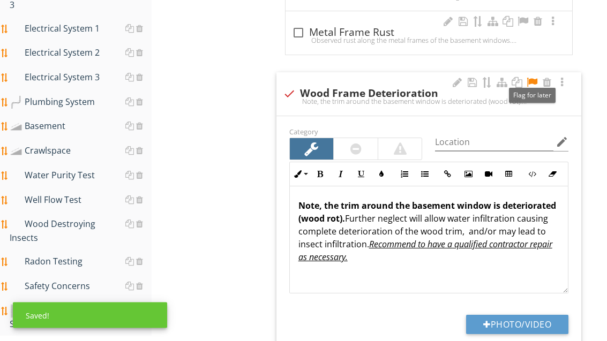
scroll to position [1087, 0]
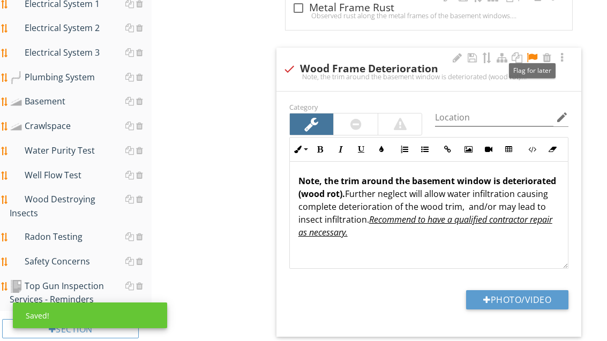
click at [529, 290] on button "Photo/Video" at bounding box center [517, 299] width 102 height 19
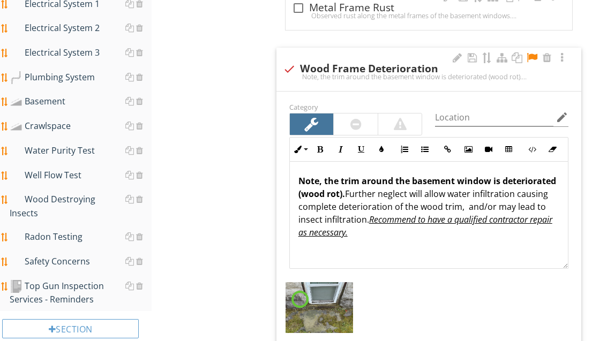
type input "C:\fakepath\image.jpg"
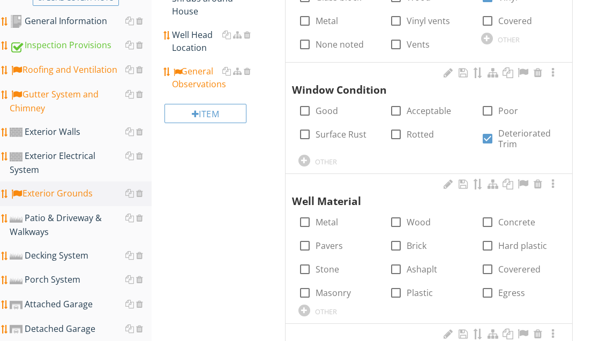
scroll to position [282, 0]
click at [72, 250] on div "Decking System" at bounding box center [81, 257] width 142 height 14
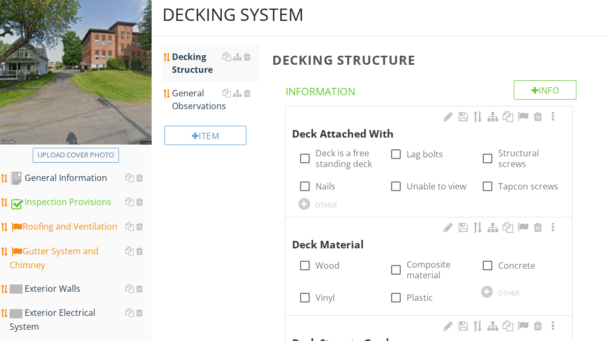
scroll to position [125, 0]
click at [331, 157] on label "Deck is a free standing deck" at bounding box center [346, 158] width 61 height 21
checkbox input "true"
click at [308, 227] on div "Deck Material" at bounding box center [422, 237] width 260 height 31
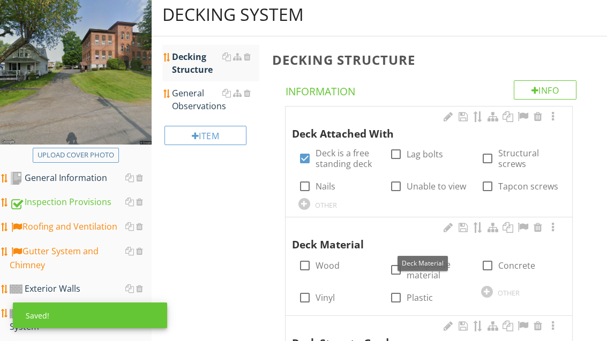
click at [308, 203] on div at bounding box center [305, 204] width 12 height 12
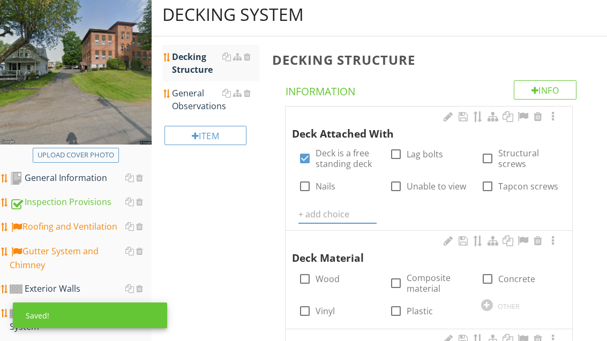
click at [323, 221] on input "text" at bounding box center [338, 215] width 78 height 18
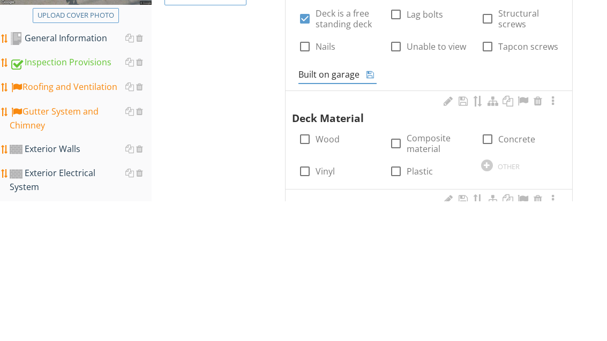
type input "Built on garage roof"
click at [370, 211] on icon at bounding box center [371, 215] width 8 height 9
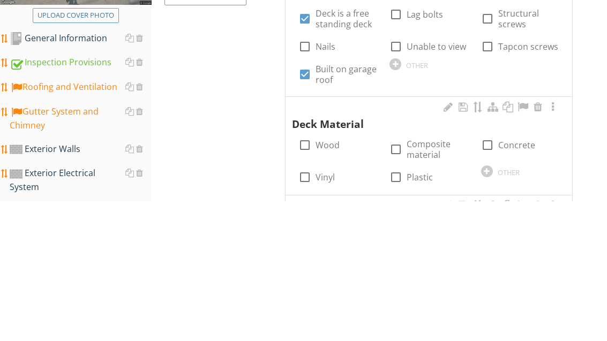
scroll to position [265, 0]
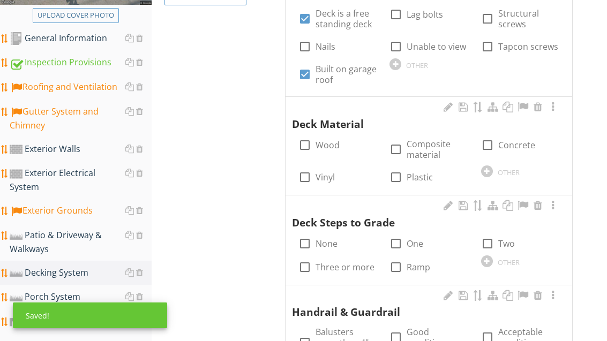
click at [324, 145] on label "Wood" at bounding box center [328, 145] width 24 height 11
checkbox input "true"
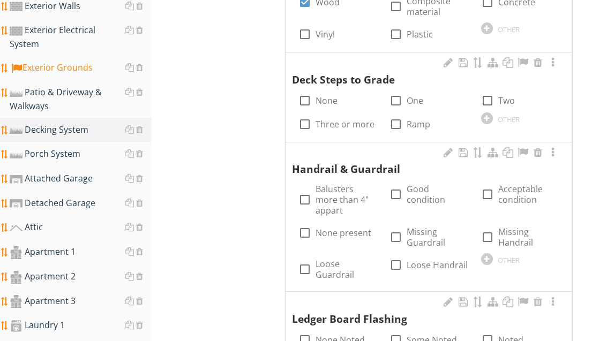
scroll to position [438, 0]
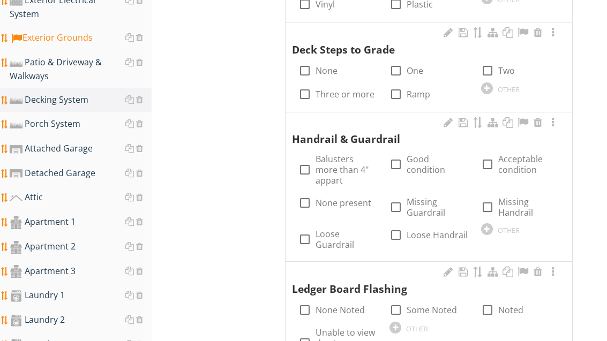
click at [487, 224] on div at bounding box center [487, 230] width 12 height 12
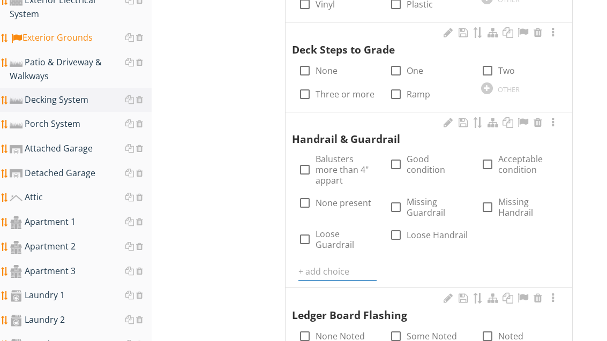
click at [335, 263] on input "text" at bounding box center [338, 272] width 78 height 18
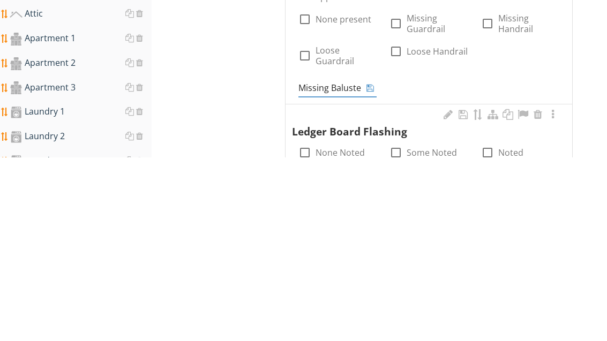
type input "Missing Balusters"
click at [372, 268] on icon at bounding box center [371, 272] width 8 height 9
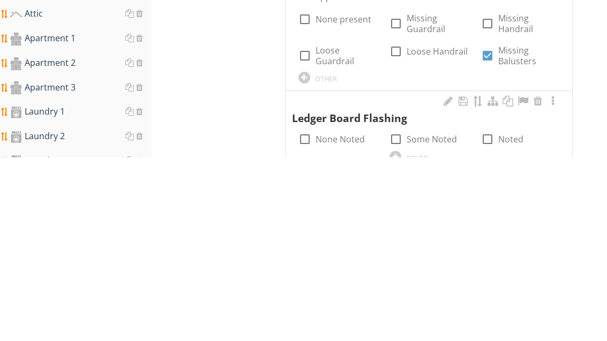
scroll to position [622, 0]
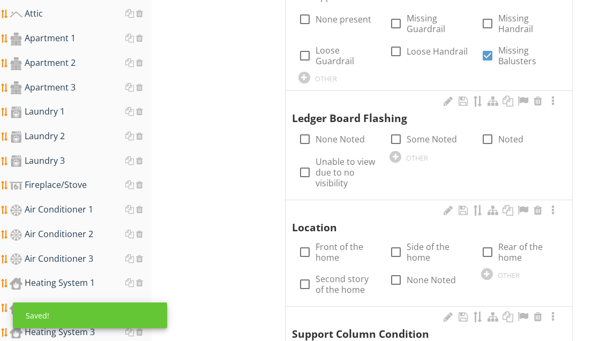
click at [342, 158] on label "Unable to view due to no visibility" at bounding box center [346, 172] width 61 height 32
checkbox input "true"
click at [495, 243] on div at bounding box center [488, 252] width 18 height 18
checkbox input "true"
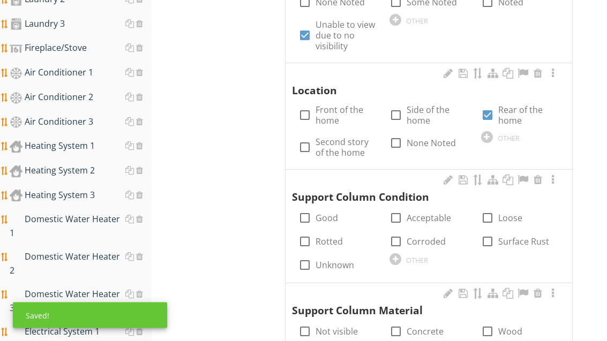
scroll to position [765, 0]
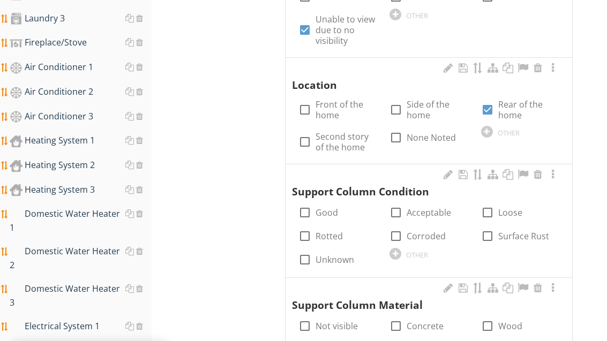
click at [428, 100] on label "Side of the home" at bounding box center [437, 109] width 61 height 21
checkbox input "true"
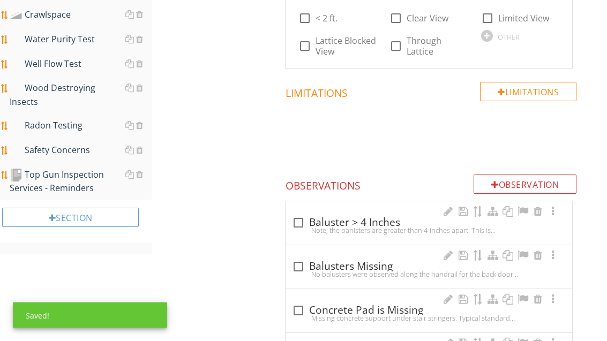
scroll to position [1253, 0]
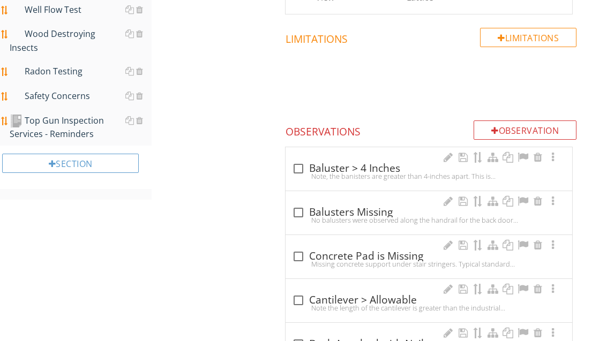
click at [371, 206] on div "check_box_outline_blank Balusters Missing" at bounding box center [429, 212] width 274 height 13
checkbox input "true"
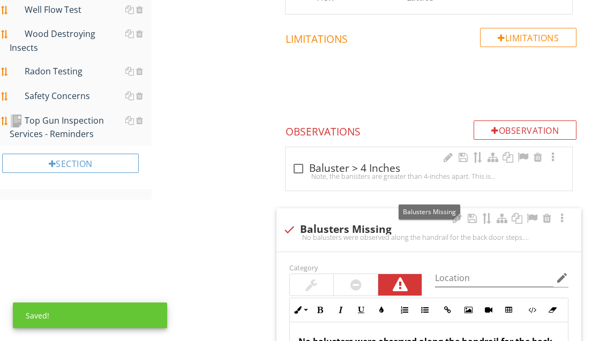
click at [535, 213] on div at bounding box center [532, 218] width 13 height 11
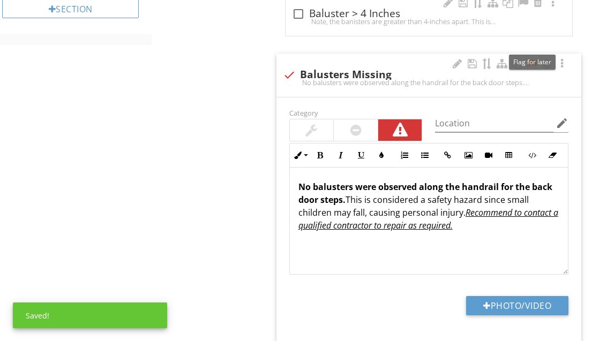
scroll to position [1412, 0]
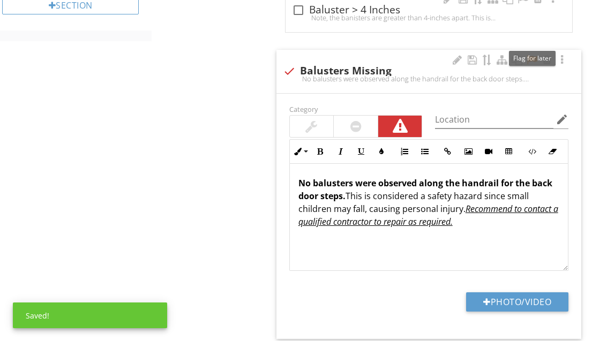
click at [532, 293] on button "Photo/Video" at bounding box center [517, 302] width 102 height 19
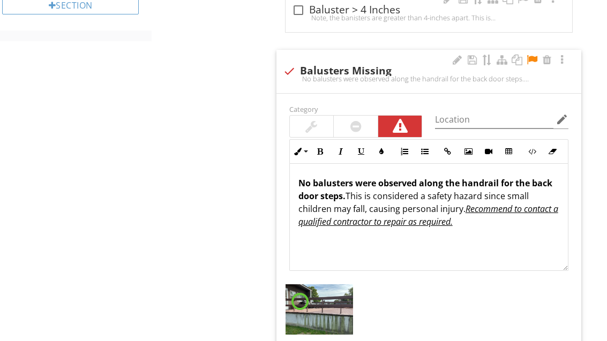
type input "C:\fakepath\image.jpg"
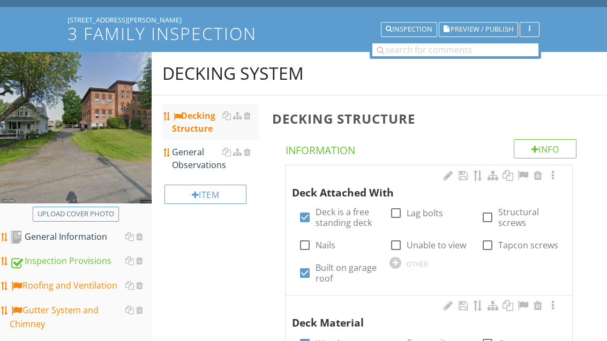
click at [200, 165] on div "General Observations" at bounding box center [215, 159] width 87 height 26
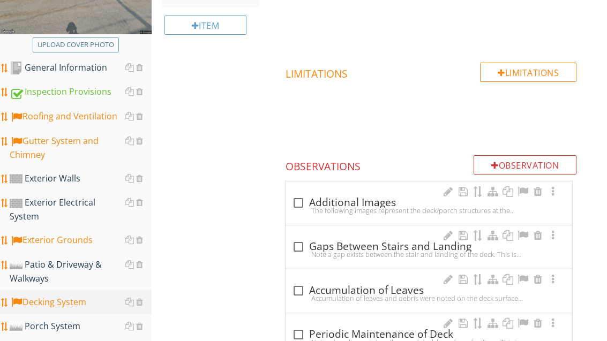
scroll to position [274, 0]
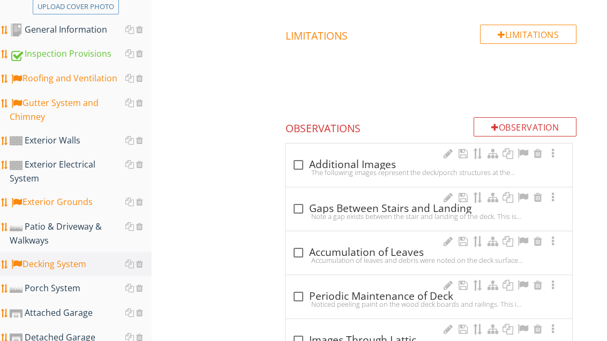
click at [369, 165] on div "check_box_outline_blank Additional Images" at bounding box center [429, 165] width 274 height 13
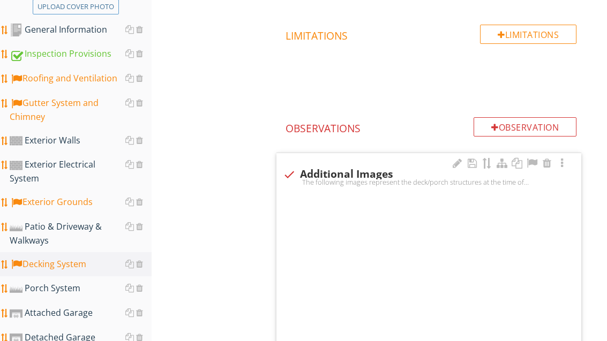
checkbox input "true"
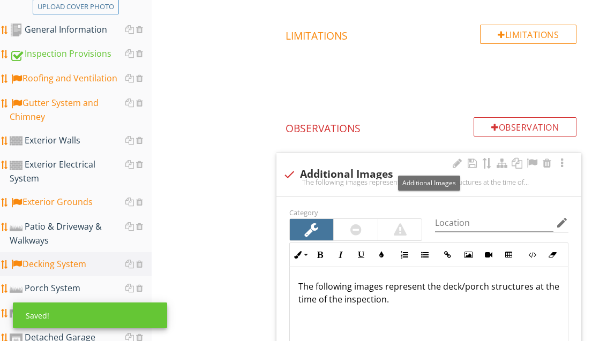
click at [538, 162] on div at bounding box center [532, 163] width 13 height 11
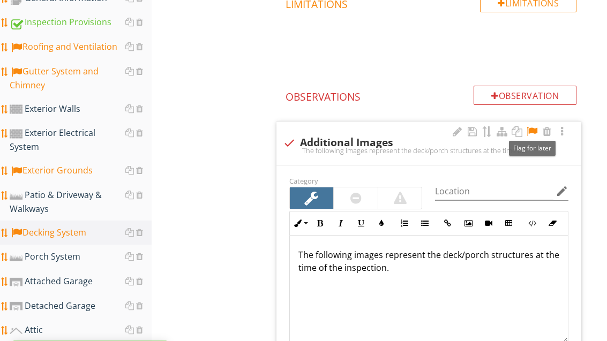
scroll to position [348, 0]
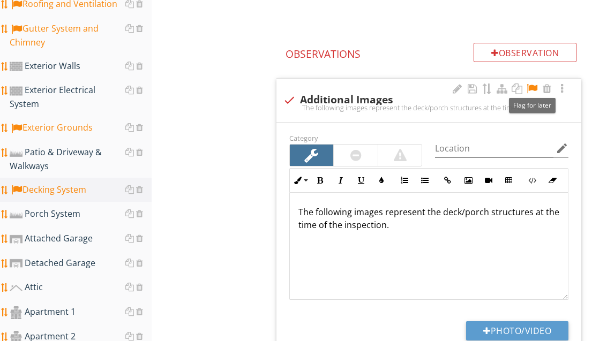
click at [538, 325] on button "Photo/Video" at bounding box center [517, 331] width 102 height 19
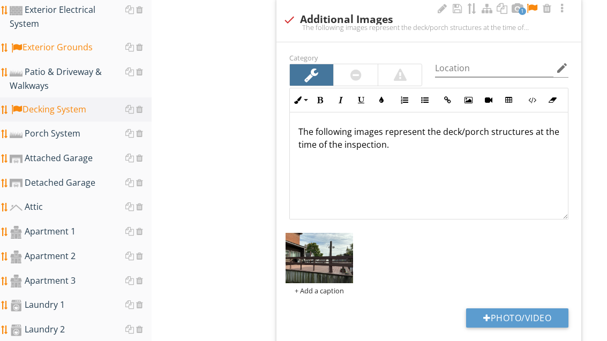
click at [541, 315] on button "Photo/Video" at bounding box center [517, 318] width 102 height 19
type input "C:\fakepath\image.jpg"
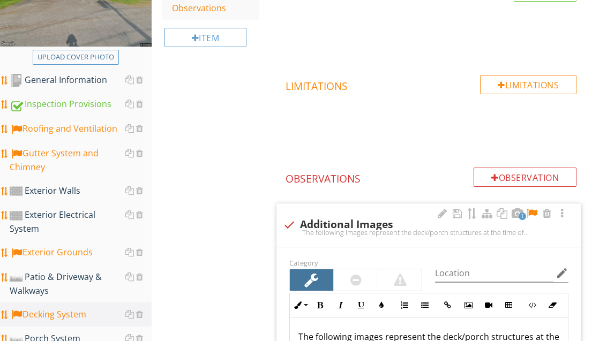
scroll to position [217, 0]
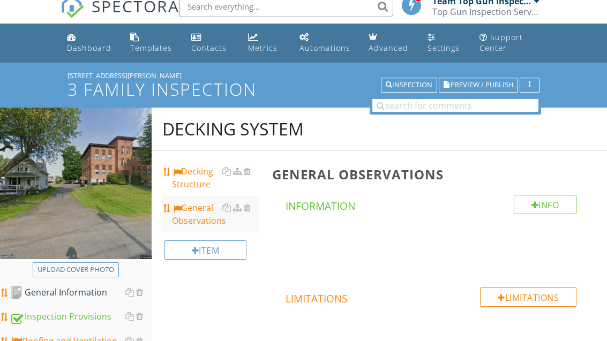
scroll to position [11, 0]
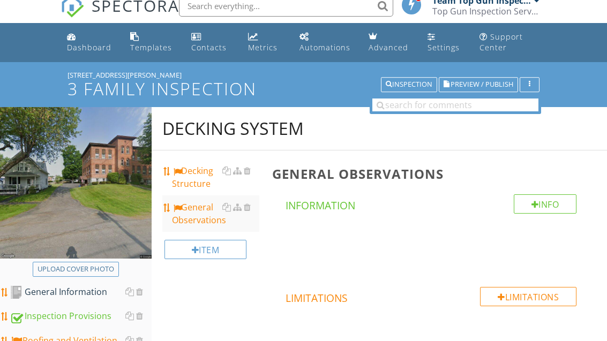
click at [197, 178] on div "Decking Structure" at bounding box center [215, 178] width 87 height 26
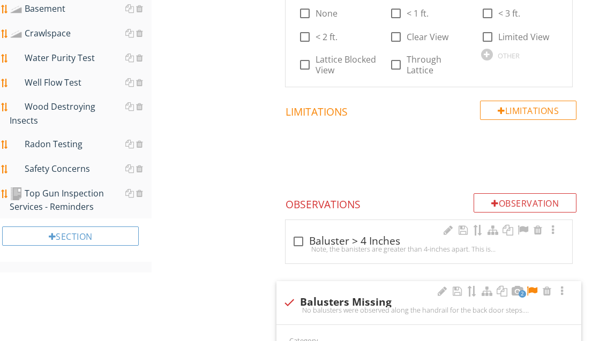
click at [487, 194] on div "Observation" at bounding box center [525, 203] width 103 height 19
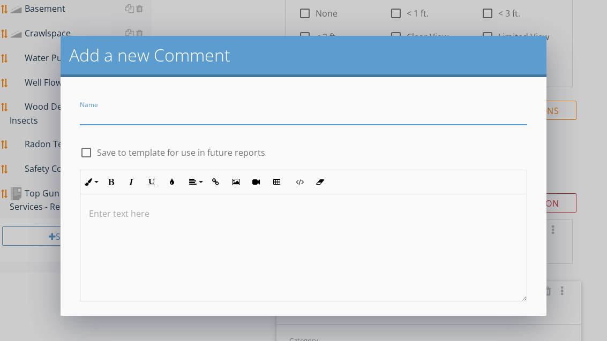
click at [116, 117] on input "Name" at bounding box center [303, 116] width 447 height 18
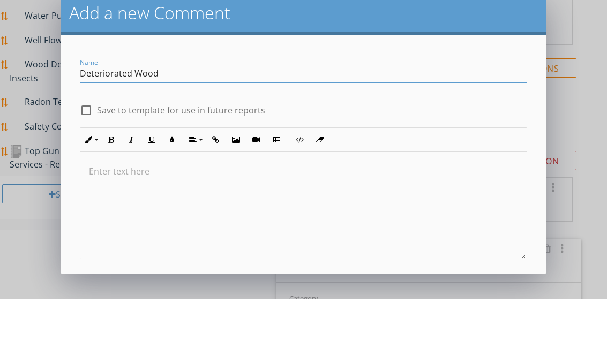
type input "Deteriorated Wood"
click at [314, 144] on div "check_box_outline_blank Save to template for use in future reports" at bounding box center [303, 151] width 447 height 15
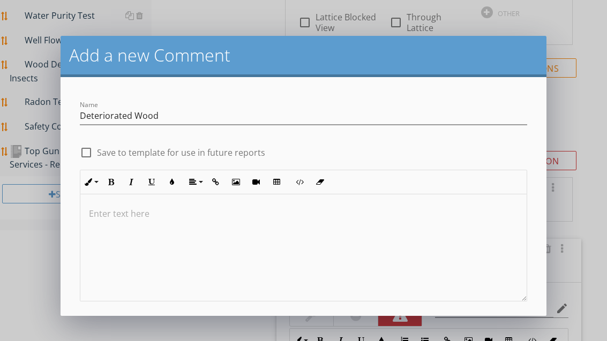
click at [314, 326] on button "Save" at bounding box center [303, 333] width 60 height 24
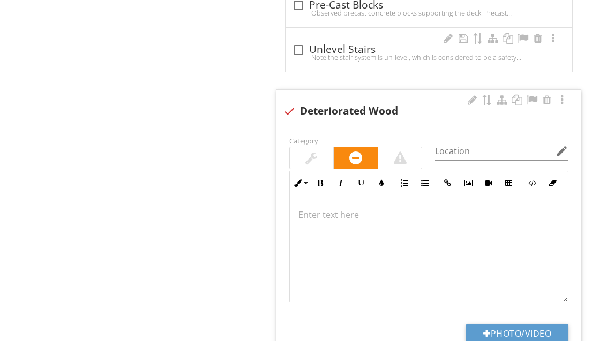
scroll to position [2361, 0]
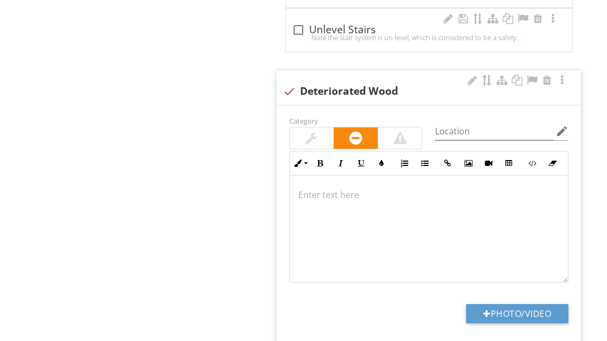
click at [313, 132] on div at bounding box center [311, 138] width 12 height 13
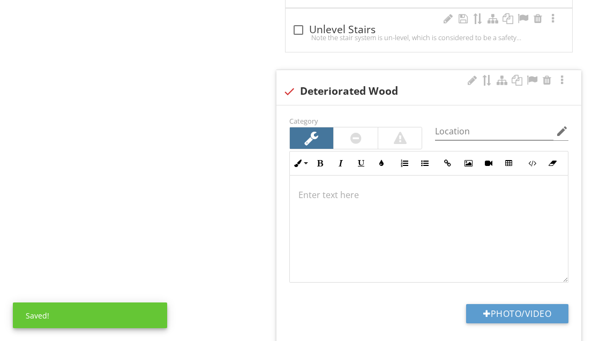
click at [526, 304] on button "Photo/Video" at bounding box center [517, 313] width 102 height 19
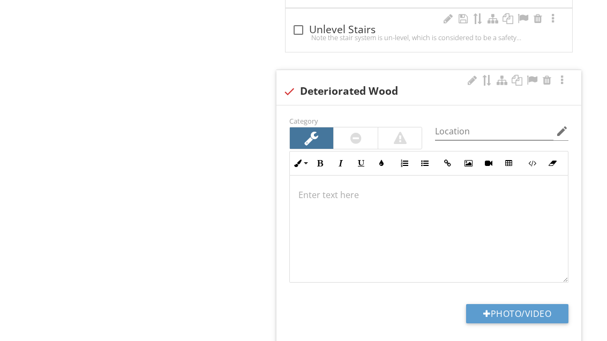
type input "C:\fakepath\image.jpg"
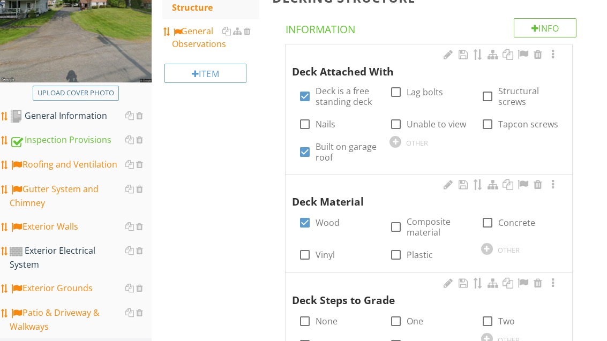
scroll to position [188, 0]
click at [85, 282] on div "Exterior Grounds" at bounding box center [81, 289] width 142 height 14
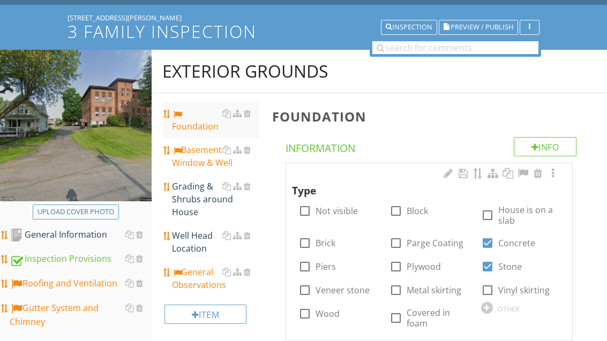
scroll to position [68, 0]
click at [199, 130] on div "Foundation" at bounding box center [215, 121] width 87 height 26
click at [197, 128] on div "Foundation" at bounding box center [215, 121] width 87 height 26
click at [199, 130] on div "Foundation" at bounding box center [215, 121] width 87 height 26
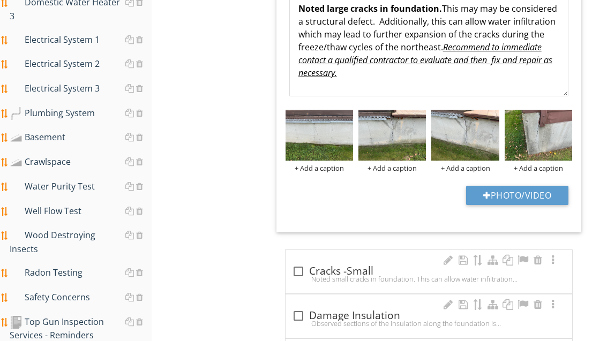
scroll to position [1057, 0]
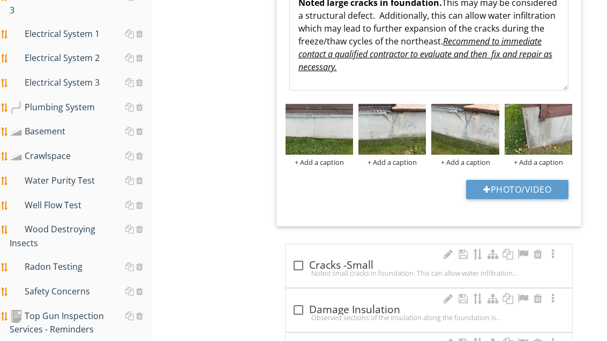
click at [544, 180] on button "Photo/Video" at bounding box center [517, 189] width 102 height 19
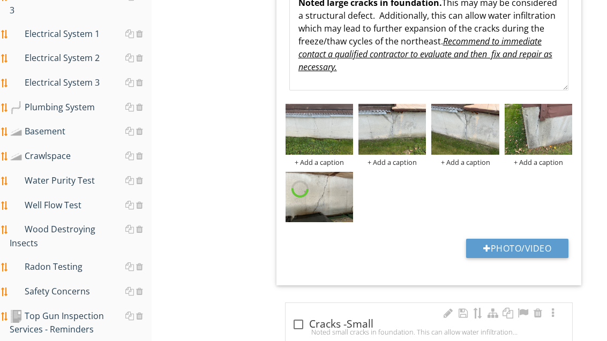
click at [545, 247] on button "Photo/Video" at bounding box center [517, 248] width 102 height 19
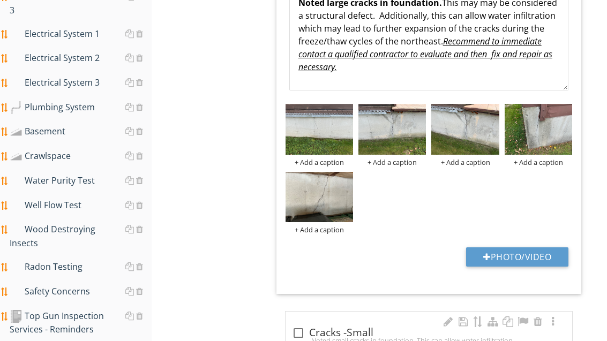
type input "C:\fakepath\image.jpg"
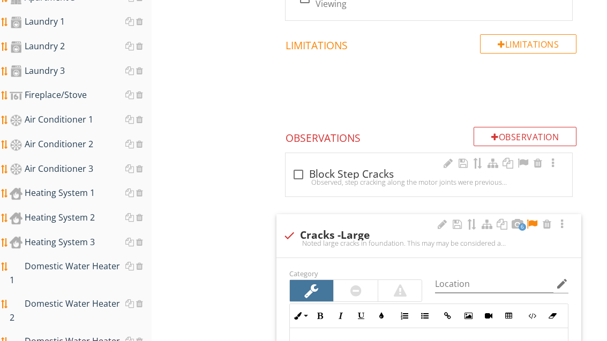
scroll to position [752, 0]
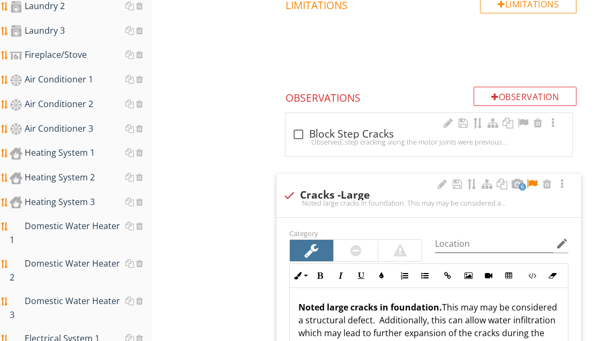
click at [361, 245] on div at bounding box center [355, 251] width 11 height 13
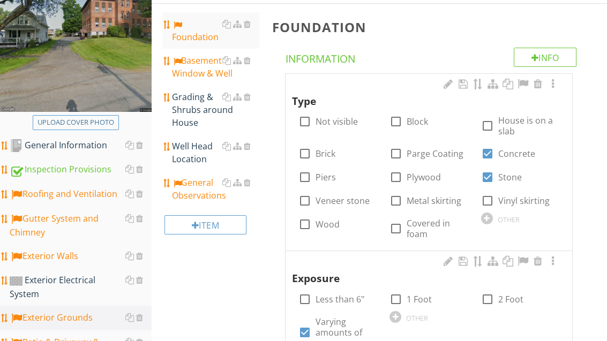
scroll to position [154, 0]
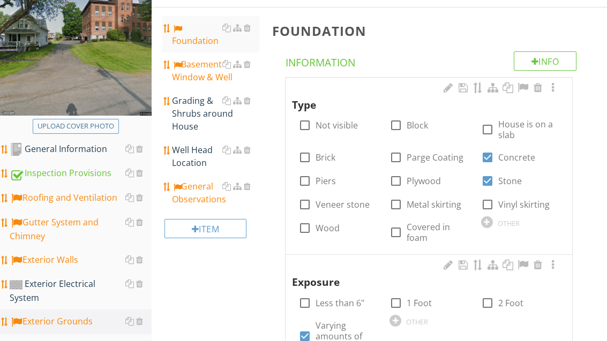
click at [200, 128] on div "Grading & Shrubs around House" at bounding box center [215, 114] width 87 height 39
click at [205, 131] on div "Grading & Shrubs around House" at bounding box center [215, 113] width 87 height 39
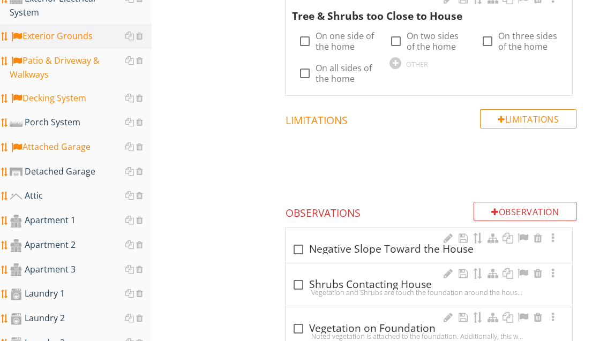
scroll to position [438, 0]
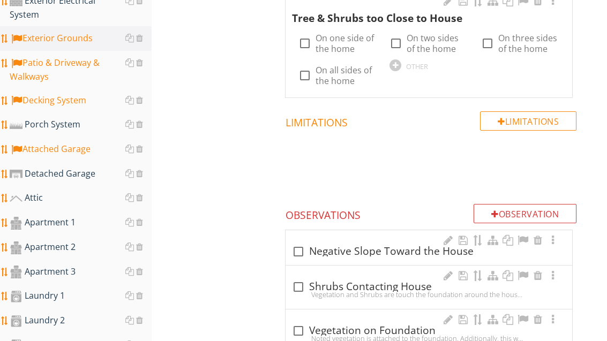
click at [77, 94] on div "Decking System" at bounding box center [81, 101] width 142 height 14
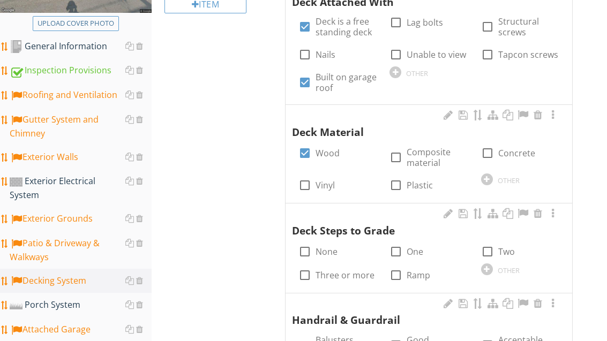
scroll to position [256, 0]
click at [327, 248] on label "None" at bounding box center [327, 252] width 22 height 11
checkbox input "true"
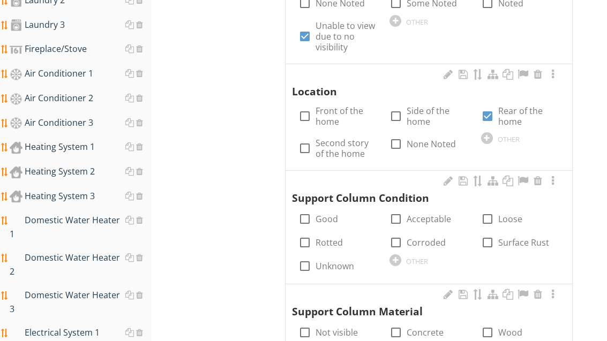
scroll to position [759, 0]
click at [336, 213] on label "Good" at bounding box center [327, 218] width 23 height 11
click at [335, 213] on label "Good" at bounding box center [327, 218] width 23 height 11
checkbox input "false"
click at [425, 213] on label "Acceptable" at bounding box center [429, 218] width 44 height 11
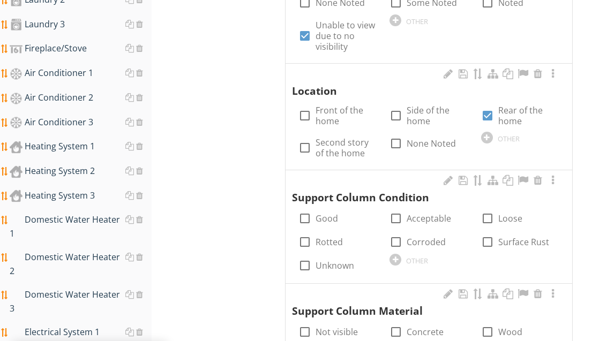
checkbox input "true"
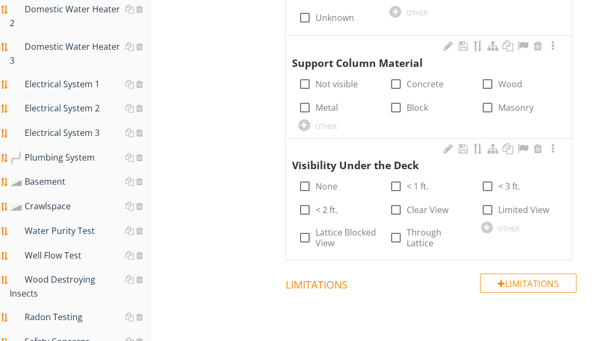
click at [326, 181] on label "None" at bounding box center [327, 186] width 22 height 11
checkbox input "true"
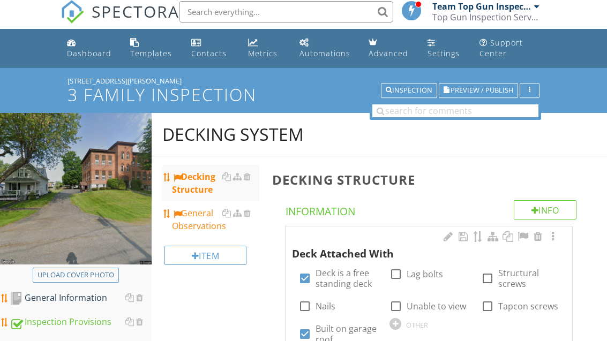
scroll to position [6, 0]
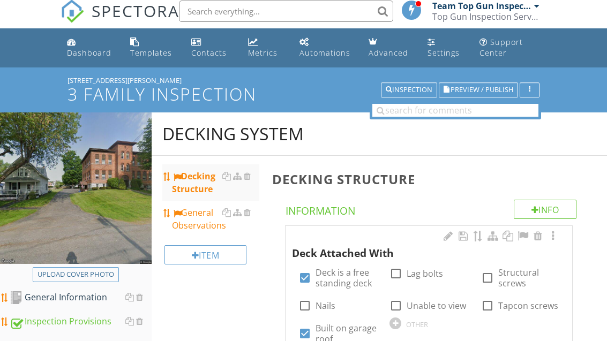
click at [198, 225] on div "General Observations" at bounding box center [215, 219] width 87 height 26
click at [197, 221] on div "General Observations" at bounding box center [215, 219] width 87 height 26
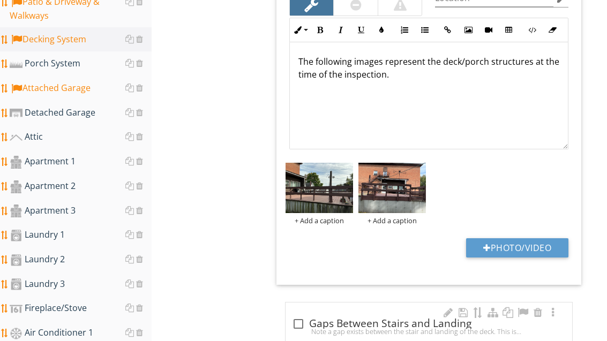
scroll to position [505, 0]
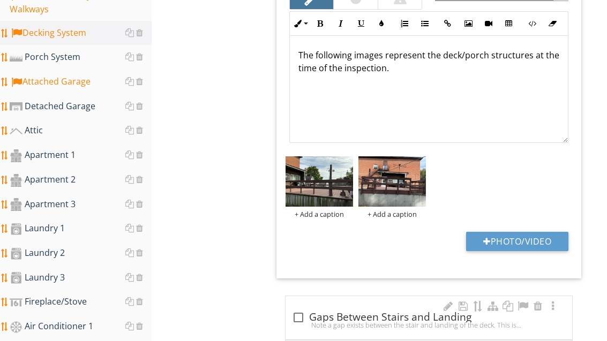
click at [534, 235] on button "Photo/Video" at bounding box center [517, 241] width 102 height 19
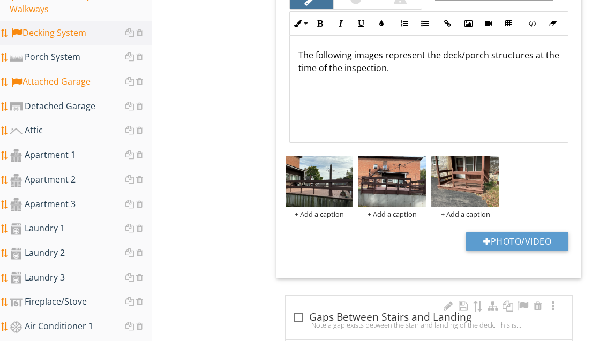
click at [530, 242] on button "Photo/Video" at bounding box center [517, 241] width 102 height 19
type input "C:\fakepath\image.jpg"
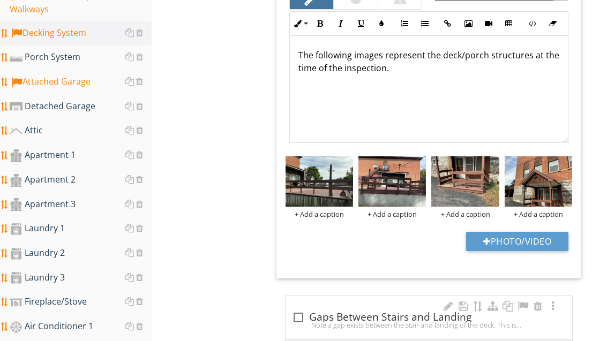
click at [50, 124] on div "Attic" at bounding box center [81, 131] width 142 height 14
